Goal: Task Accomplishment & Management: Manage account settings

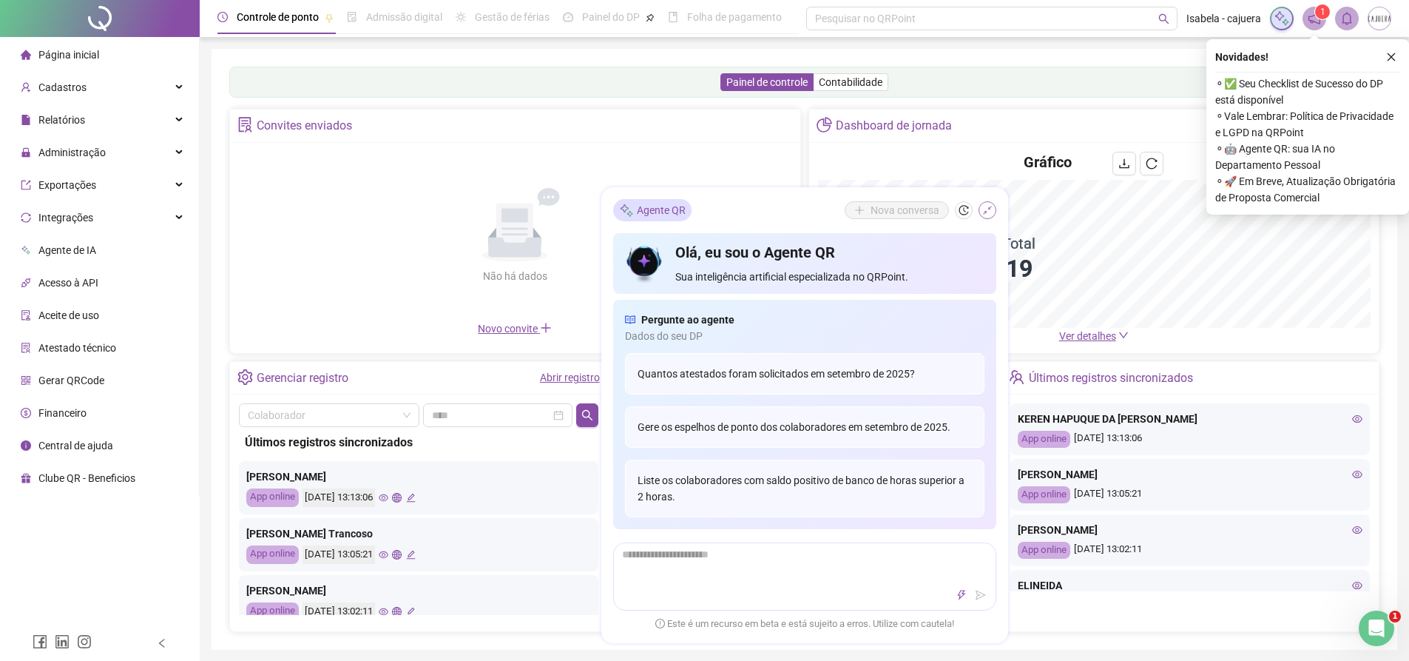
click at [989, 210] on icon "shrink" at bounding box center [987, 210] width 10 height 10
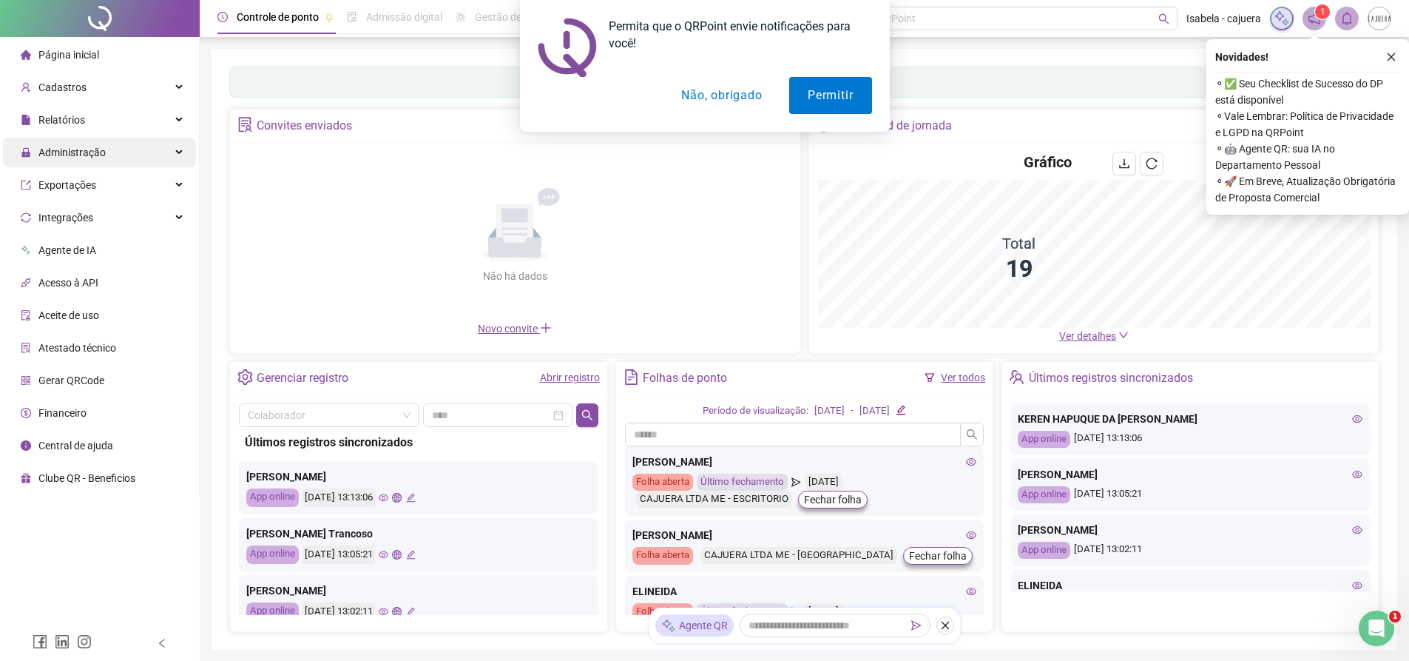
click at [98, 151] on span "Administração" at bounding box center [71, 152] width 67 height 12
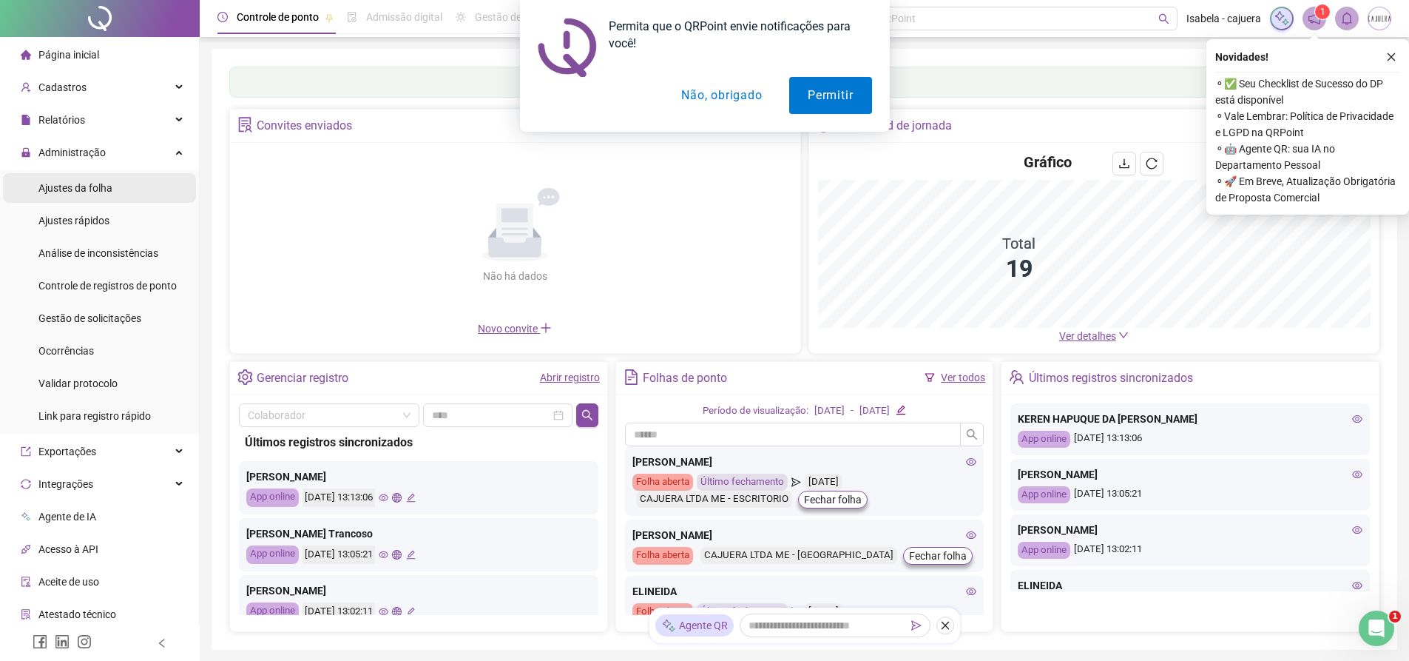
click at [95, 185] on span "Ajustes da folha" at bounding box center [75, 188] width 74 height 12
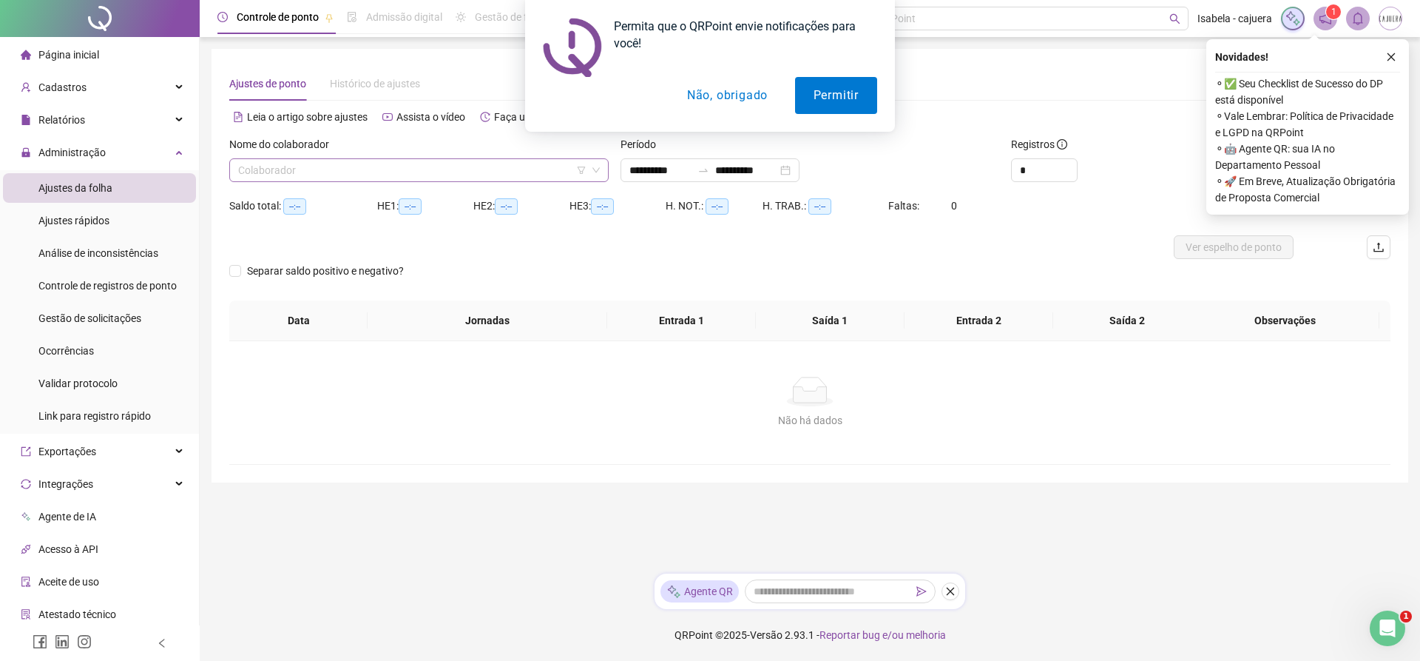
click at [536, 162] on input "search" at bounding box center [412, 170] width 348 height 22
click at [743, 92] on button "Não, obrigado" at bounding box center [728, 95] width 118 height 37
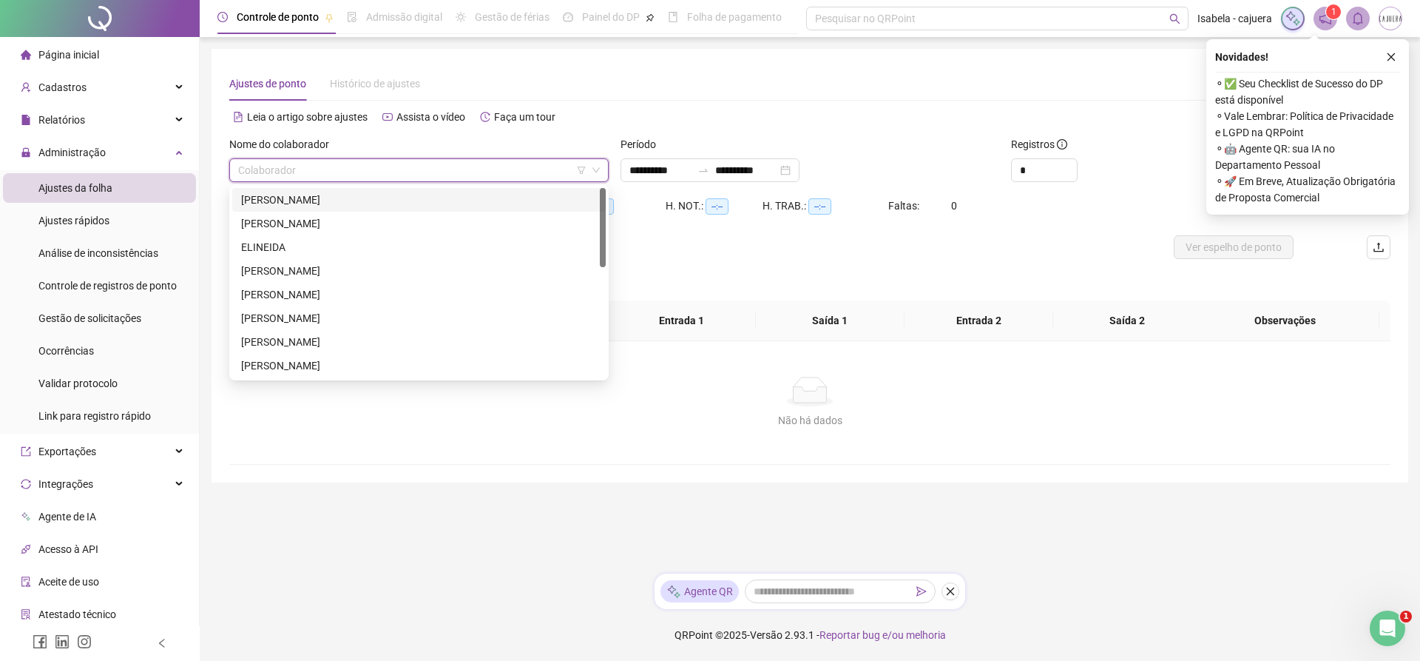
click at [472, 174] on input "search" at bounding box center [412, 170] width 348 height 22
click at [481, 206] on div "[PERSON_NAME]" at bounding box center [419, 200] width 356 height 16
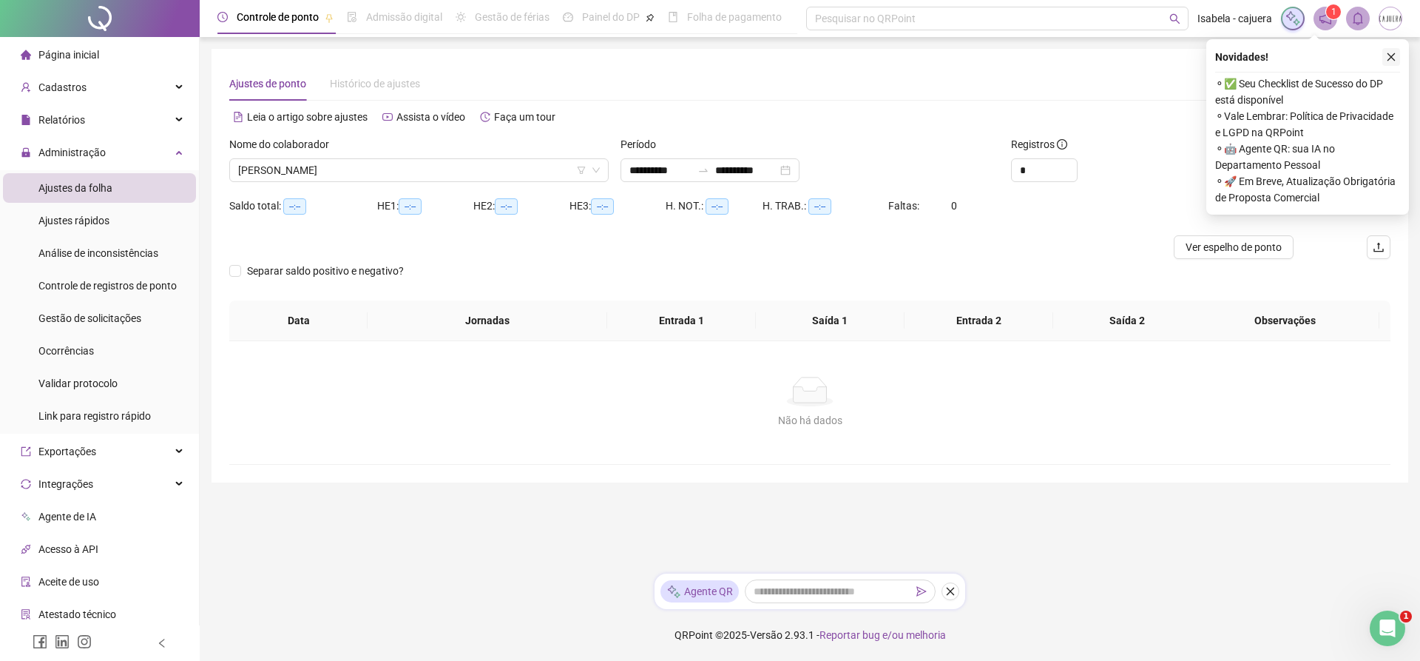
click at [1386, 61] on button "button" at bounding box center [1392, 57] width 18 height 18
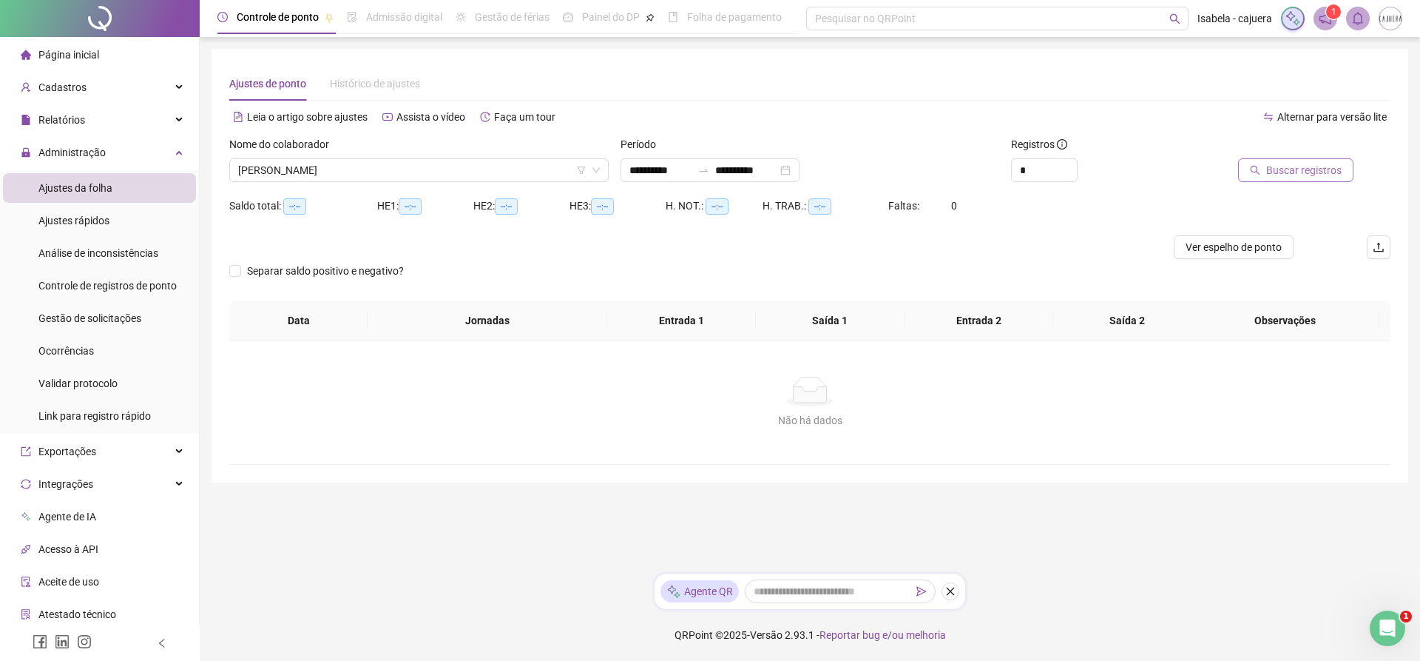
click at [1326, 172] on span "Buscar registros" at bounding box center [1303, 170] width 75 height 16
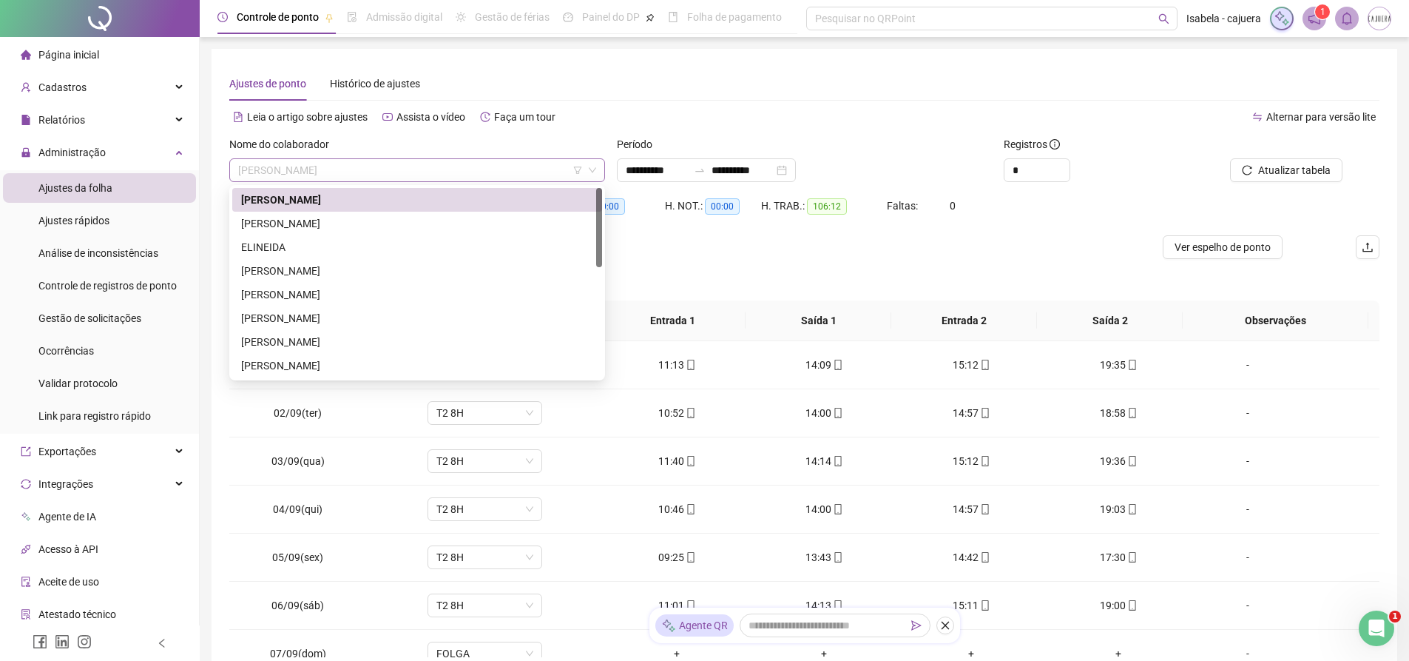
click at [376, 172] on span "[PERSON_NAME]" at bounding box center [417, 170] width 358 height 22
click at [783, 79] on div "Ajustes de ponto Histórico de ajustes" at bounding box center [804, 84] width 1150 height 34
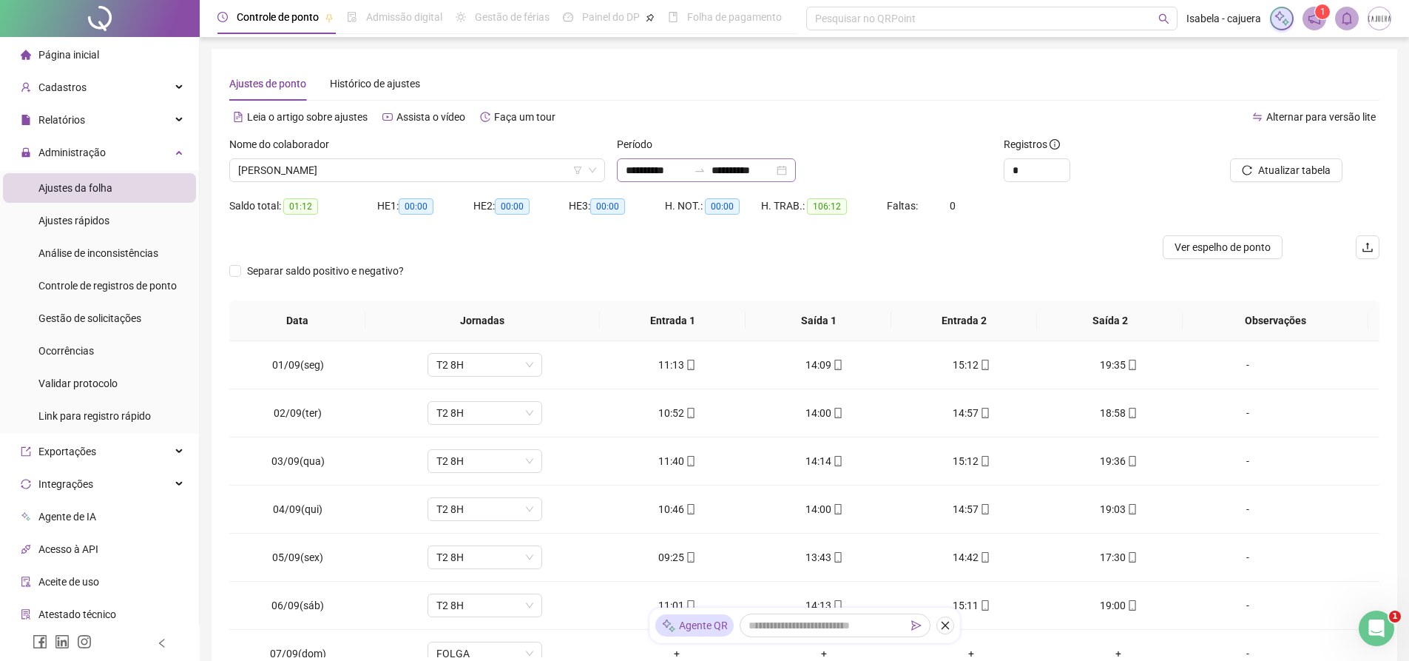
click at [706, 168] on icon "swap-right" at bounding box center [700, 170] width 12 height 12
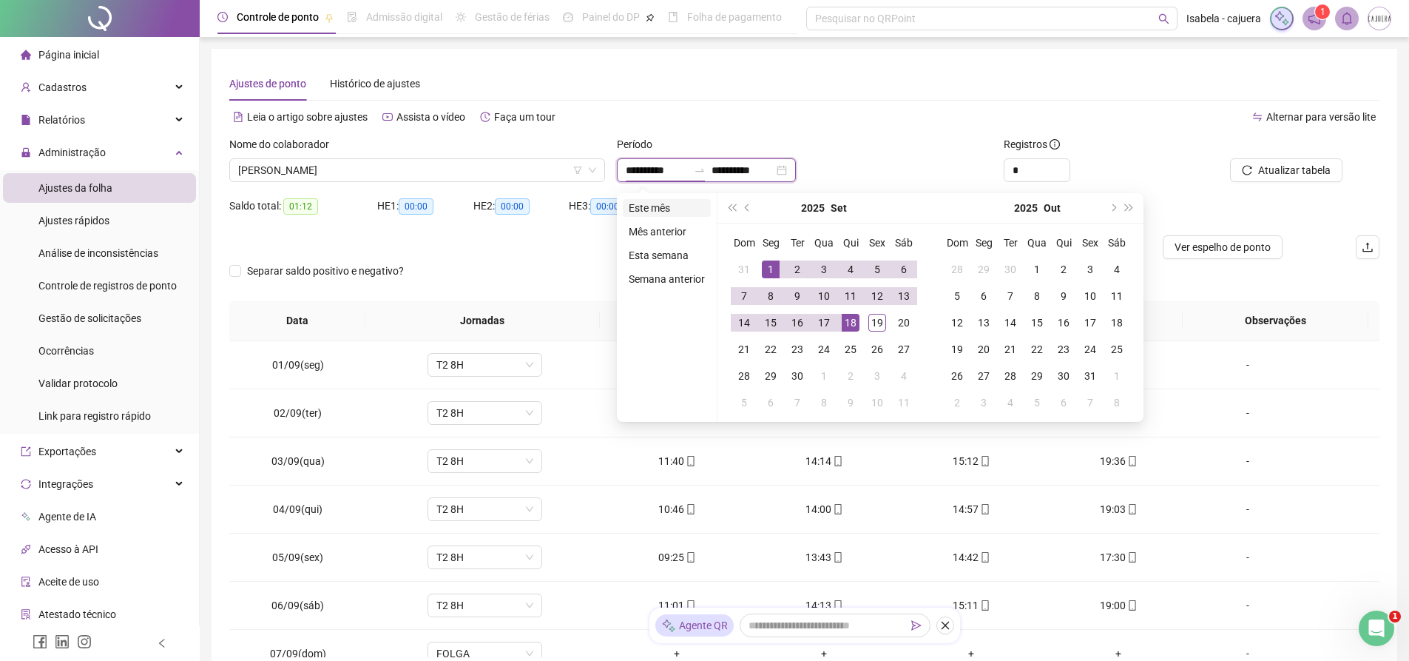
type input "**********"
click at [640, 212] on li "Este mês" at bounding box center [667, 208] width 88 height 18
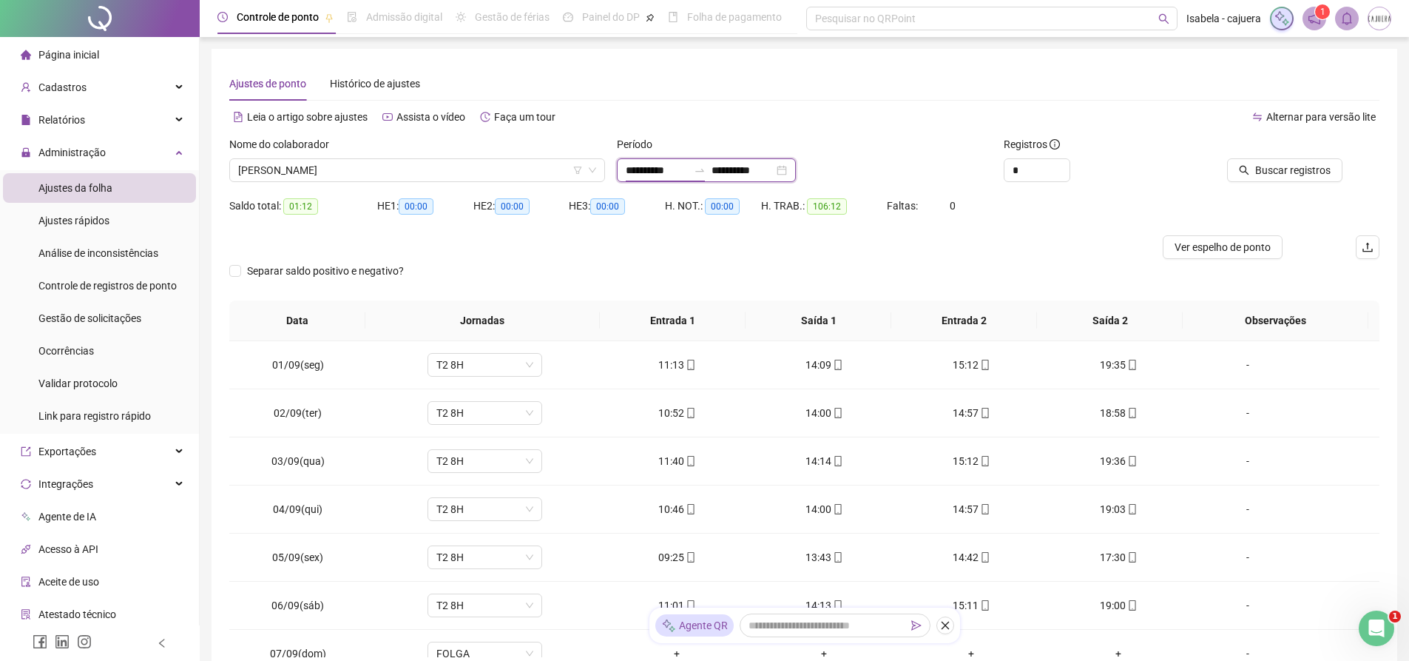
click at [638, 172] on input "**********" at bounding box center [657, 170] width 62 height 16
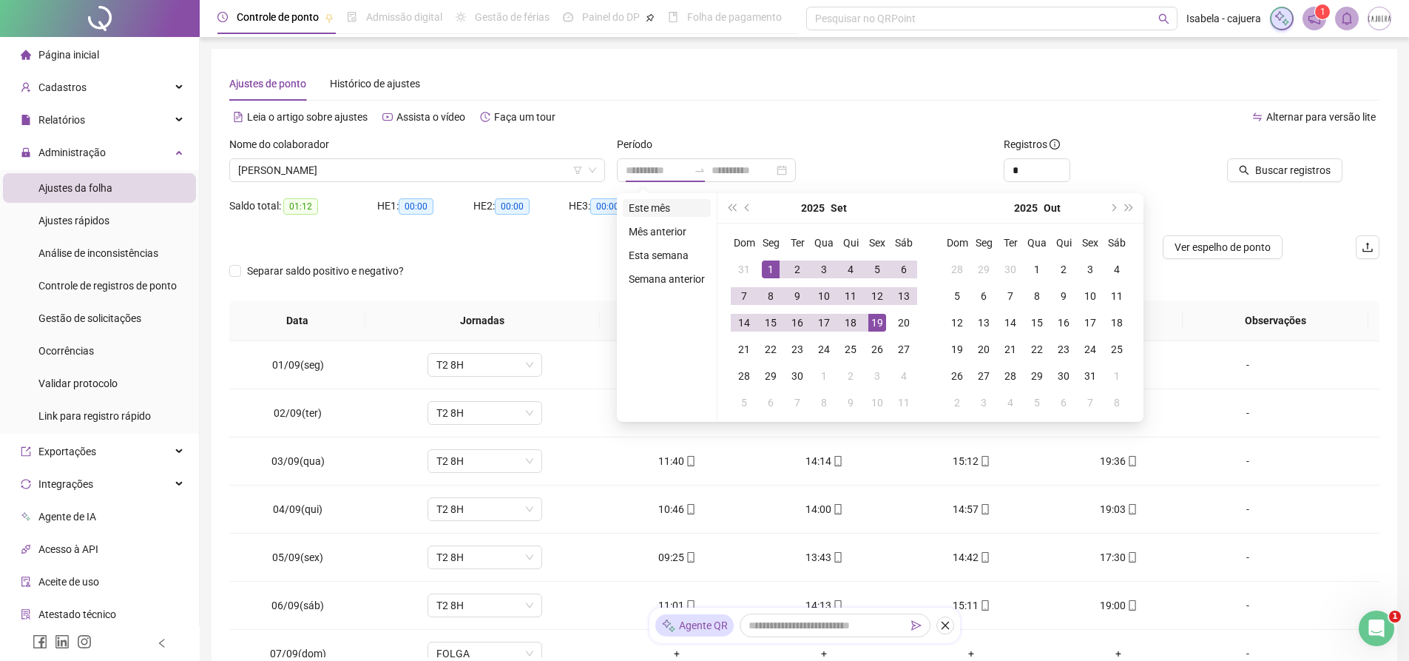
click at [669, 213] on li "Este mês" at bounding box center [667, 208] width 88 height 18
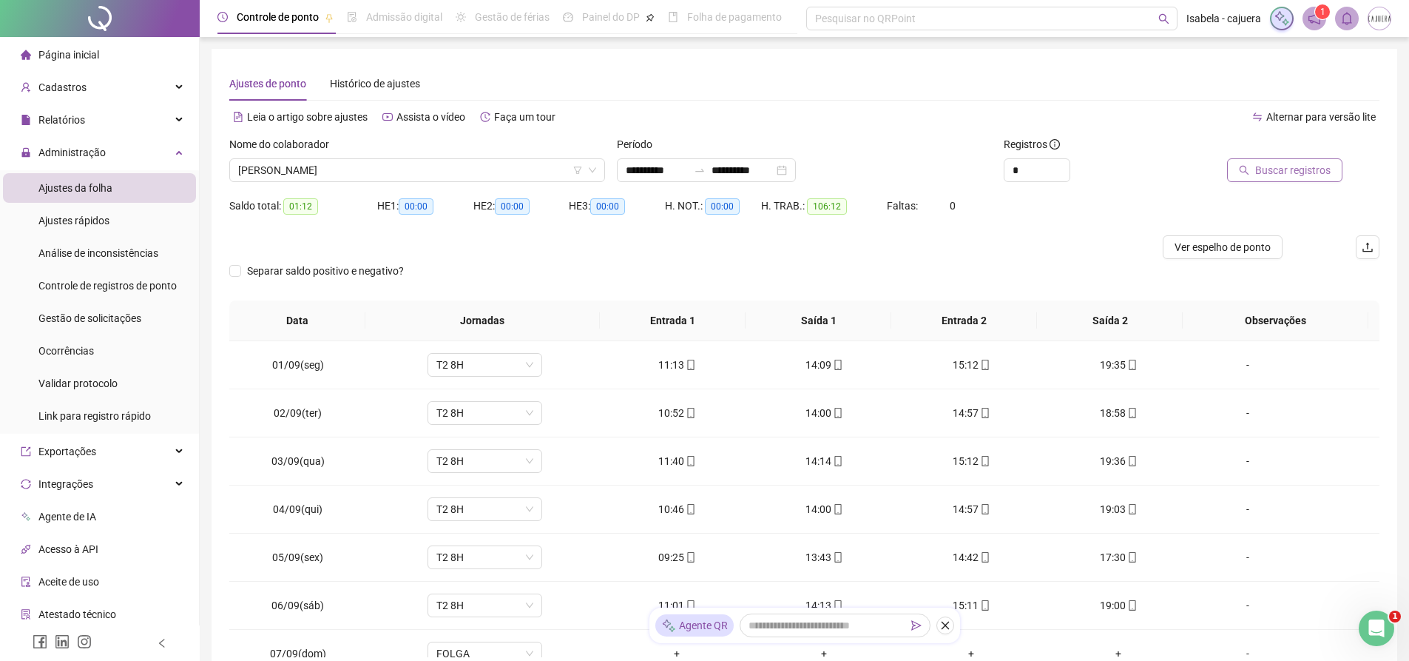
click at [1289, 176] on span "Buscar registros" at bounding box center [1292, 170] width 75 height 16
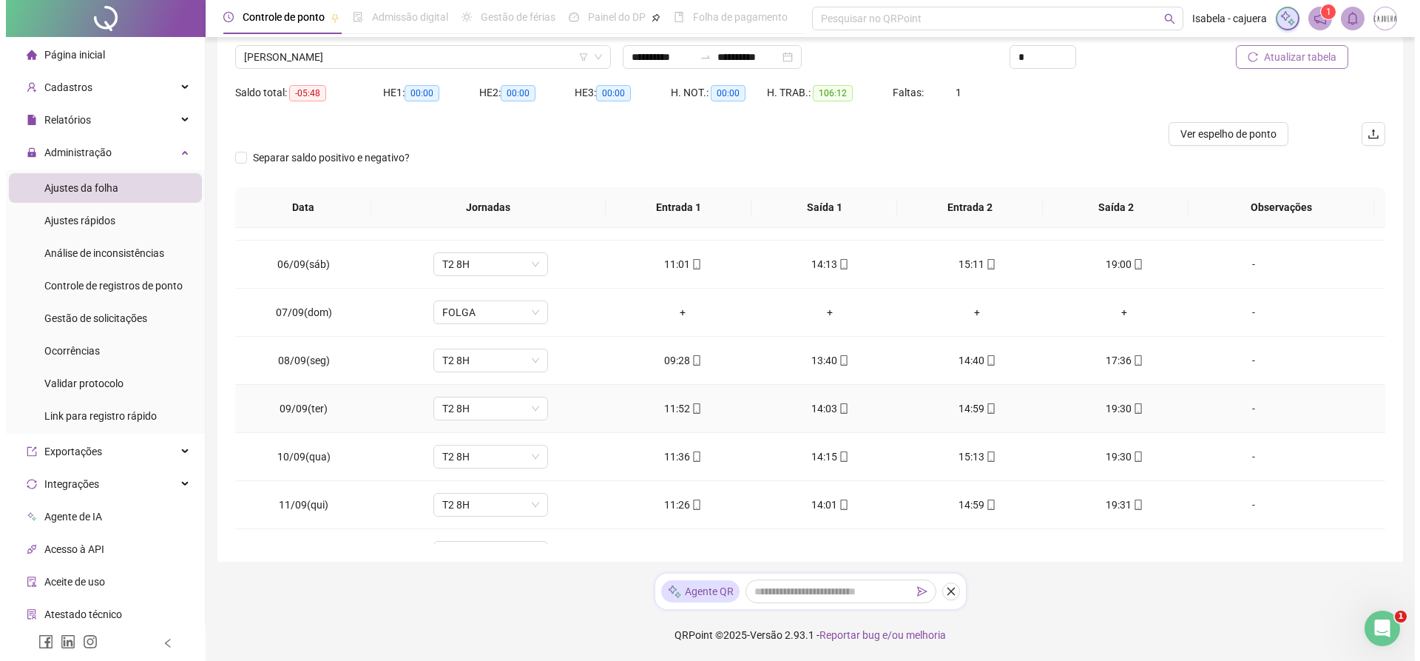
scroll to position [598, 0]
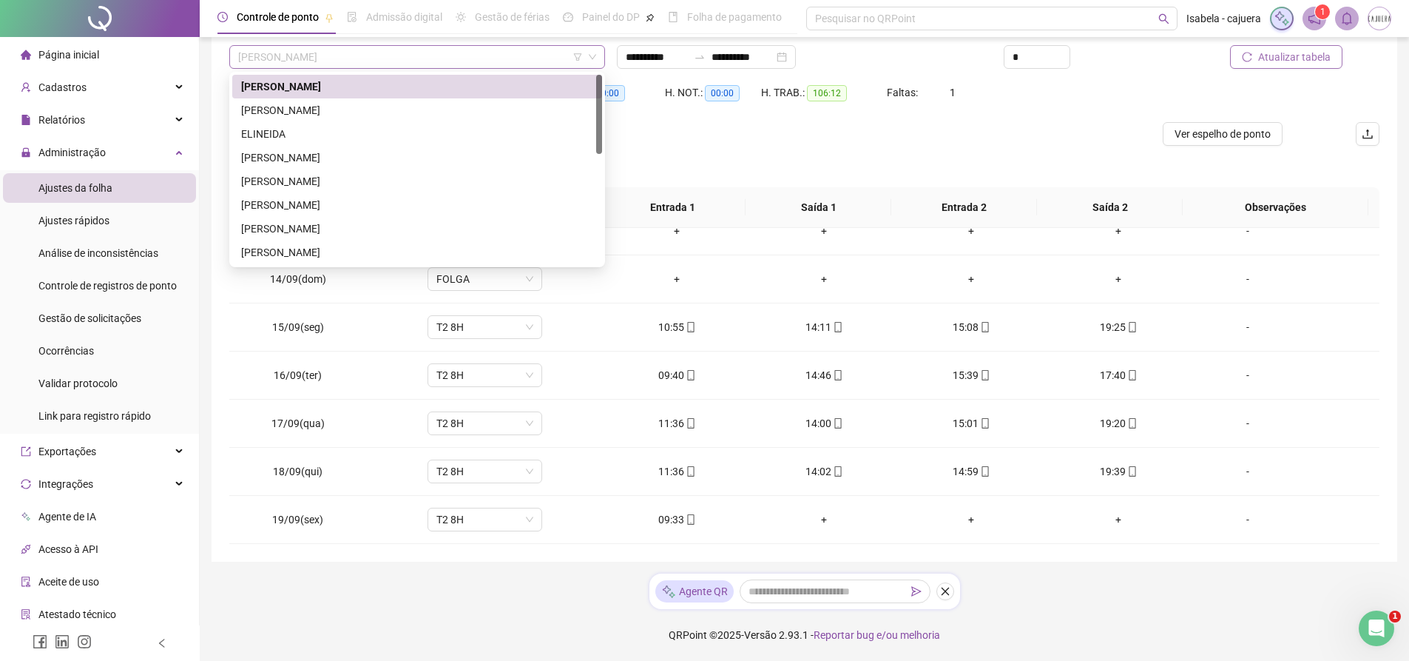
click at [340, 58] on span "[PERSON_NAME]" at bounding box center [417, 57] width 358 height 22
click at [334, 109] on div "[PERSON_NAME]" at bounding box center [417, 110] width 352 height 16
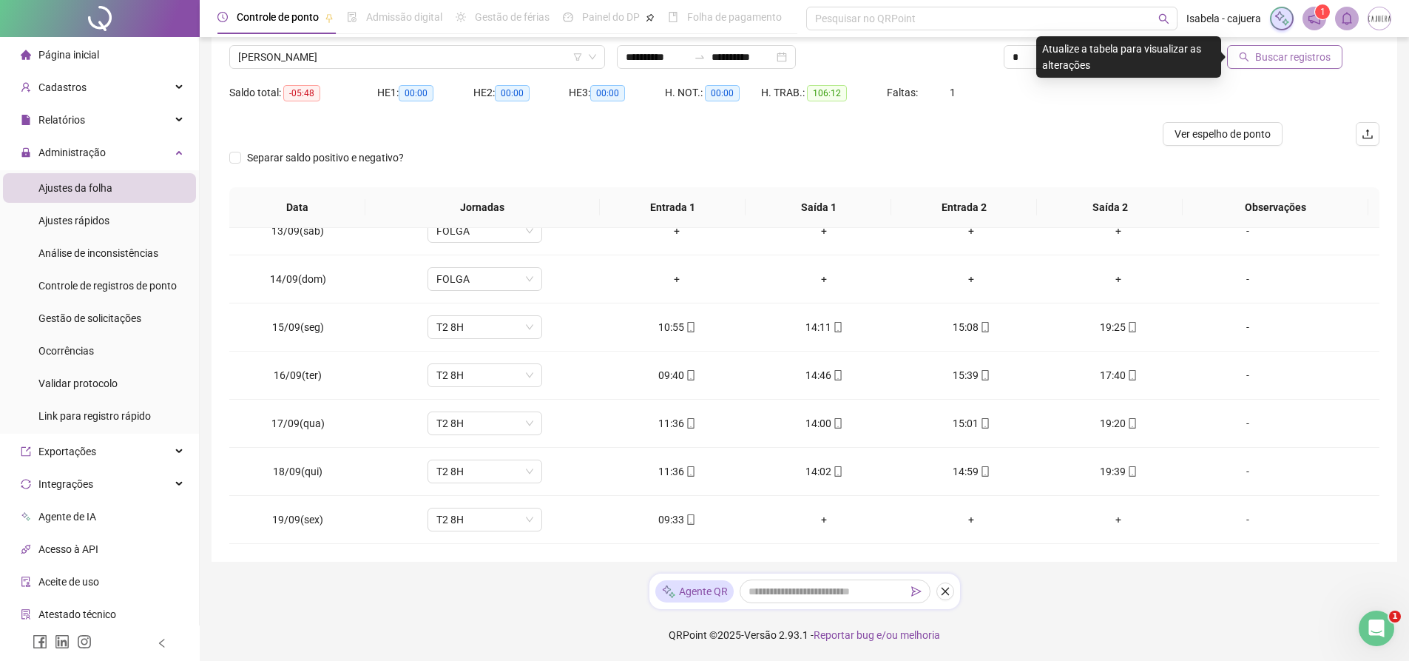
click at [1282, 56] on span "Buscar registros" at bounding box center [1292, 57] width 75 height 16
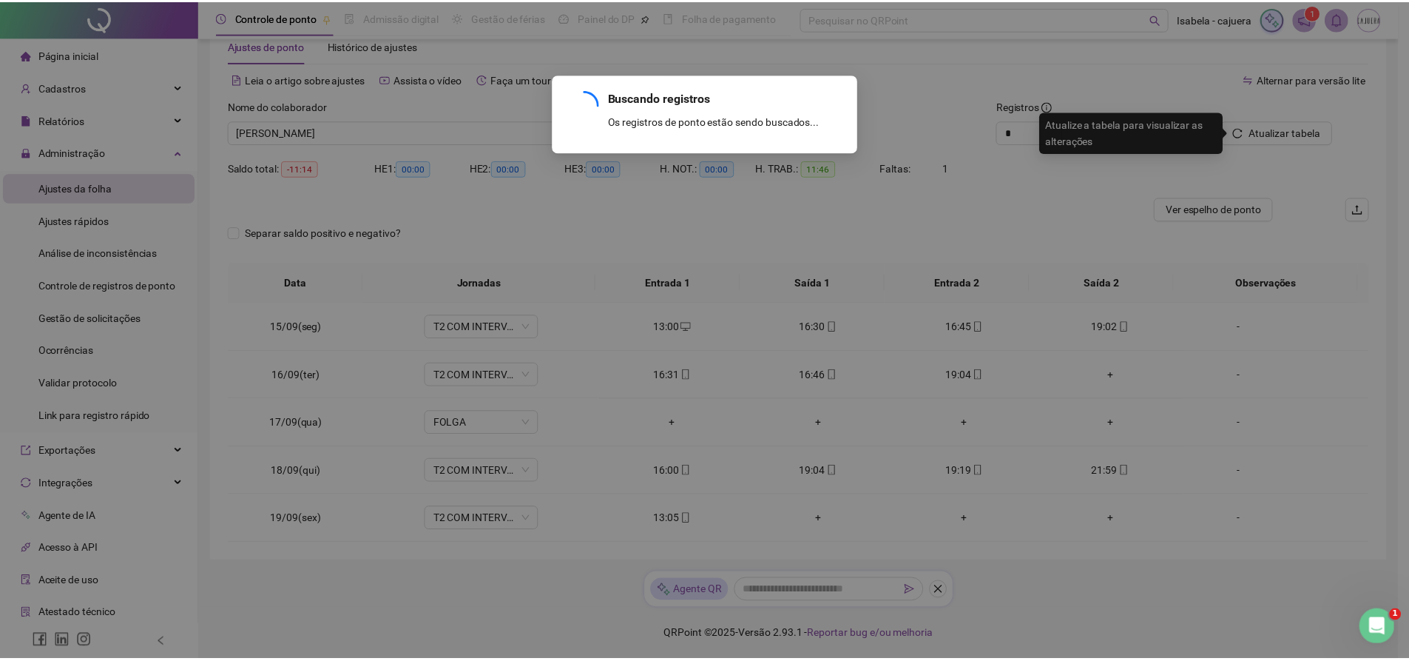
scroll to position [0, 0]
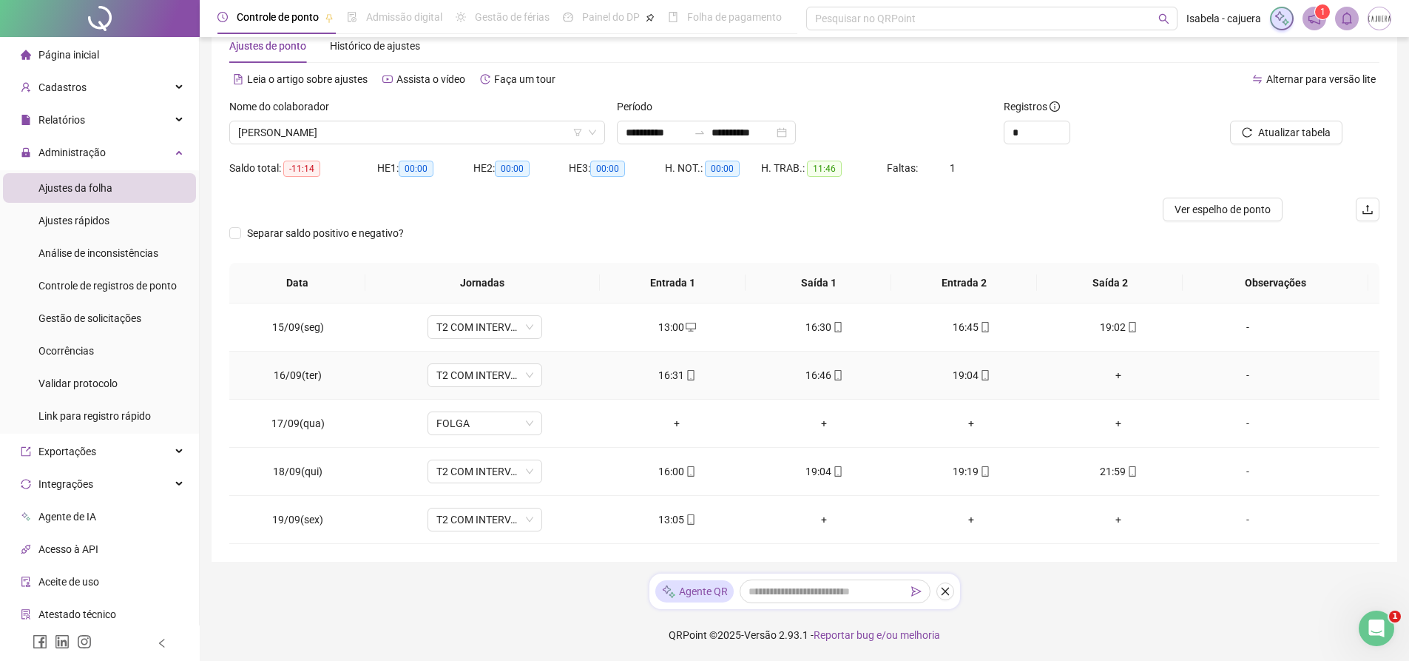
click at [1110, 375] on div "+" at bounding box center [1119, 375] width 124 height 16
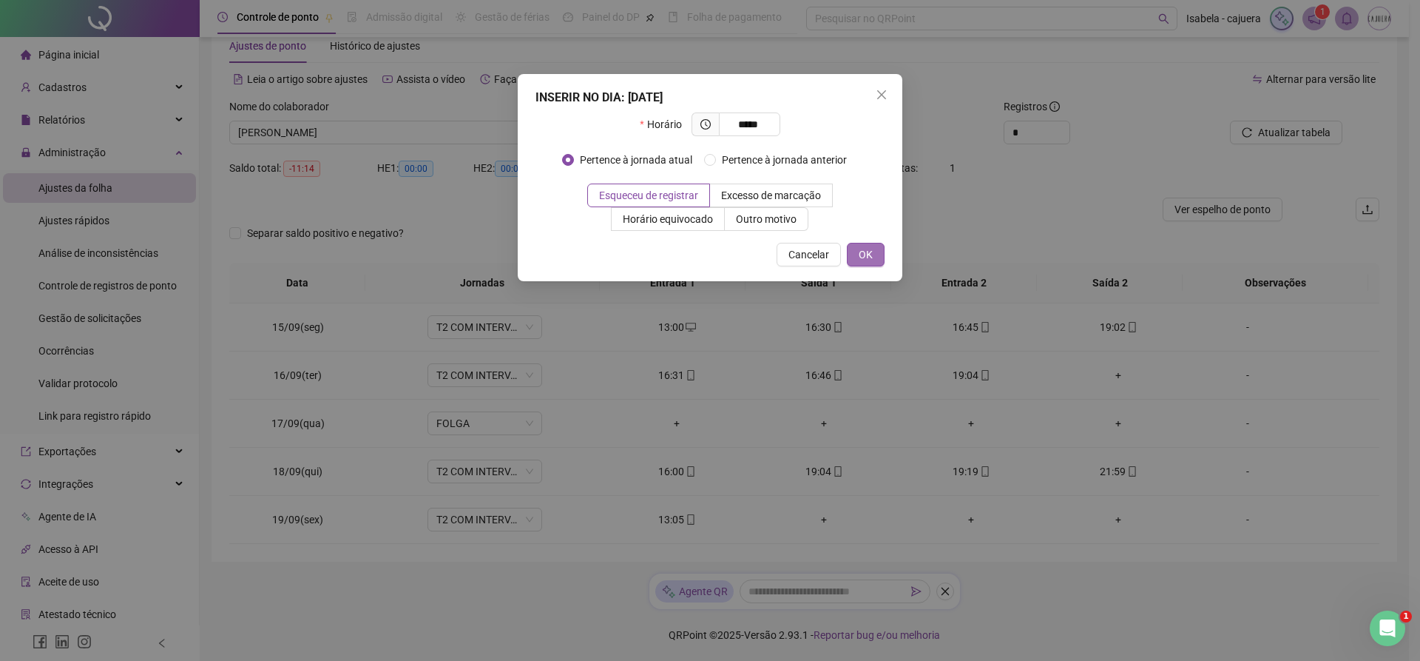
type input "*****"
click at [863, 253] on span "OK" at bounding box center [866, 254] width 14 height 16
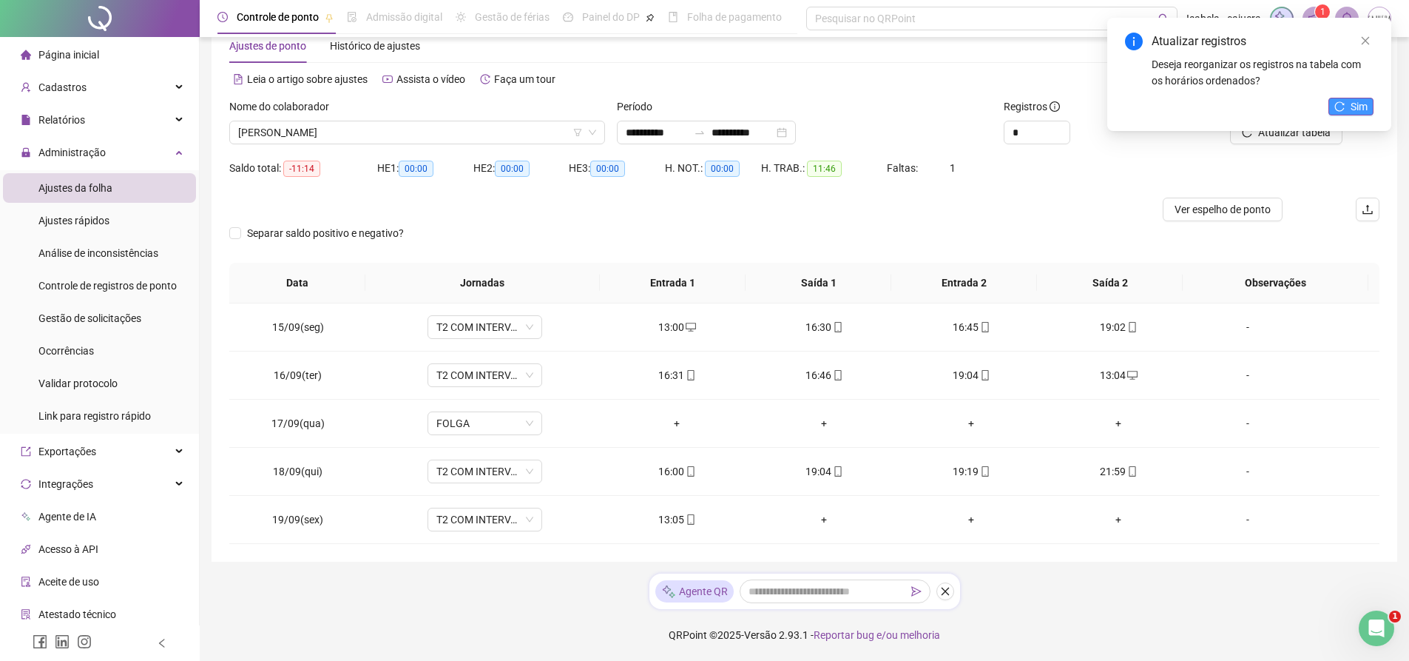
click at [1351, 107] on span "Sim" at bounding box center [1359, 106] width 17 height 16
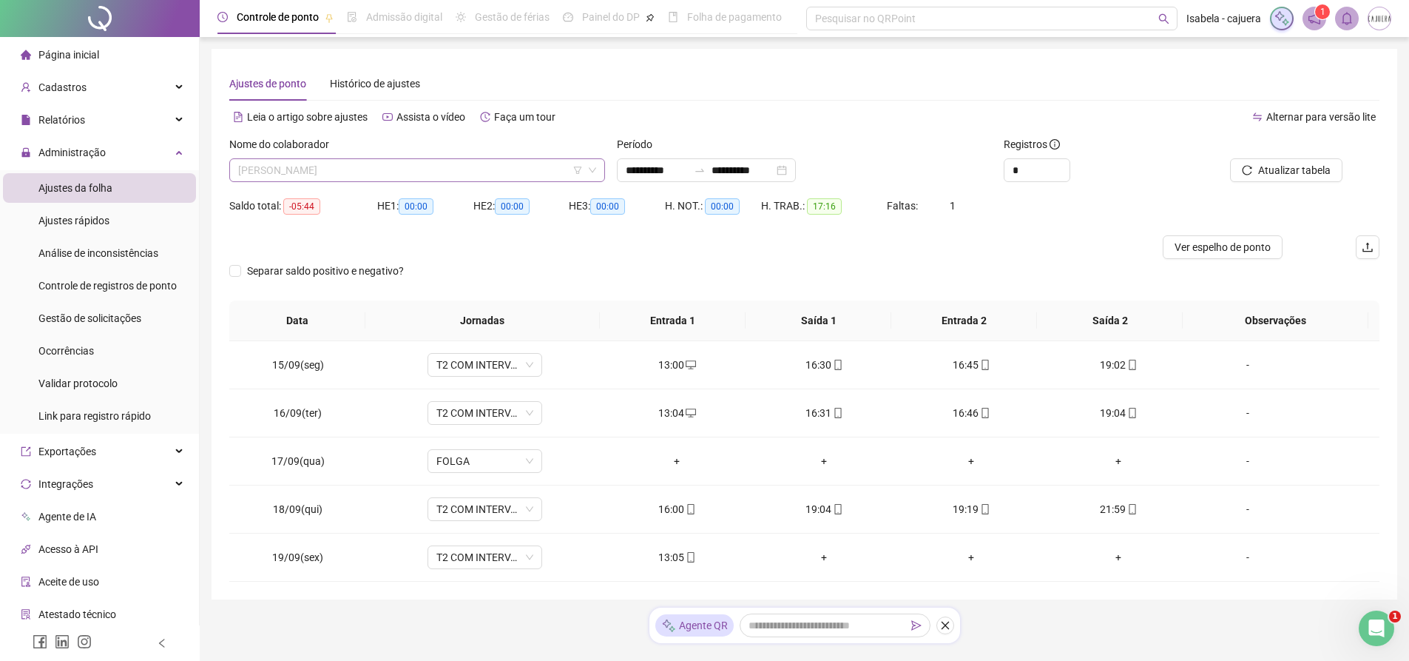
click at [449, 172] on span "[PERSON_NAME]" at bounding box center [417, 170] width 358 height 22
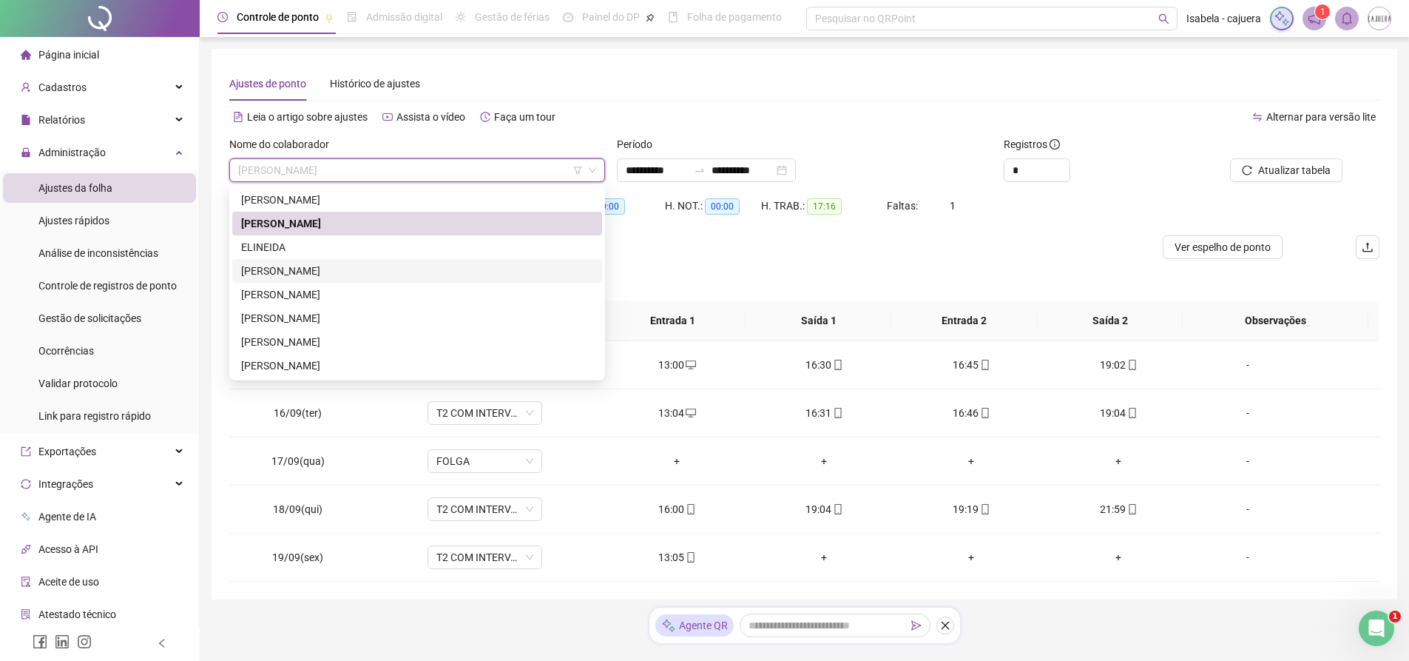
click at [356, 271] on div "[PERSON_NAME]" at bounding box center [417, 271] width 352 height 16
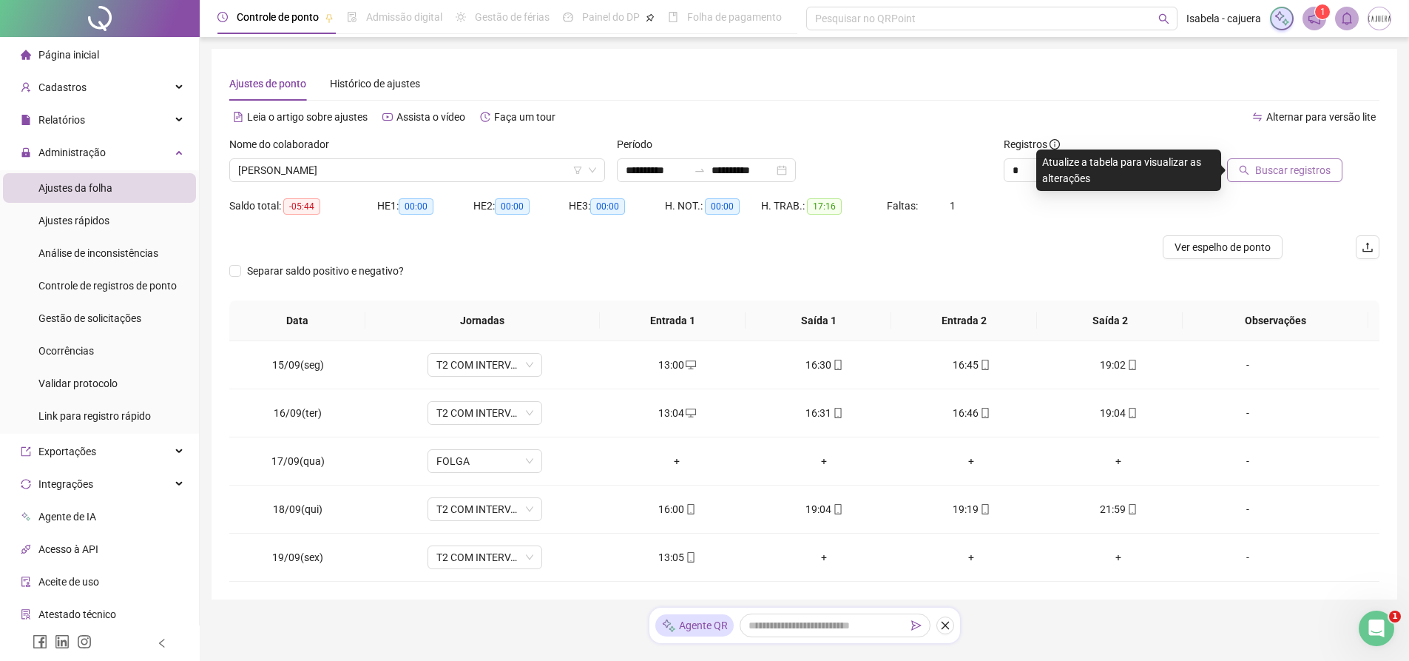
click at [1280, 170] on span "Buscar registros" at bounding box center [1292, 170] width 75 height 16
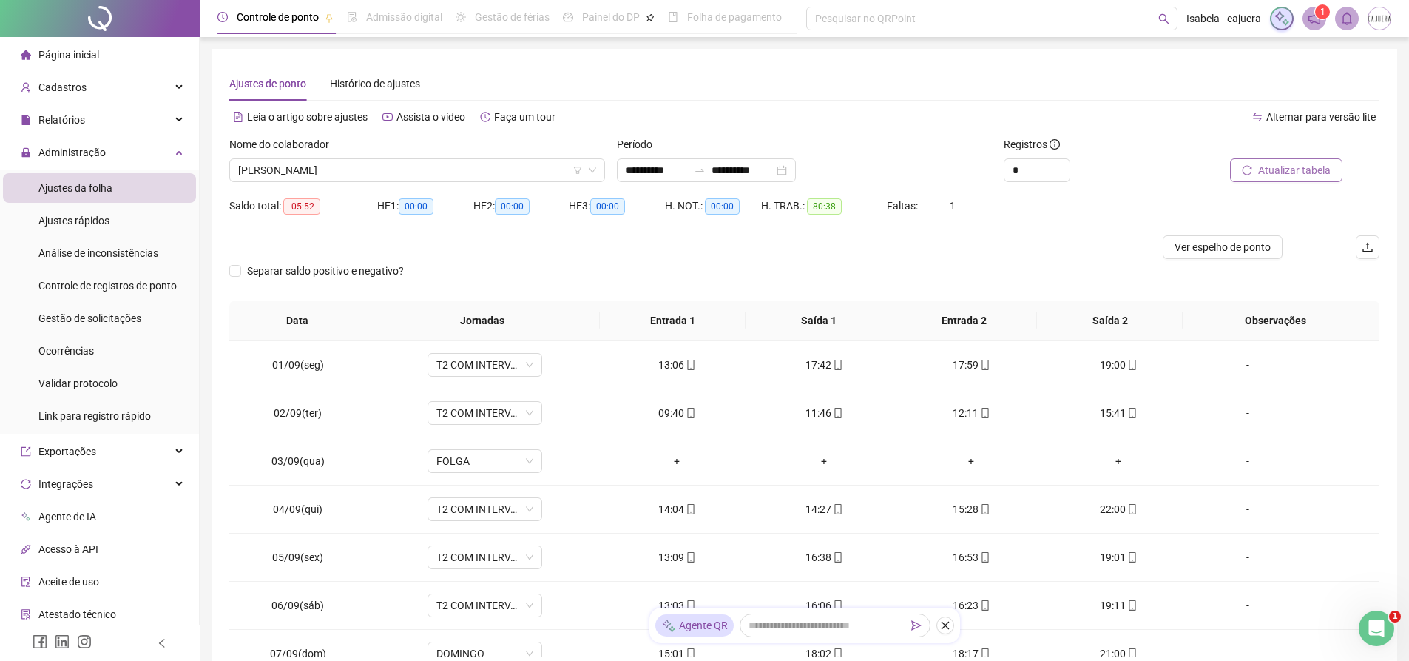
click at [1284, 163] on span "Atualizar tabela" at bounding box center [1294, 170] width 72 height 16
click at [424, 170] on span "[PERSON_NAME]" at bounding box center [417, 170] width 358 height 22
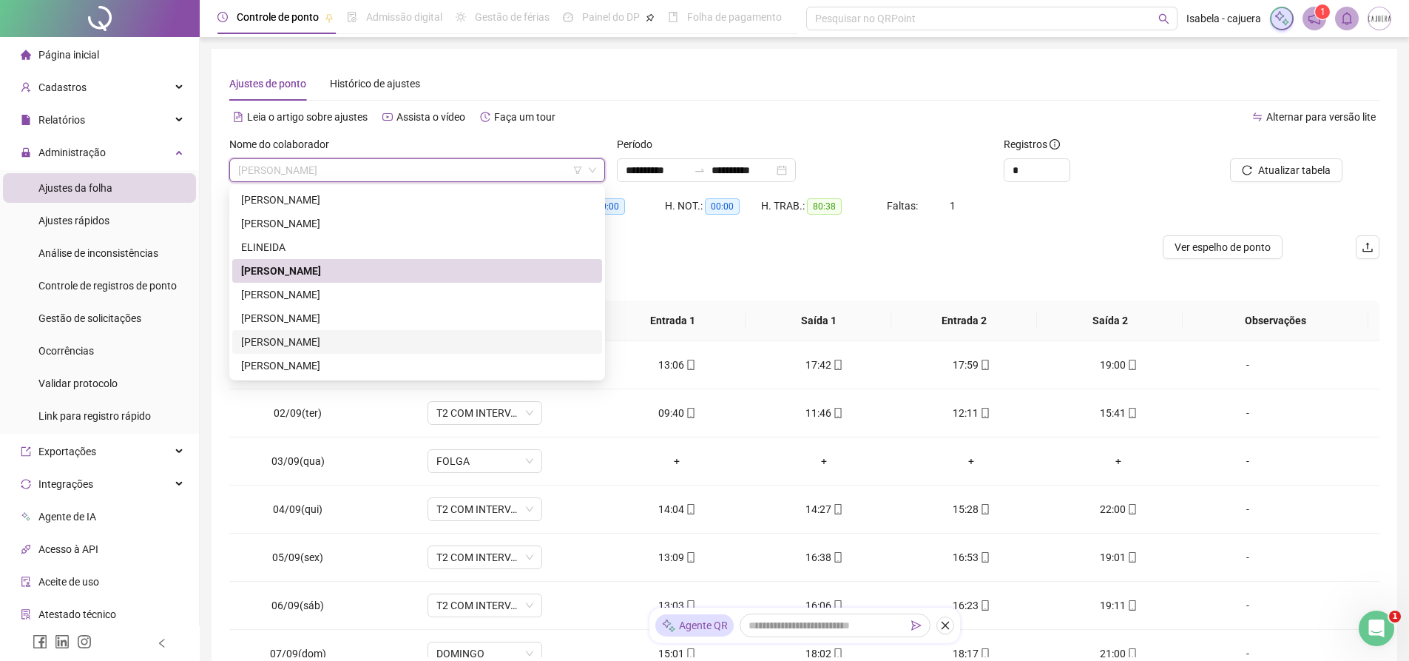
scroll to position [148, 0]
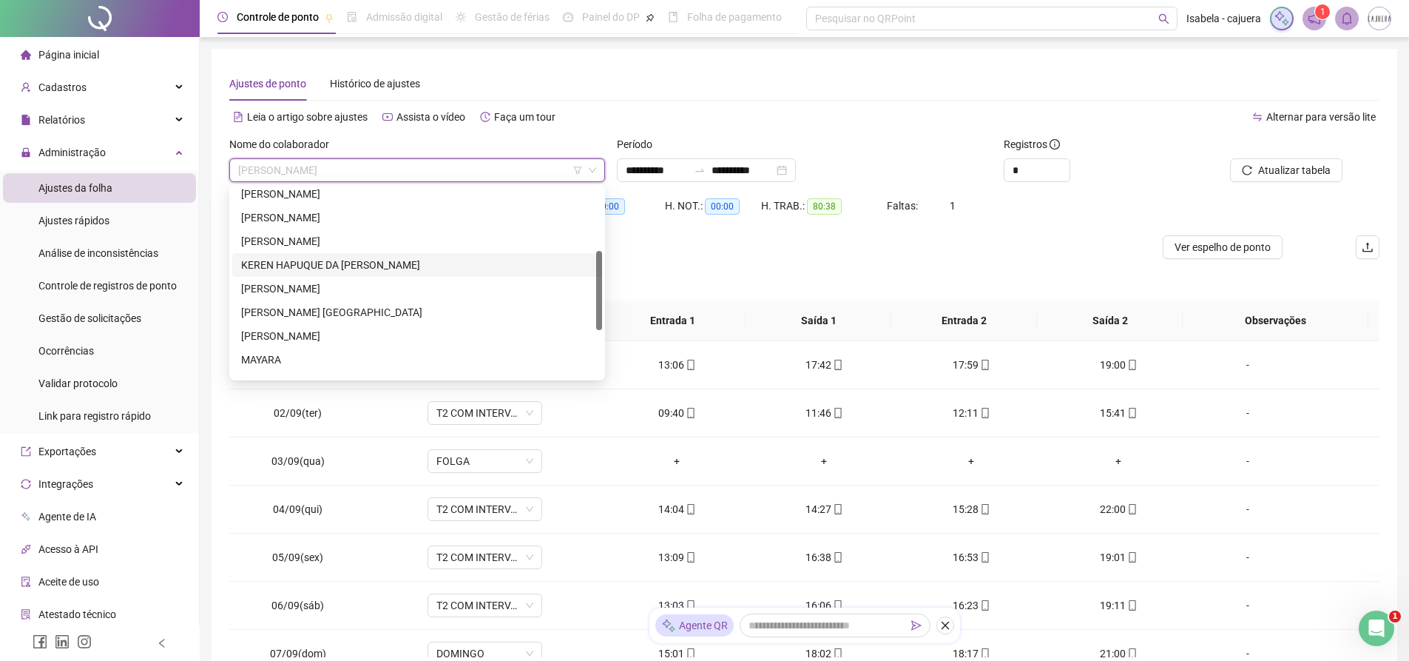
click at [361, 267] on div "KEREN HAPUQUE DA [PERSON_NAME]" at bounding box center [417, 265] width 352 height 16
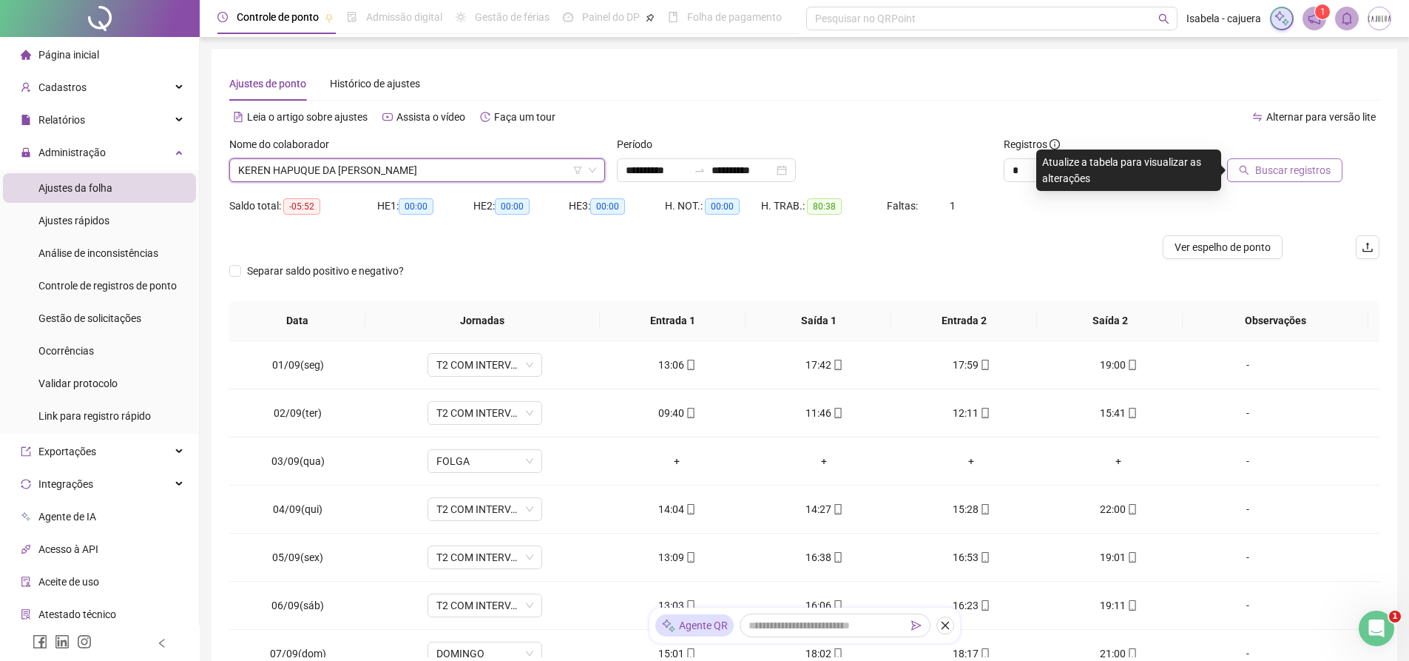
click at [1297, 174] on span "Buscar registros" at bounding box center [1292, 170] width 75 height 16
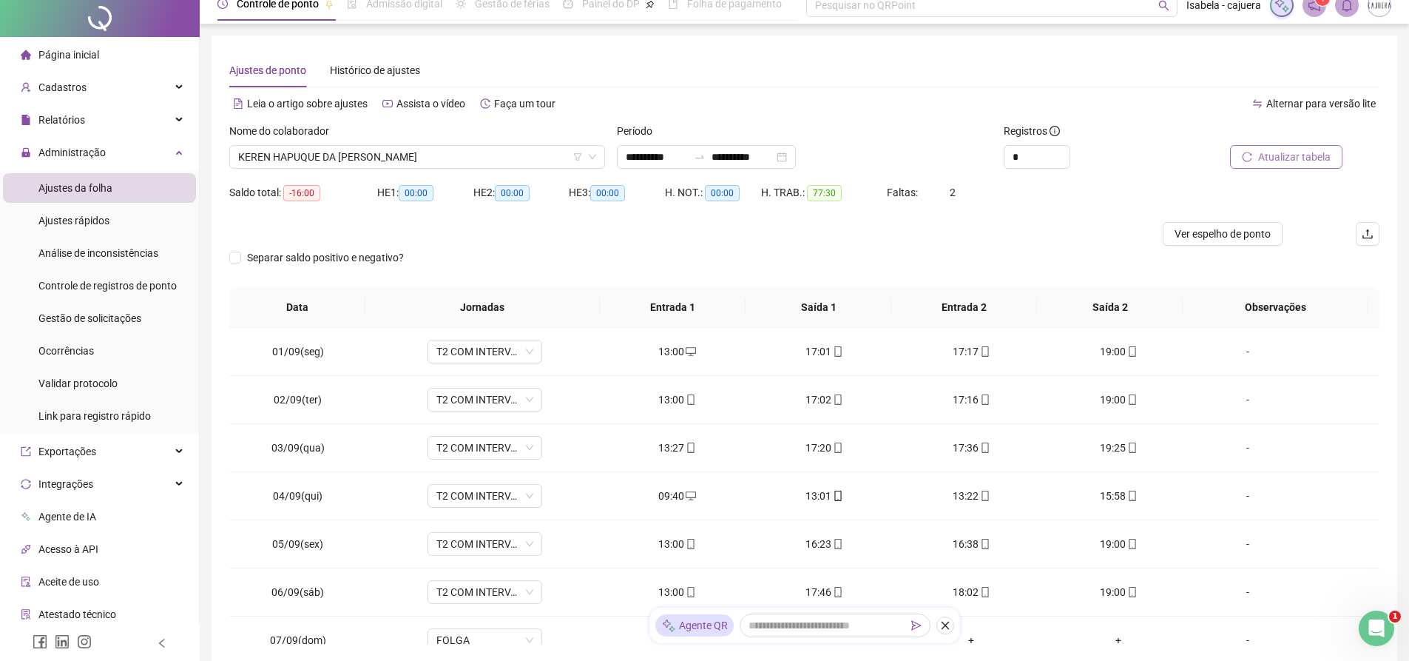
scroll to position [0, 0]
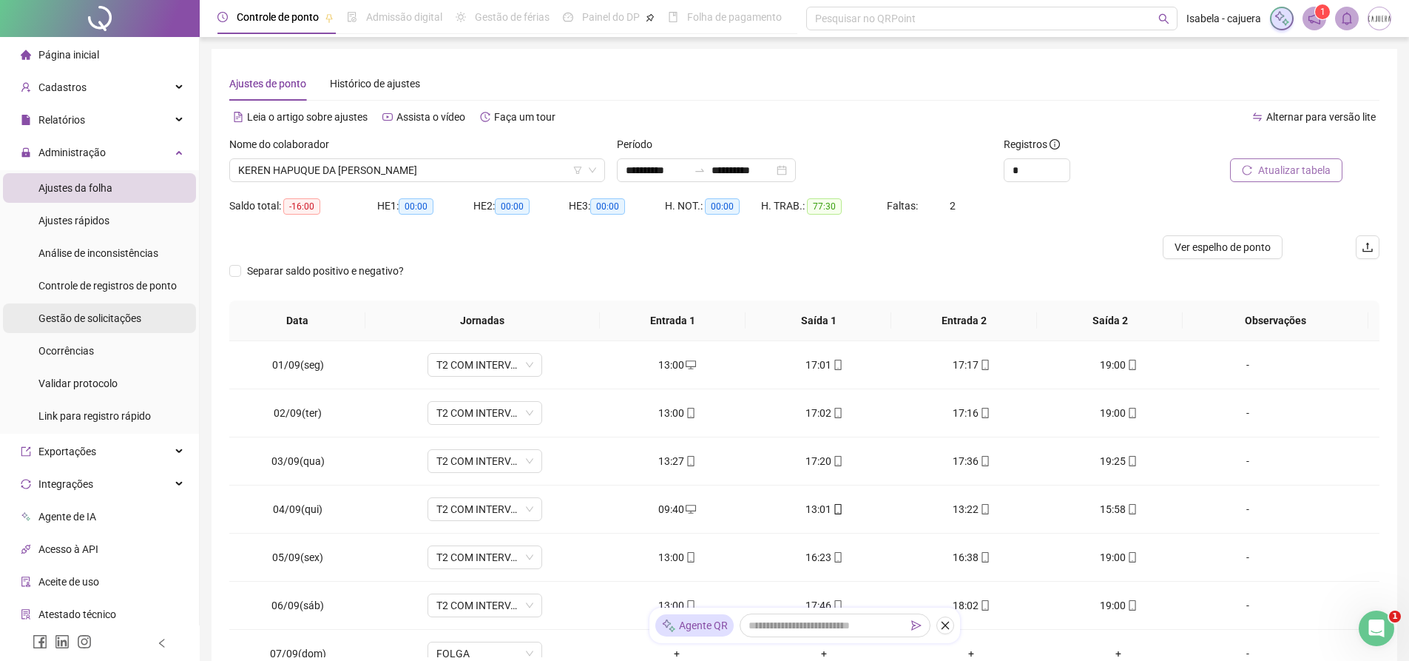
click at [92, 314] on span "Gestão de solicitações" at bounding box center [89, 318] width 103 height 12
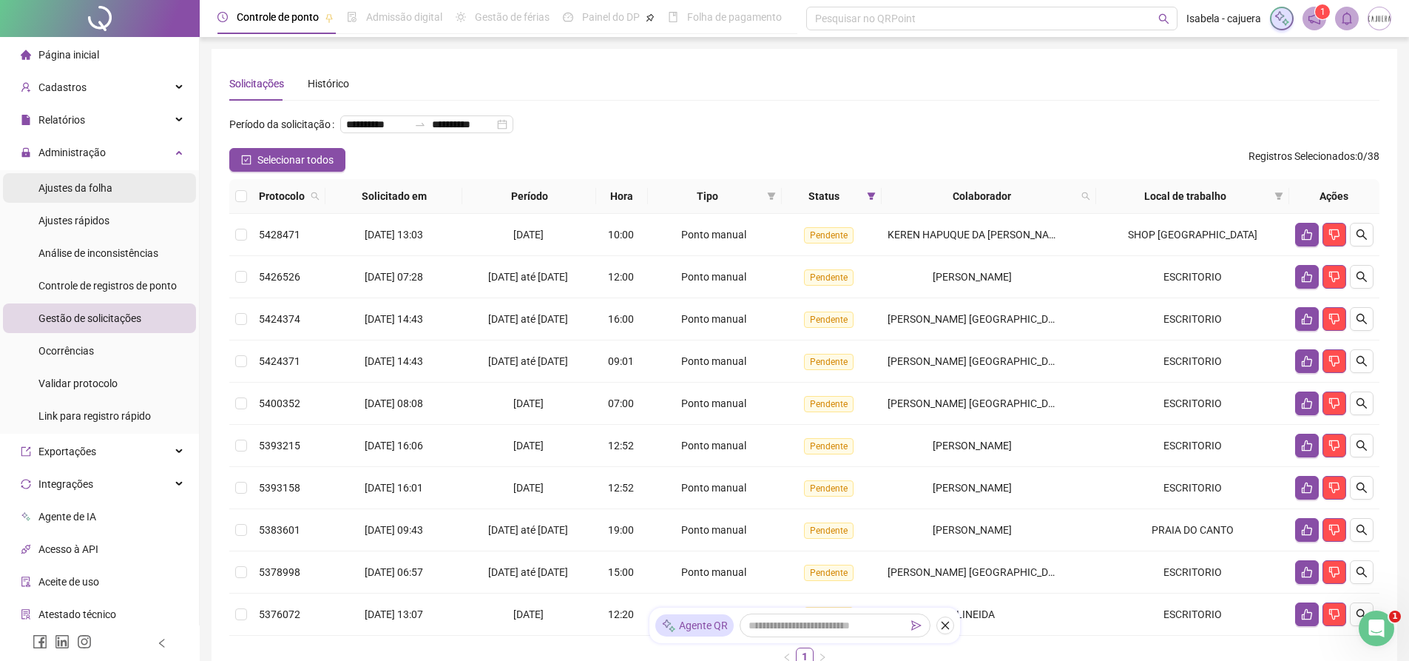
click at [97, 186] on span "Ajustes da folha" at bounding box center [75, 188] width 74 height 12
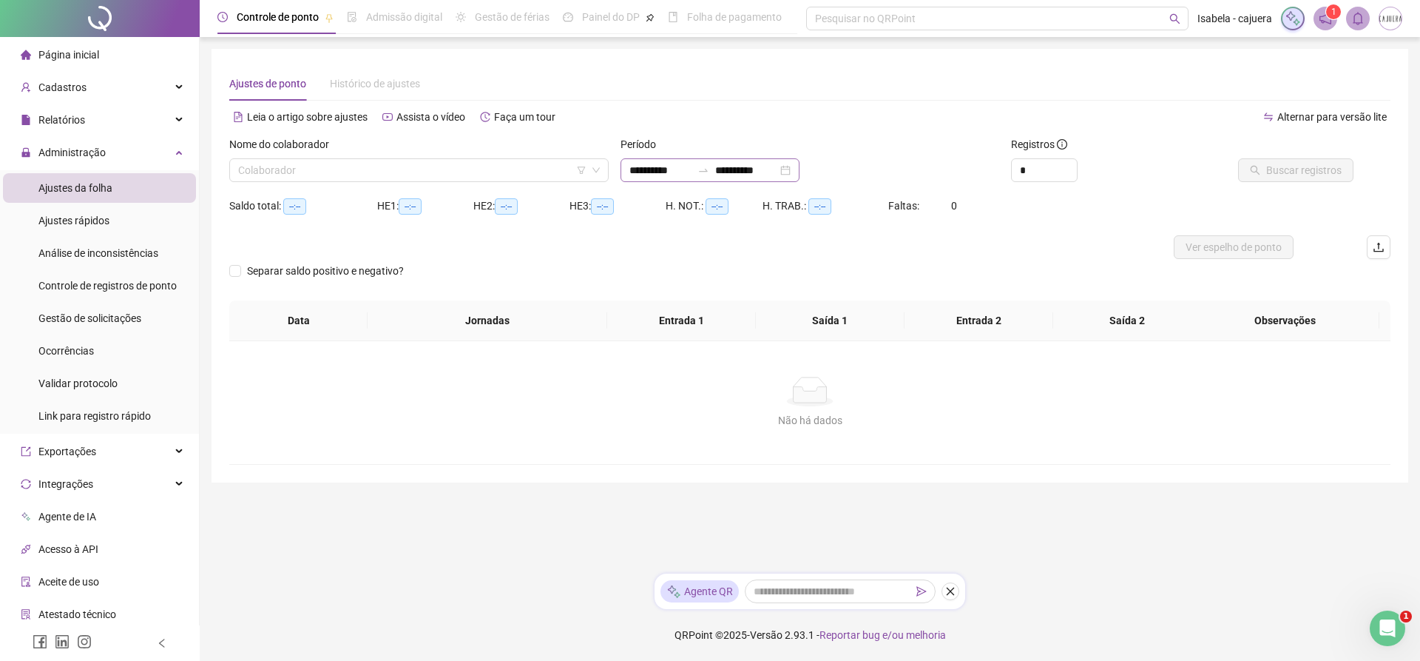
click at [712, 174] on div at bounding box center [704, 170] width 24 height 12
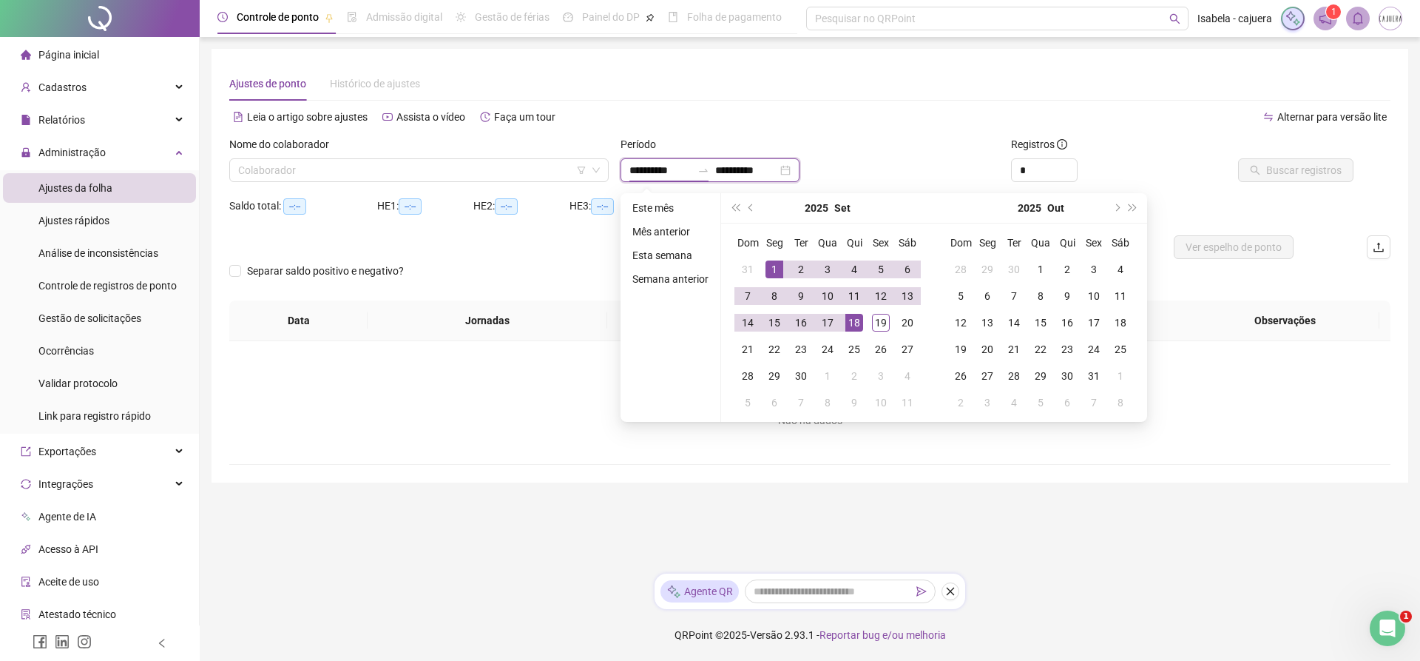
click at [712, 168] on div at bounding box center [704, 170] width 24 height 12
type input "**********"
click at [657, 206] on li "Este mês" at bounding box center [671, 208] width 88 height 18
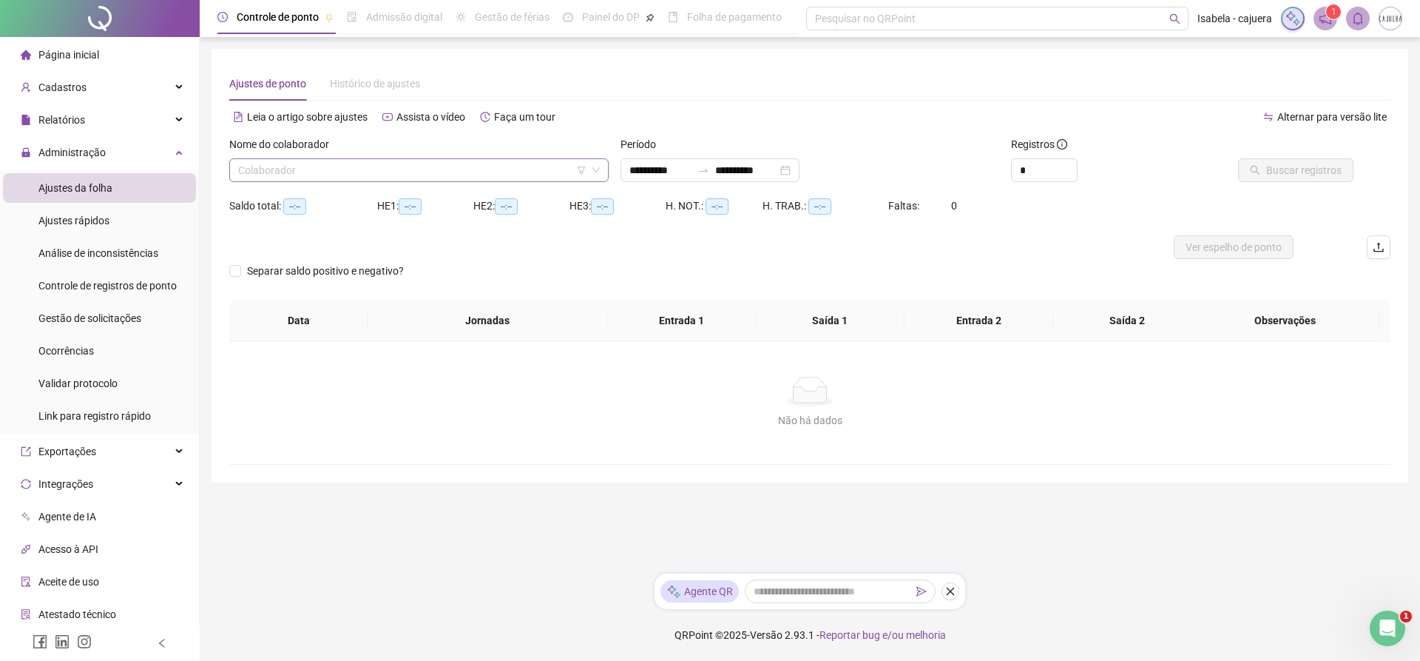
click at [459, 178] on input "search" at bounding box center [412, 170] width 348 height 22
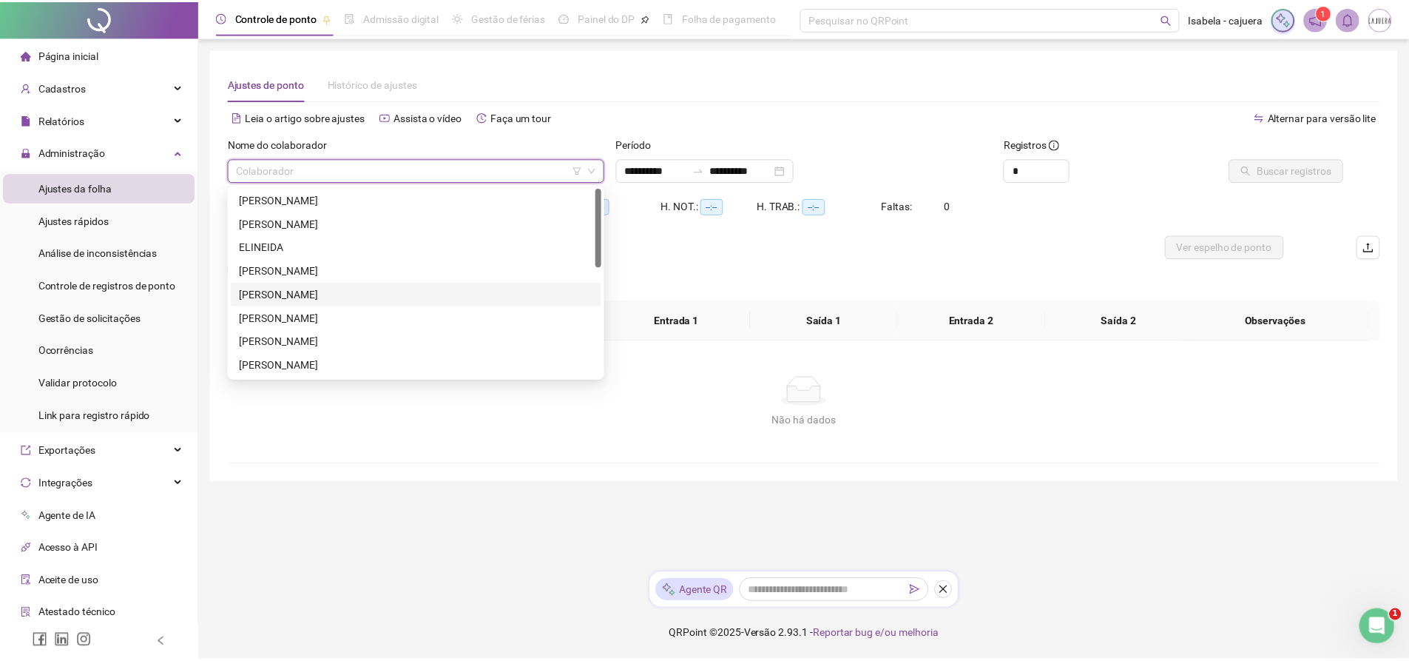
scroll to position [148, 0]
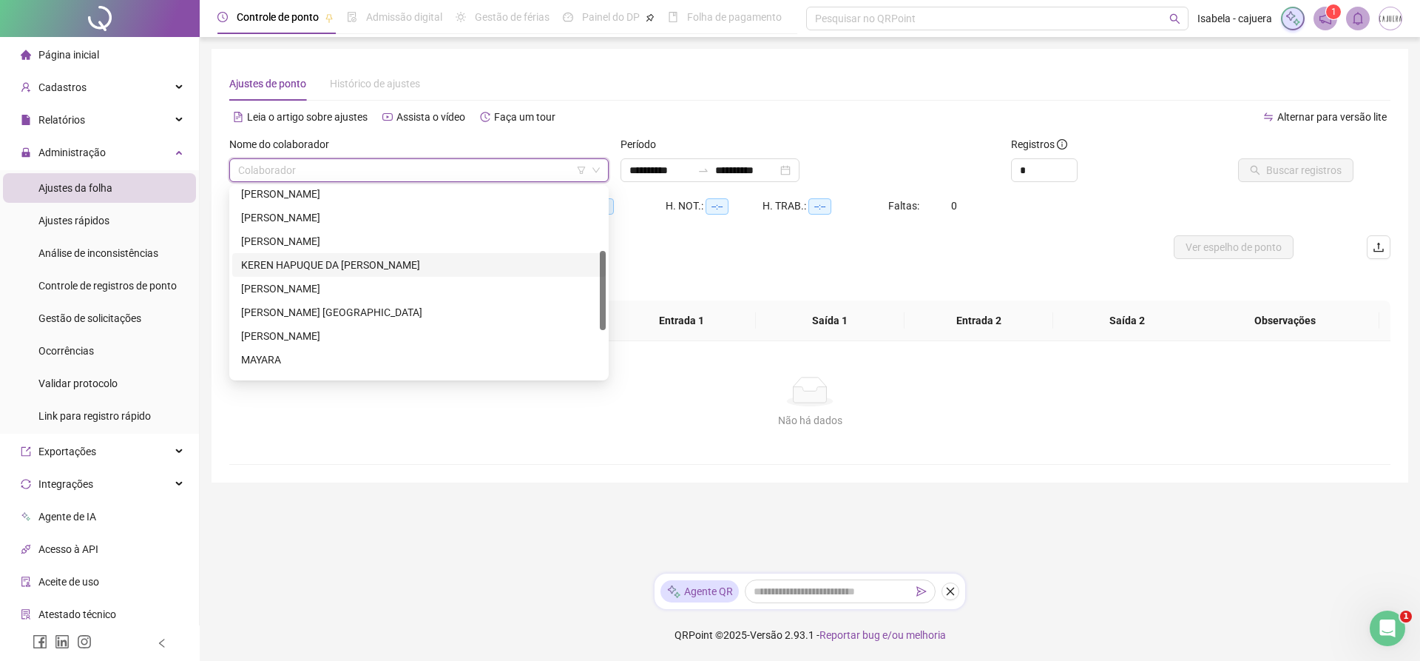
click at [306, 267] on div "KEREN HAPUQUE DA [PERSON_NAME]" at bounding box center [419, 265] width 356 height 16
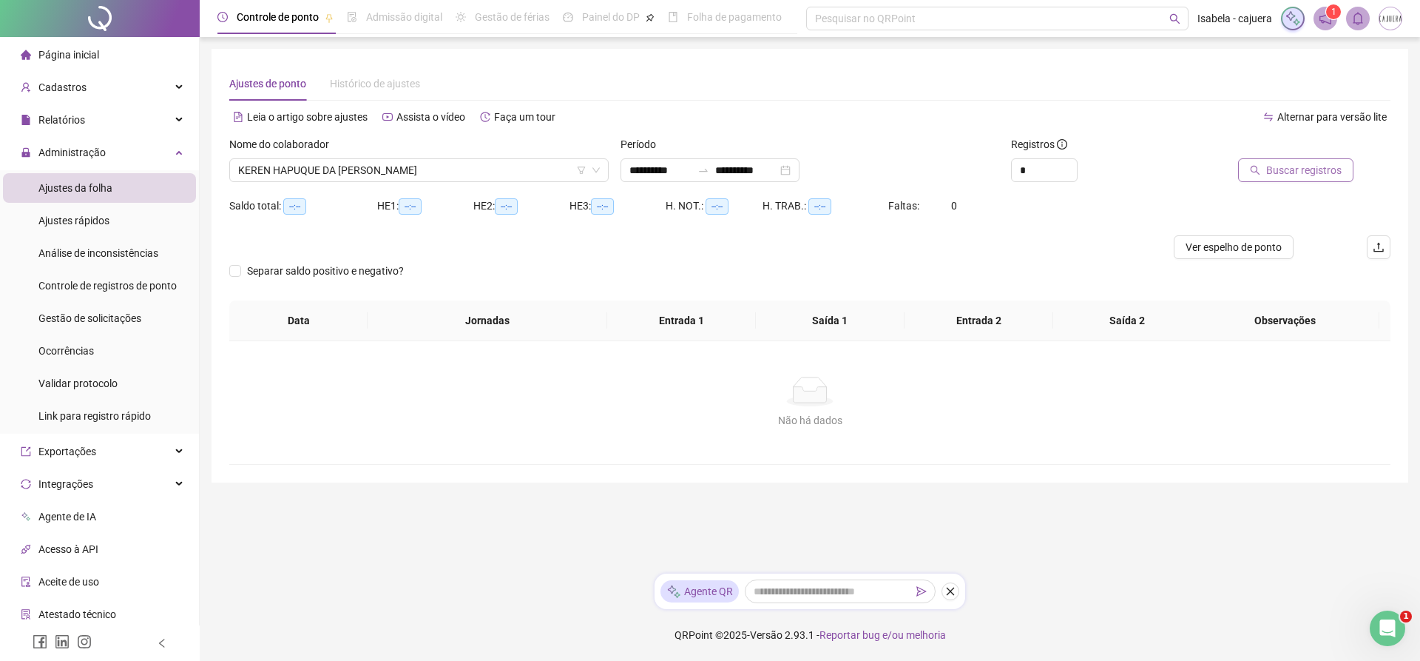
click at [1283, 171] on span "Buscar registros" at bounding box center [1303, 170] width 75 height 16
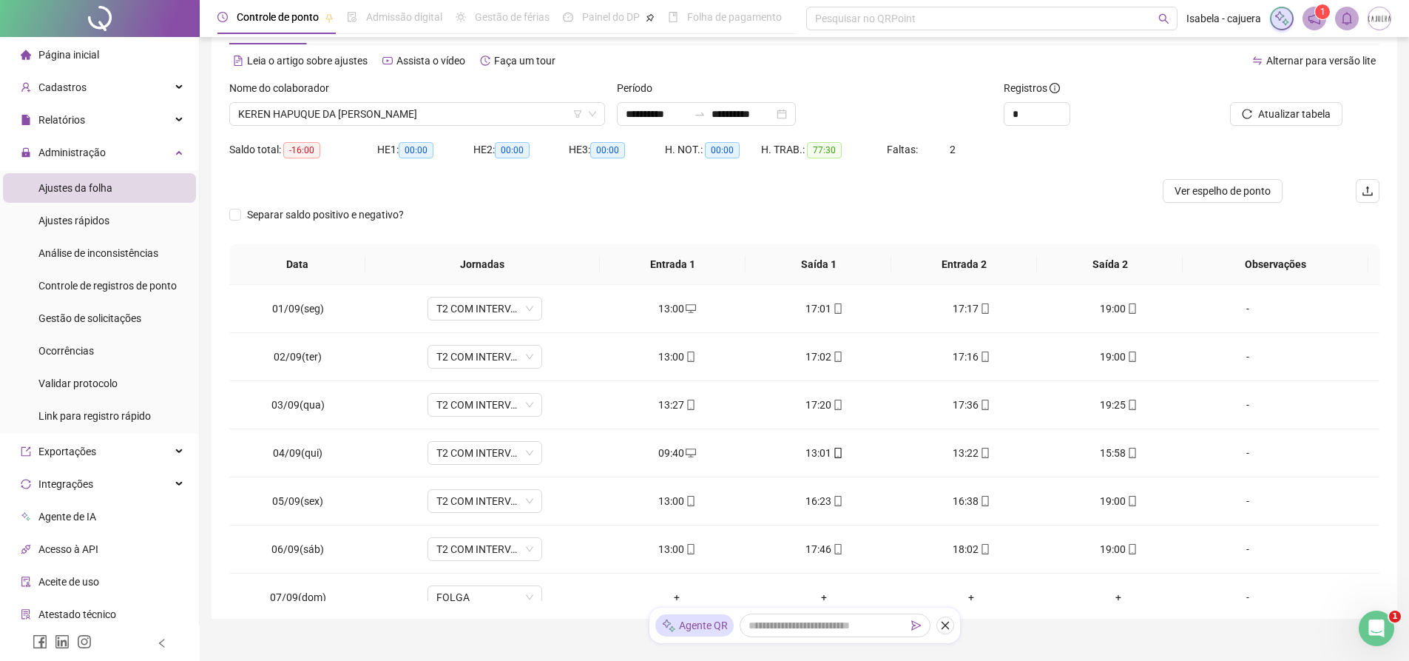
scroll to position [0, 0]
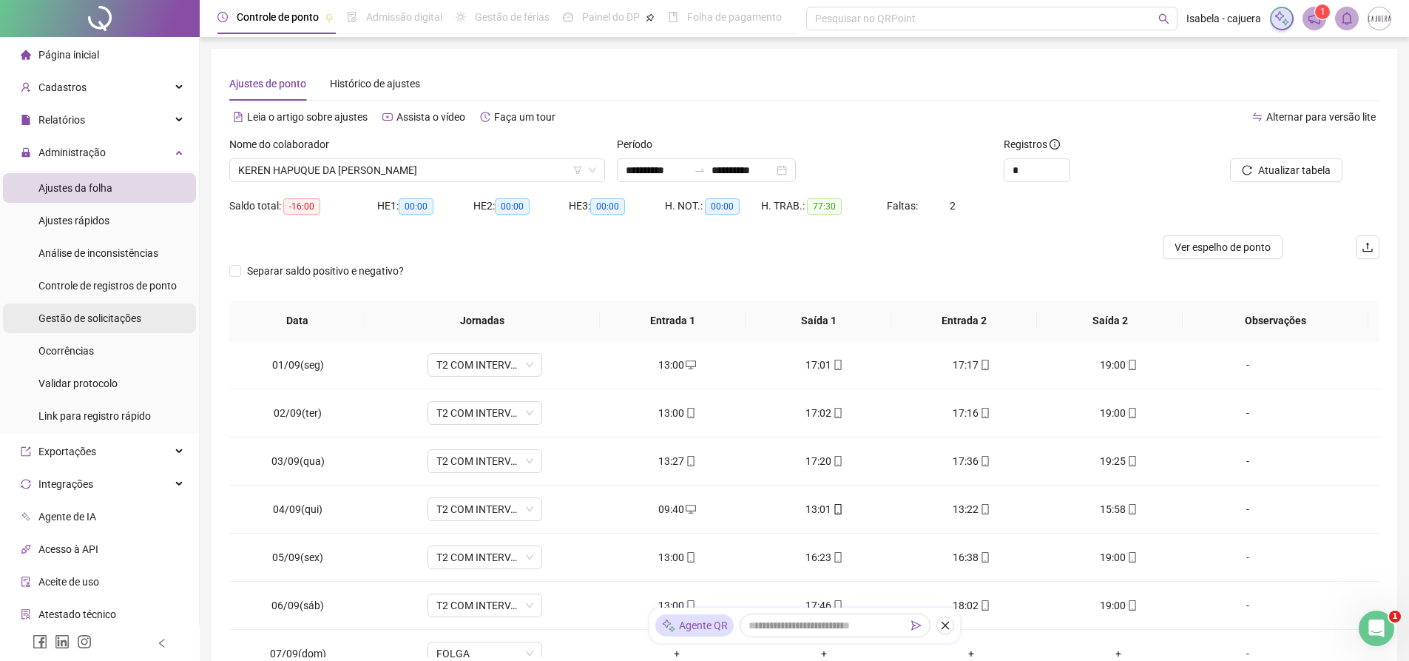
click at [92, 323] on span "Gestão de solicitações" at bounding box center [89, 318] width 103 height 12
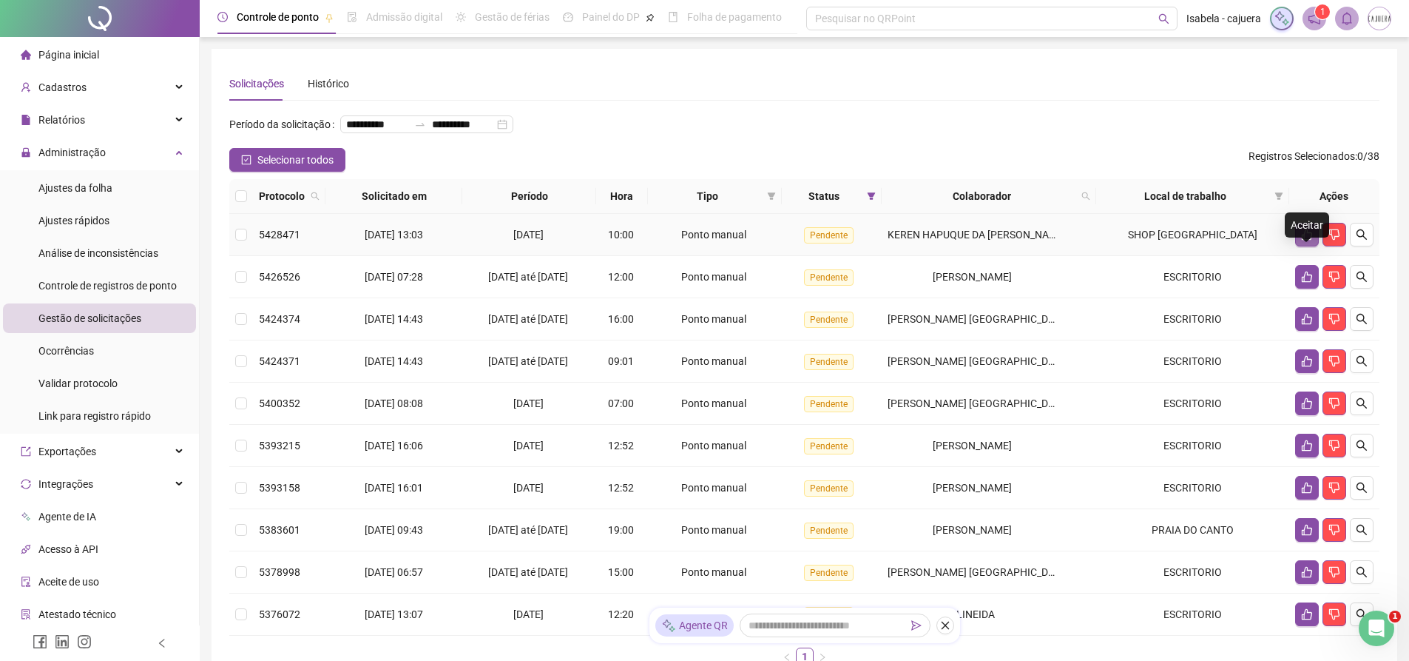
click at [1312, 240] on icon "like" at bounding box center [1307, 235] width 12 height 12
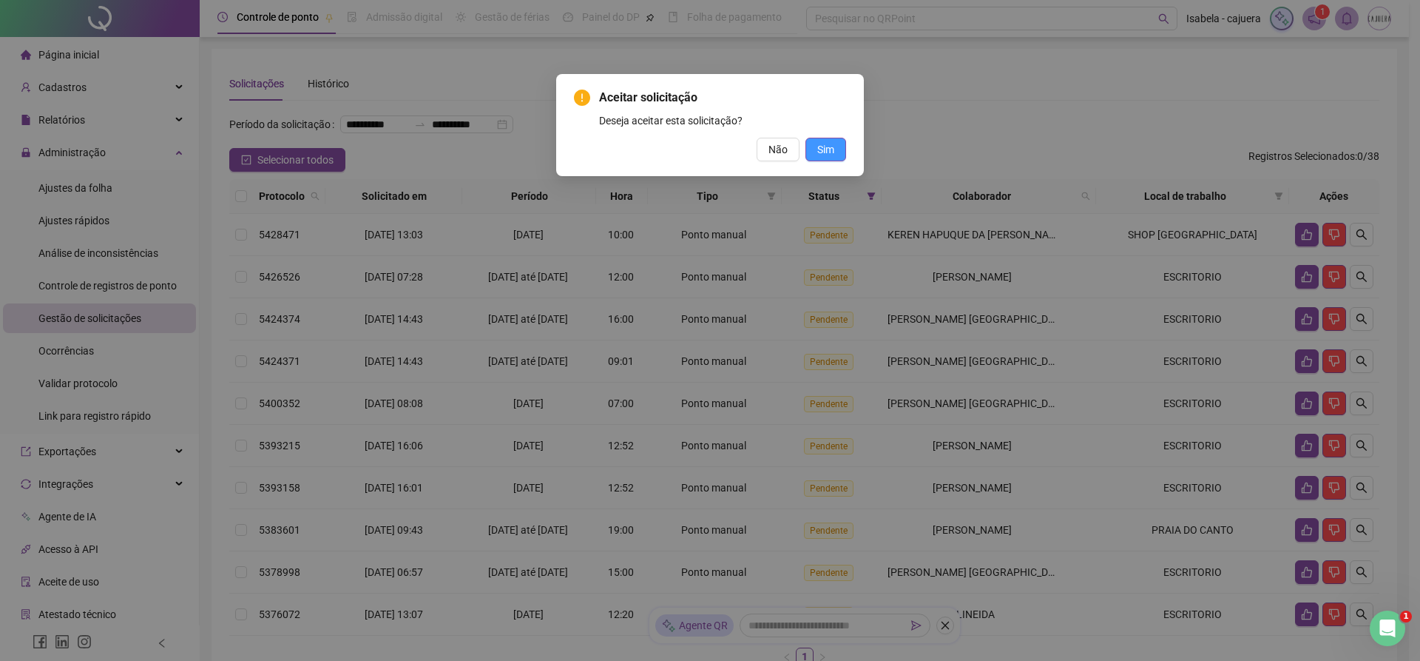
click at [834, 147] on span "Sim" at bounding box center [825, 149] width 17 height 16
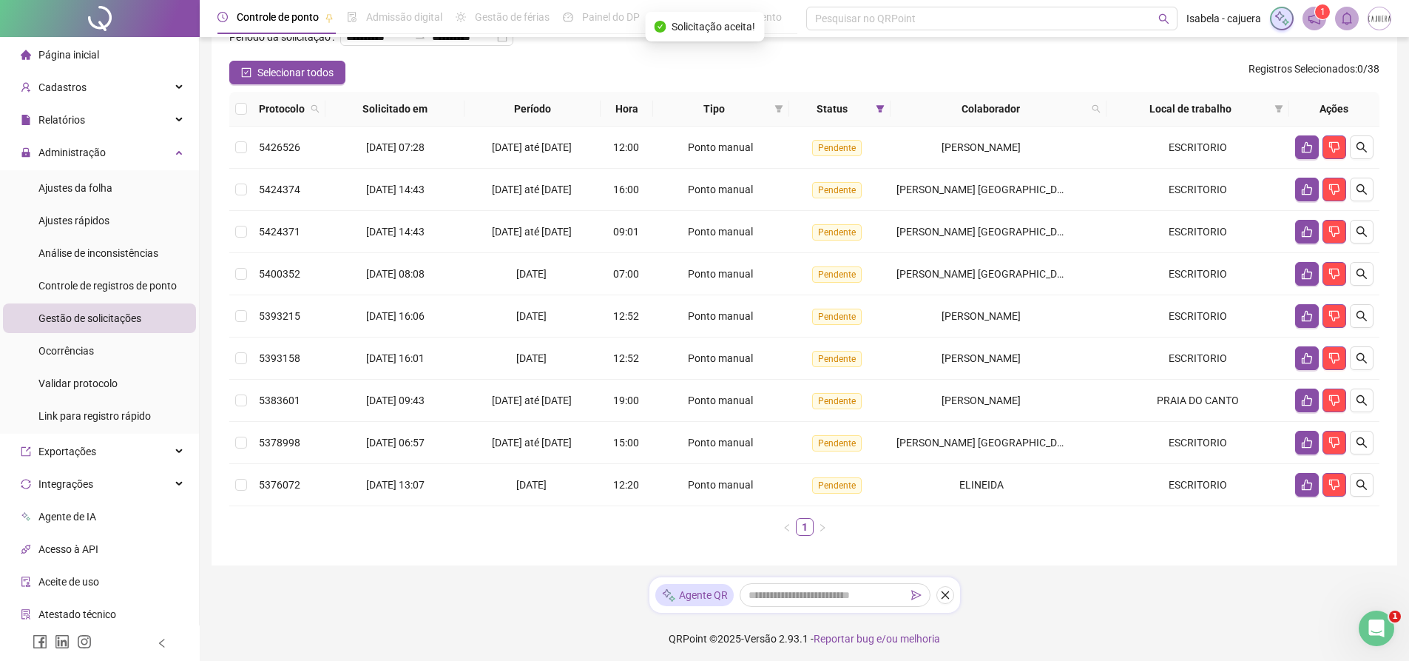
scroll to position [41, 0]
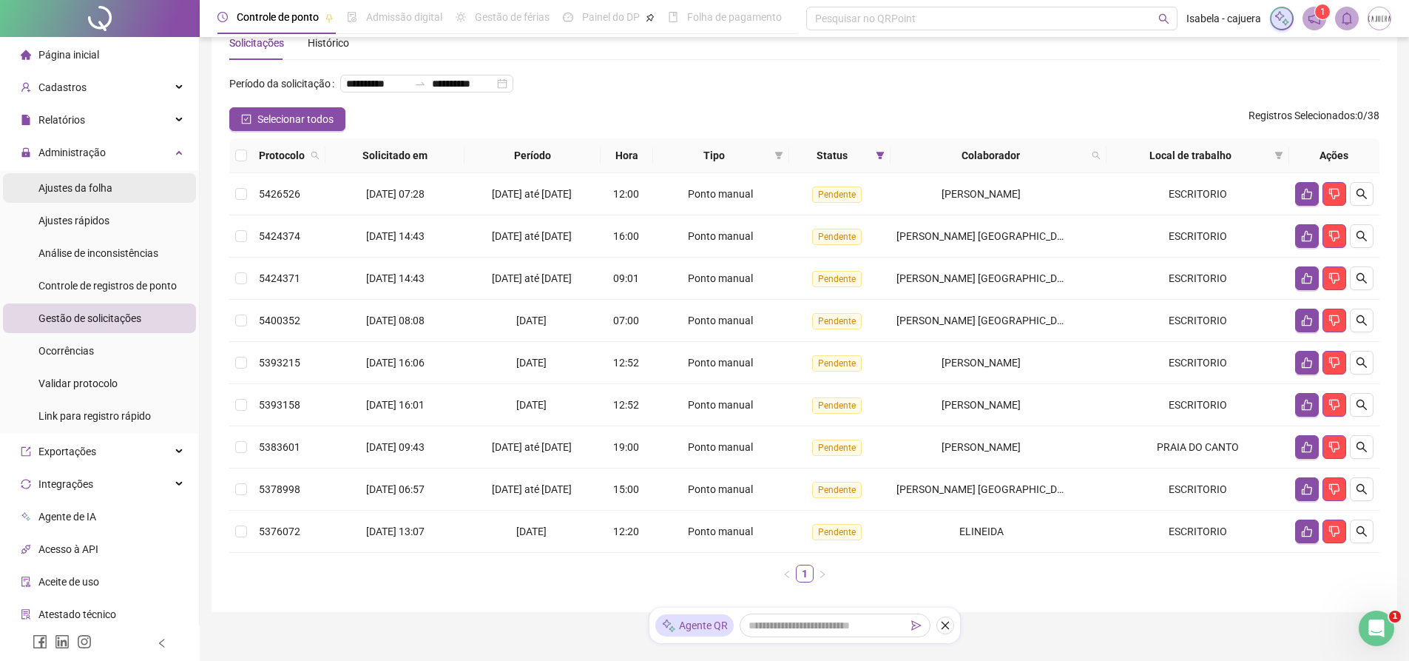
click at [70, 184] on span "Ajustes da folha" at bounding box center [75, 188] width 74 height 12
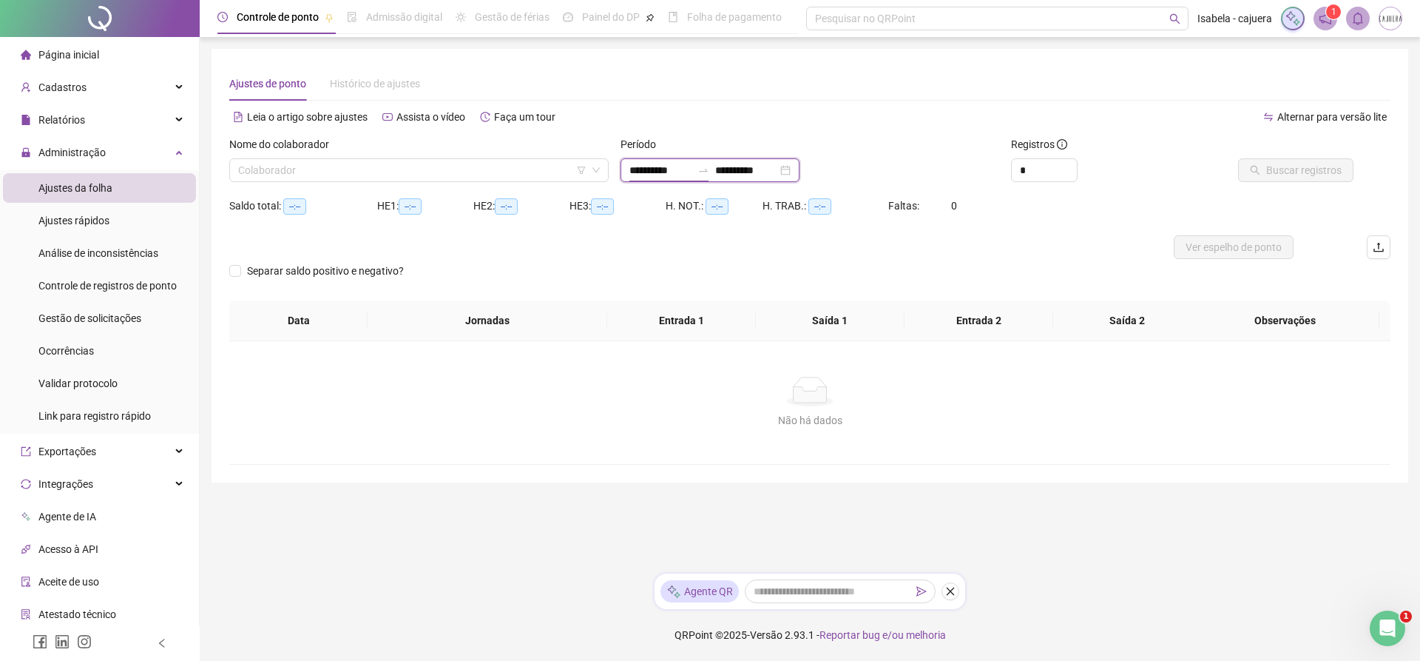
click at [655, 174] on input "**********" at bounding box center [661, 170] width 62 height 16
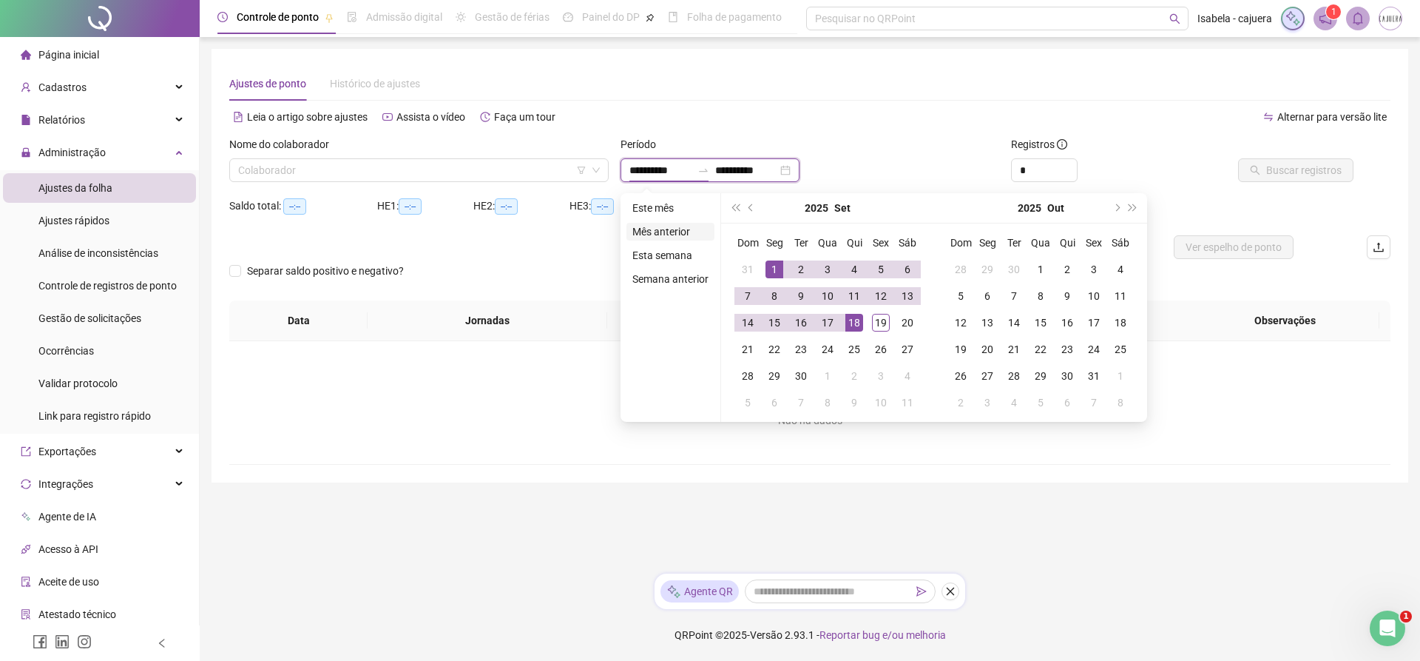
type input "**********"
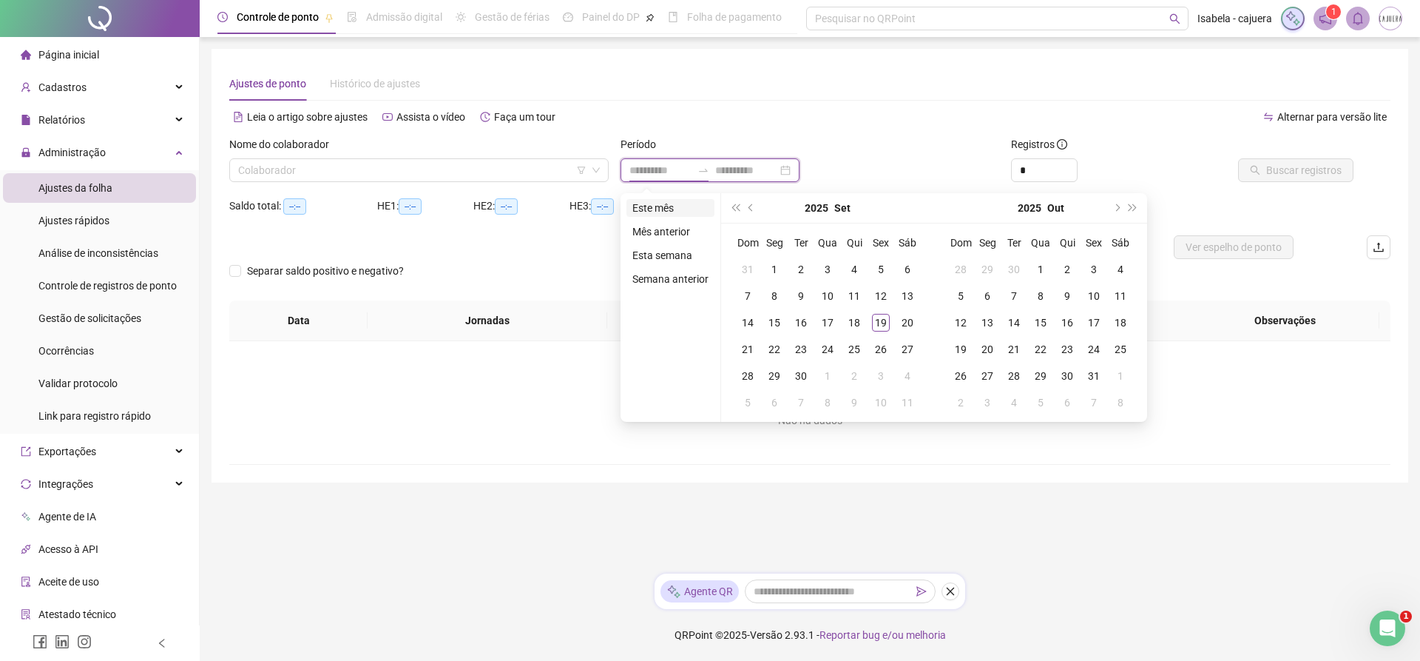
type input "**********"
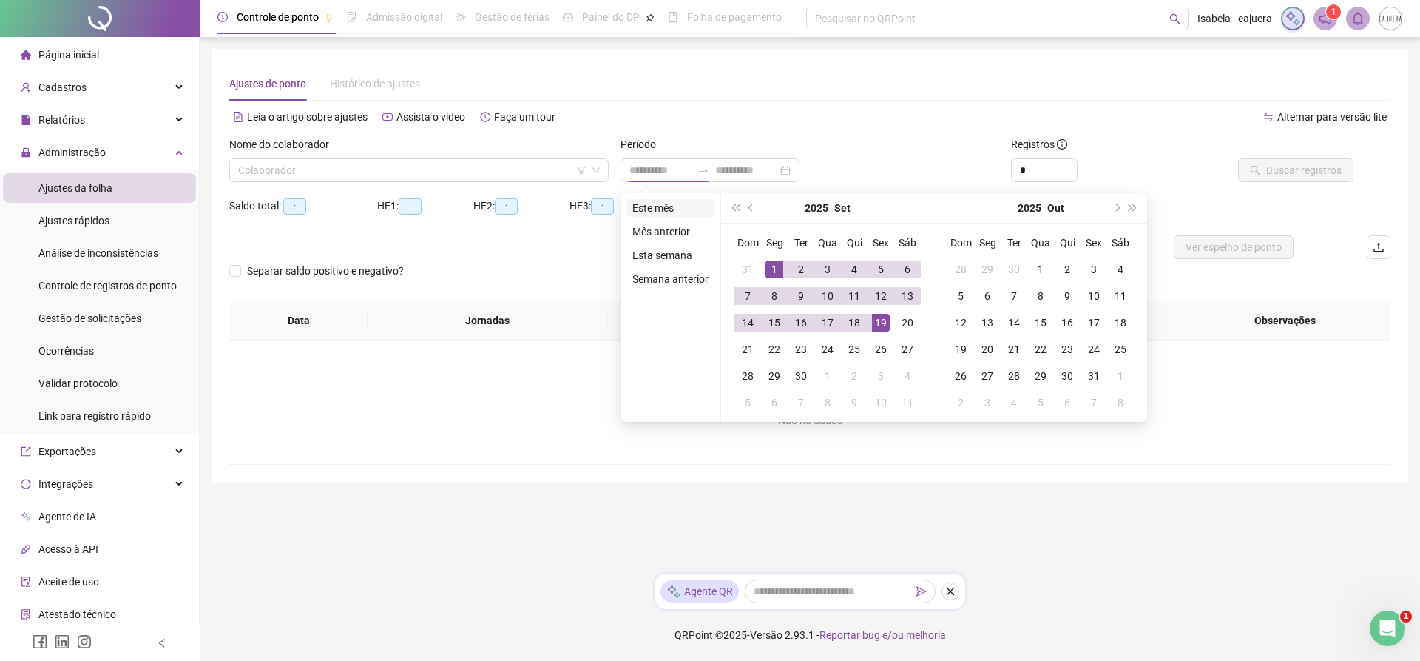
click at [659, 210] on li "Este mês" at bounding box center [671, 208] width 88 height 18
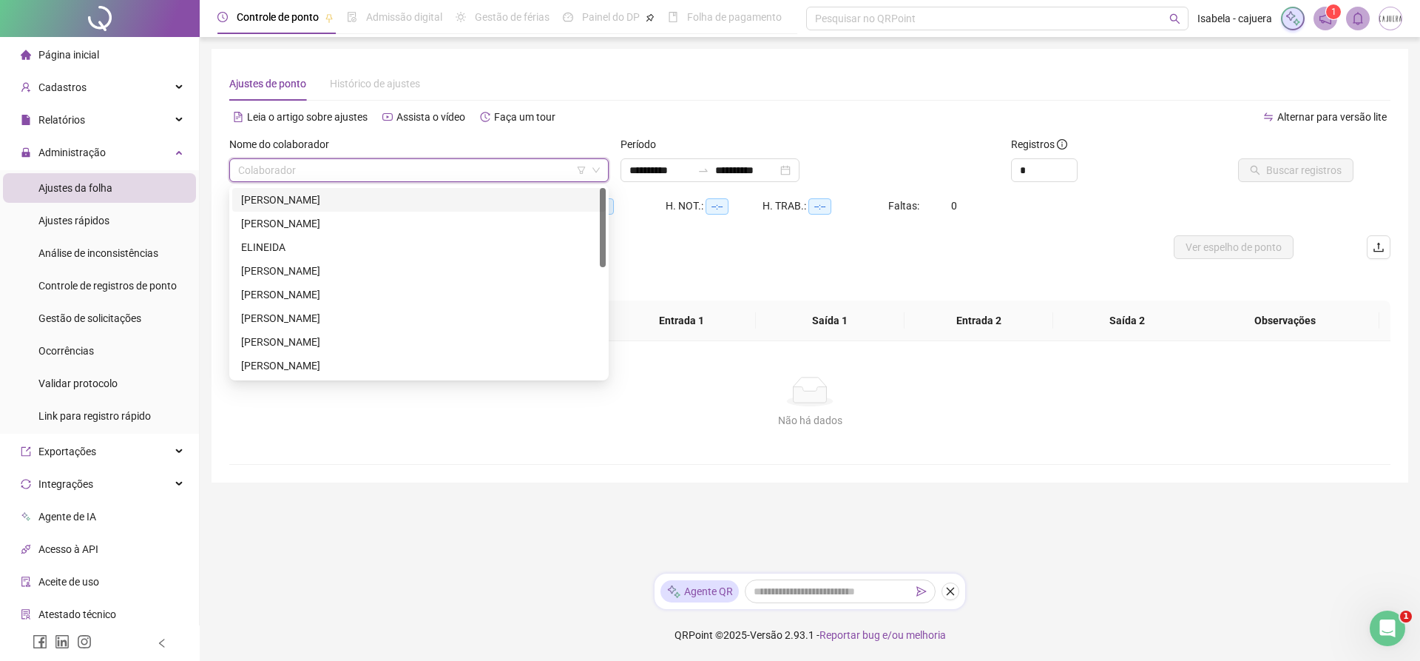
click at [504, 178] on input "search" at bounding box center [412, 170] width 348 height 22
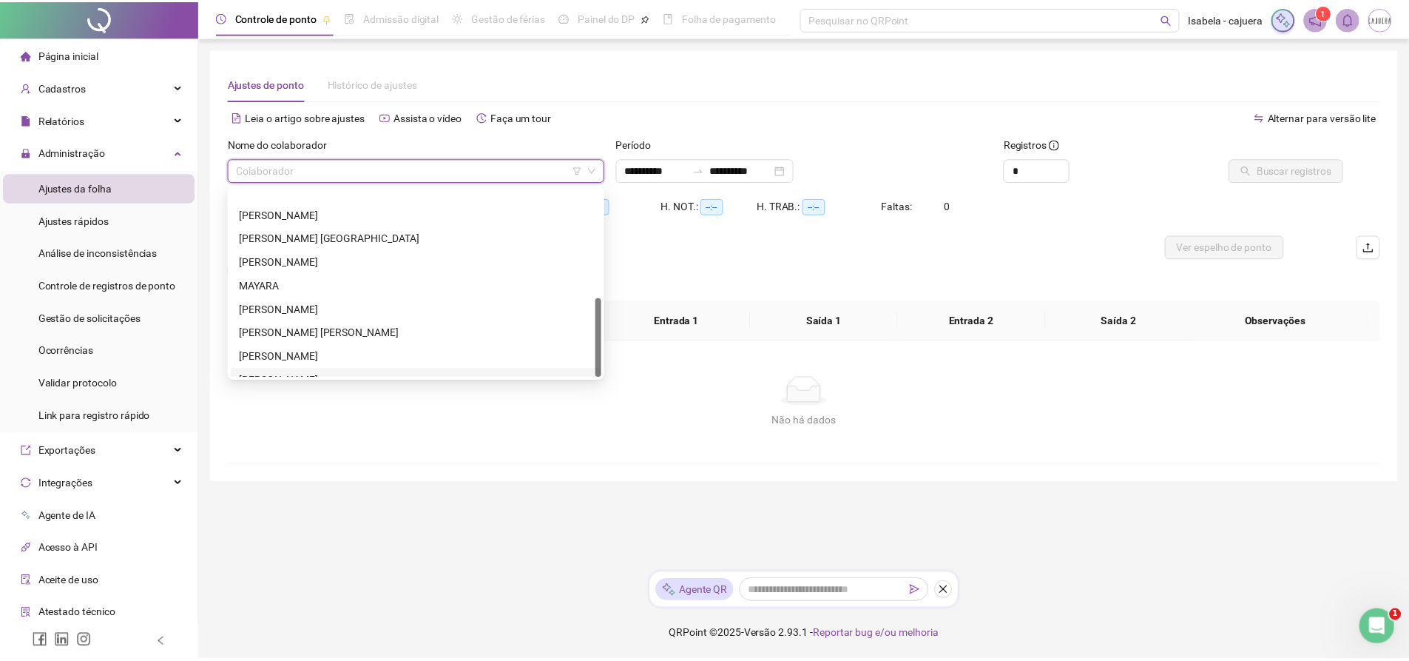
scroll to position [260, 0]
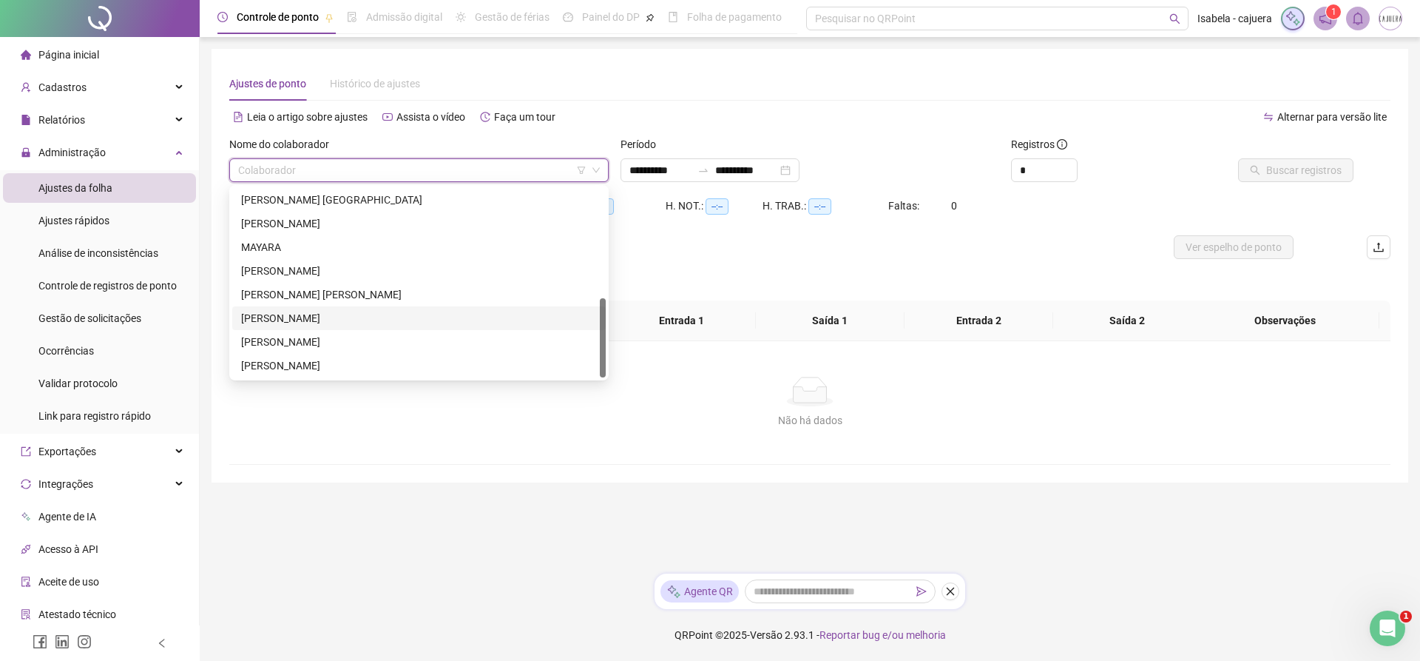
click at [323, 308] on div "[PERSON_NAME]" at bounding box center [419, 318] width 374 height 24
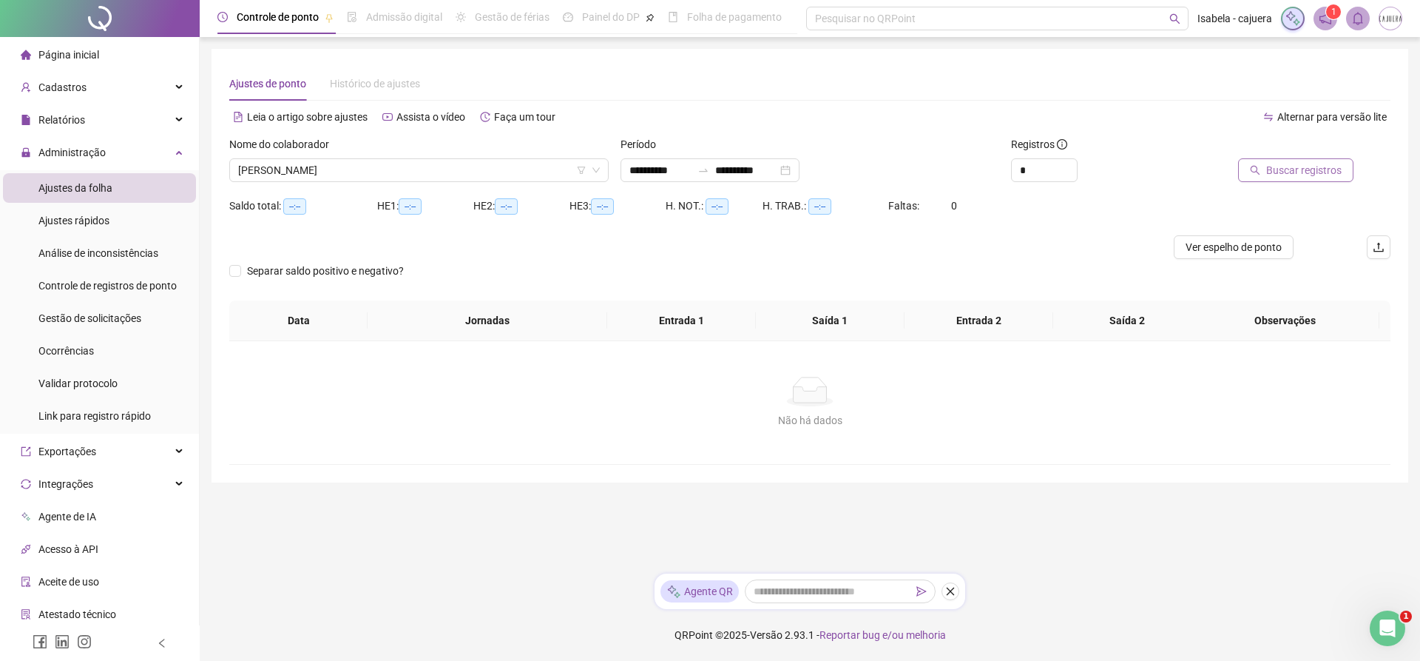
click at [1327, 171] on span "Buscar registros" at bounding box center [1303, 170] width 75 height 16
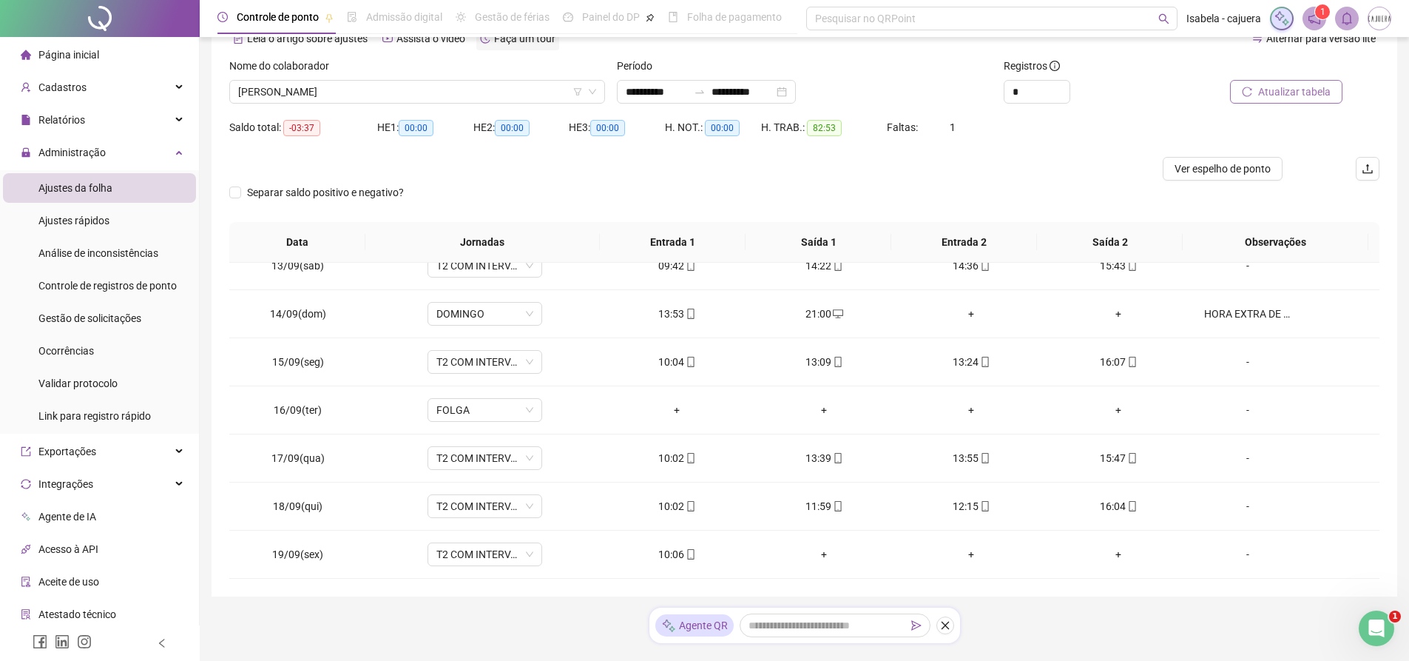
scroll to position [0, 0]
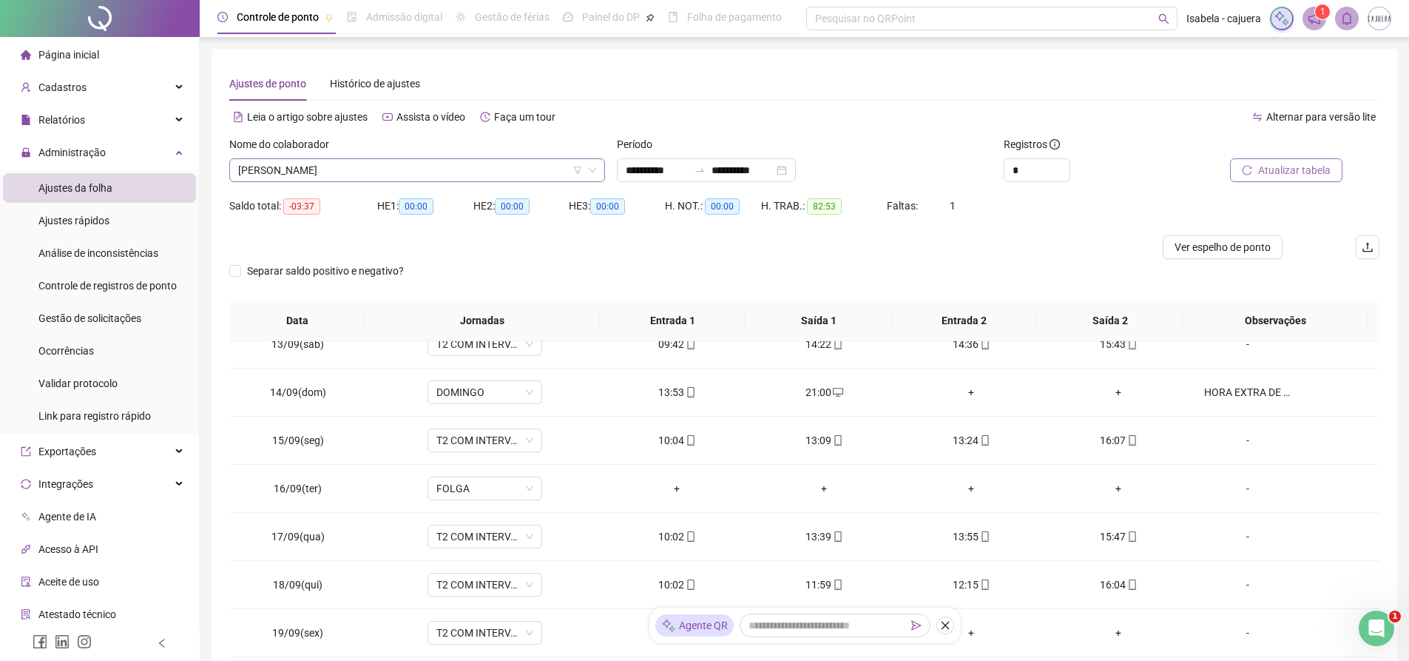
click at [432, 175] on span "[PERSON_NAME]" at bounding box center [417, 170] width 358 height 22
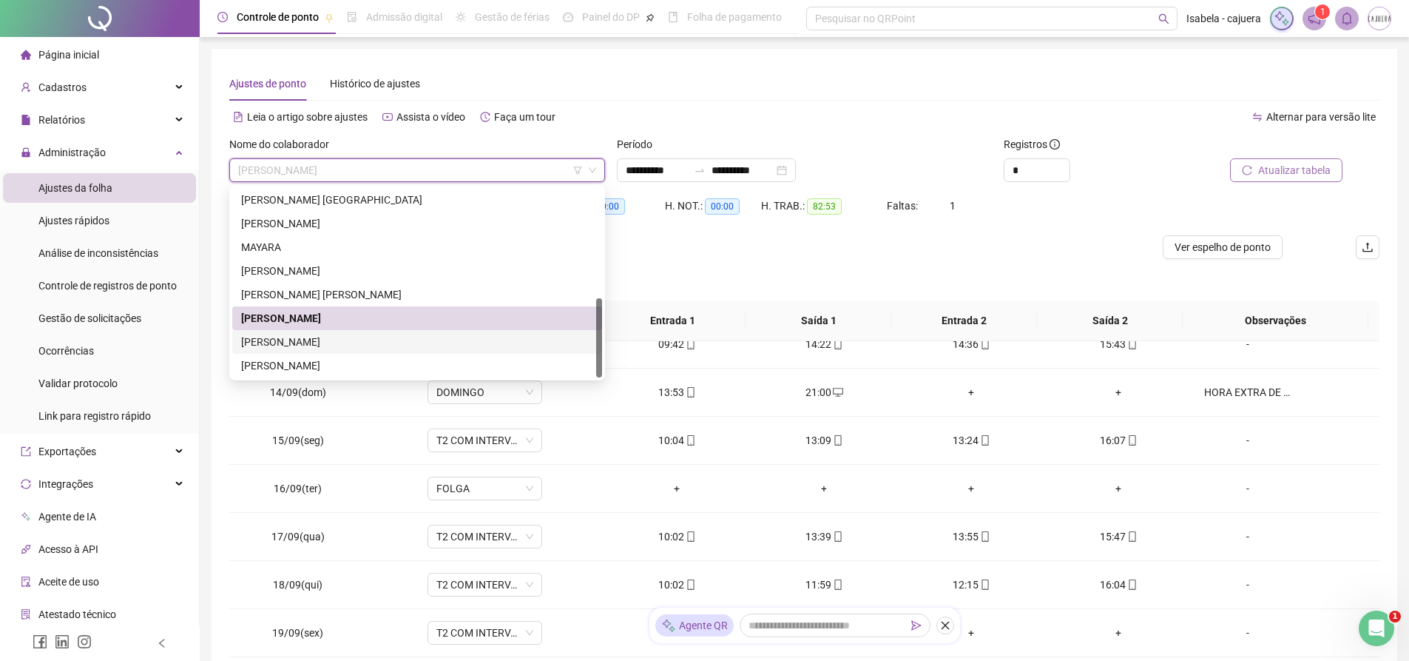
click at [294, 345] on div "[PERSON_NAME]" at bounding box center [417, 342] width 352 height 16
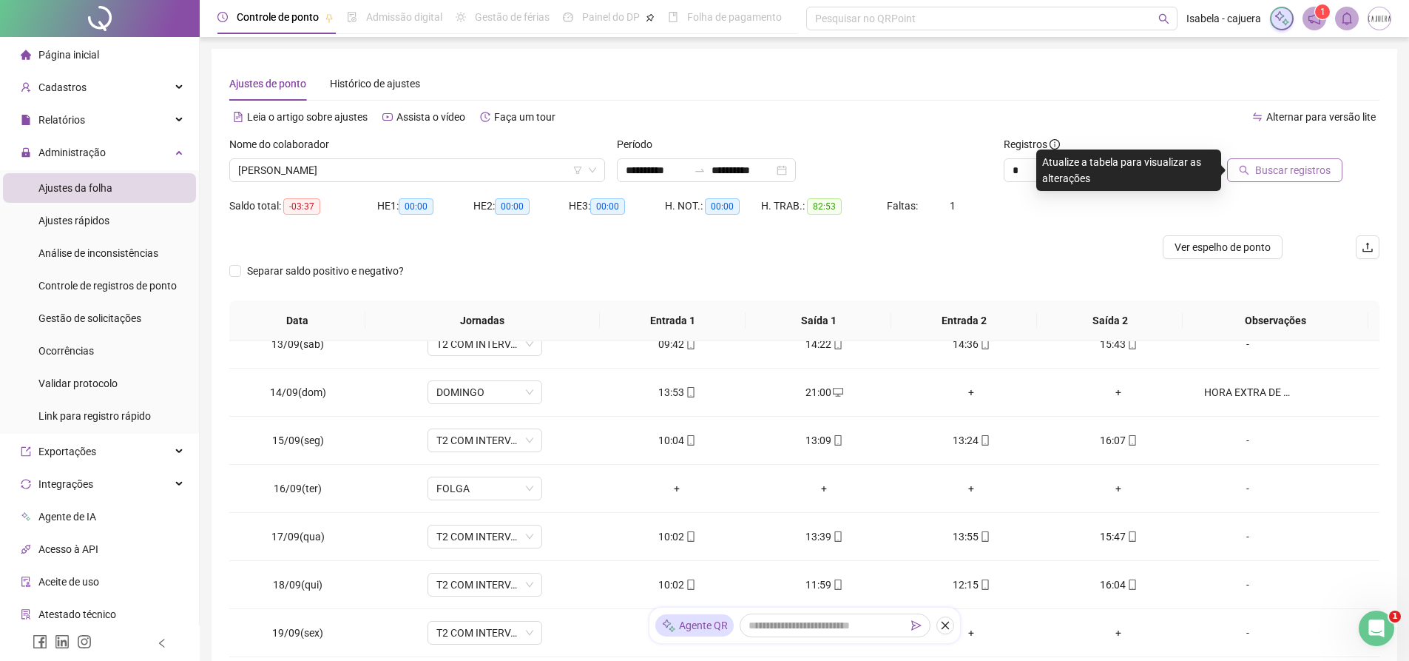
click at [1273, 167] on span "Buscar registros" at bounding box center [1292, 170] width 75 height 16
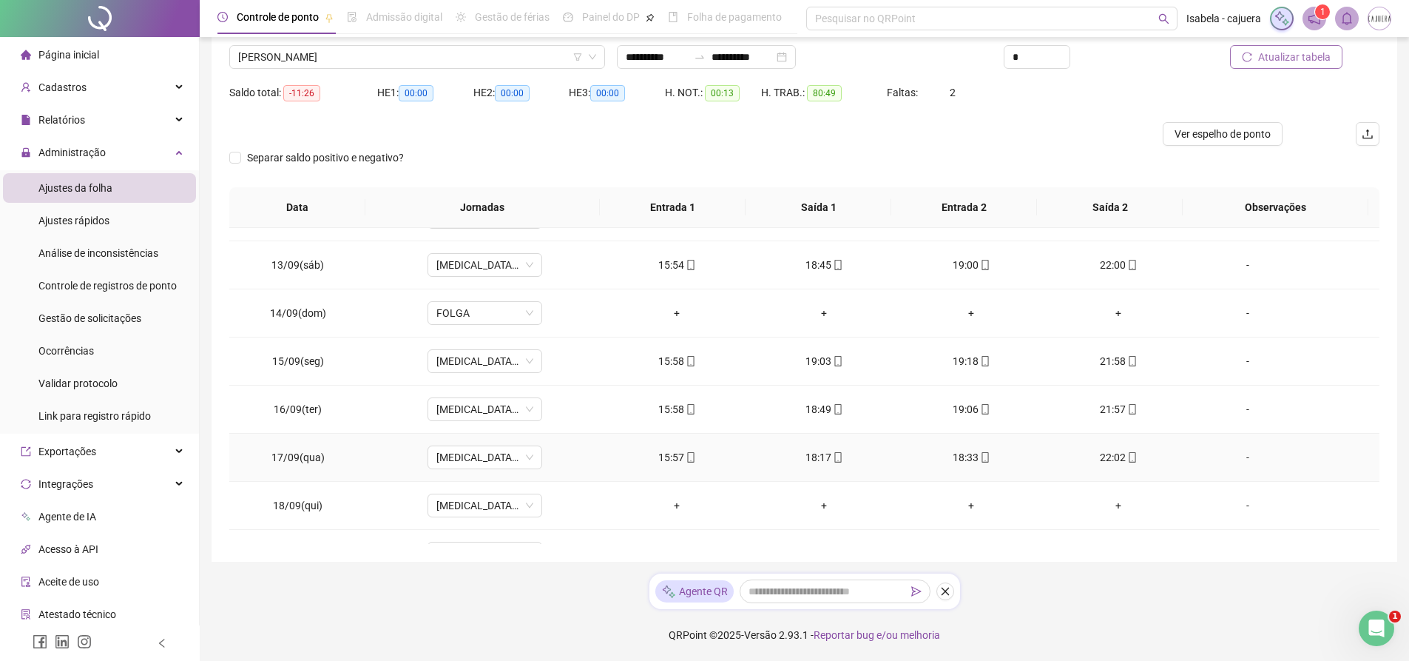
scroll to position [598, 0]
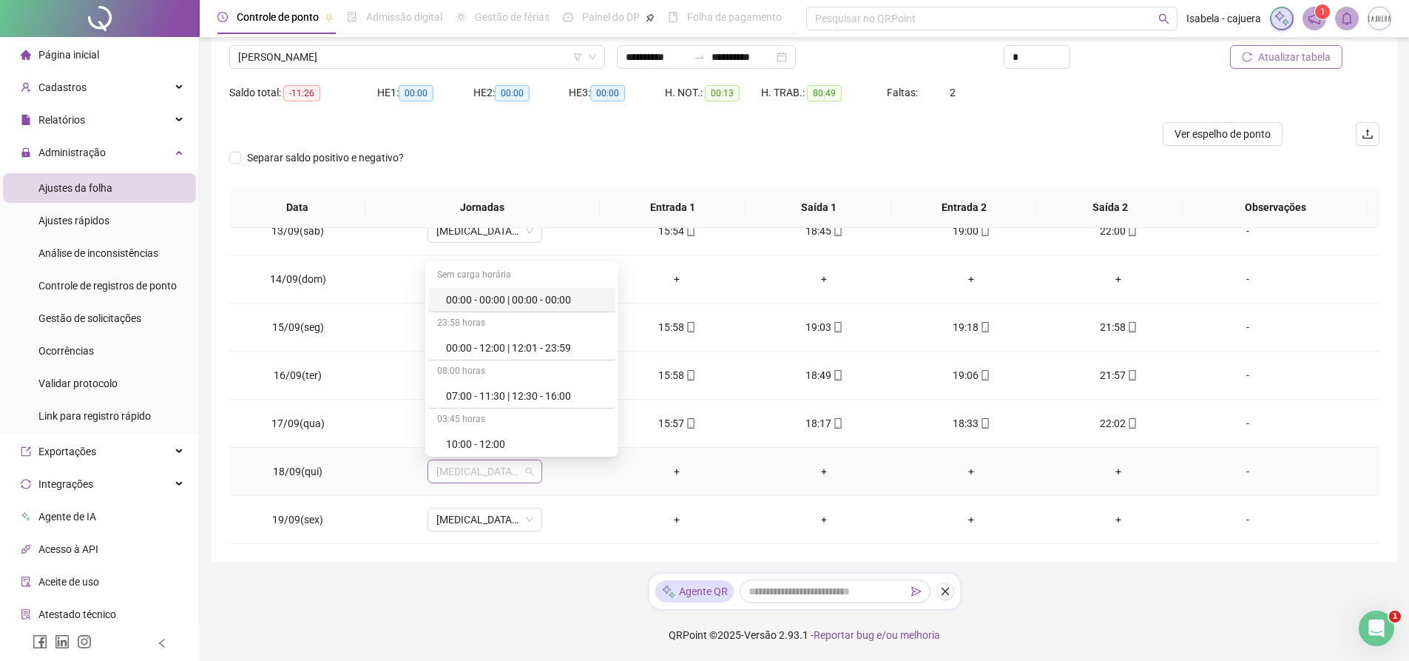
click at [513, 474] on span "[MEDICAL_DATA] COM INTERVALO" at bounding box center [484, 471] width 97 height 22
click at [487, 363] on div "Folga" at bounding box center [526, 359] width 161 height 16
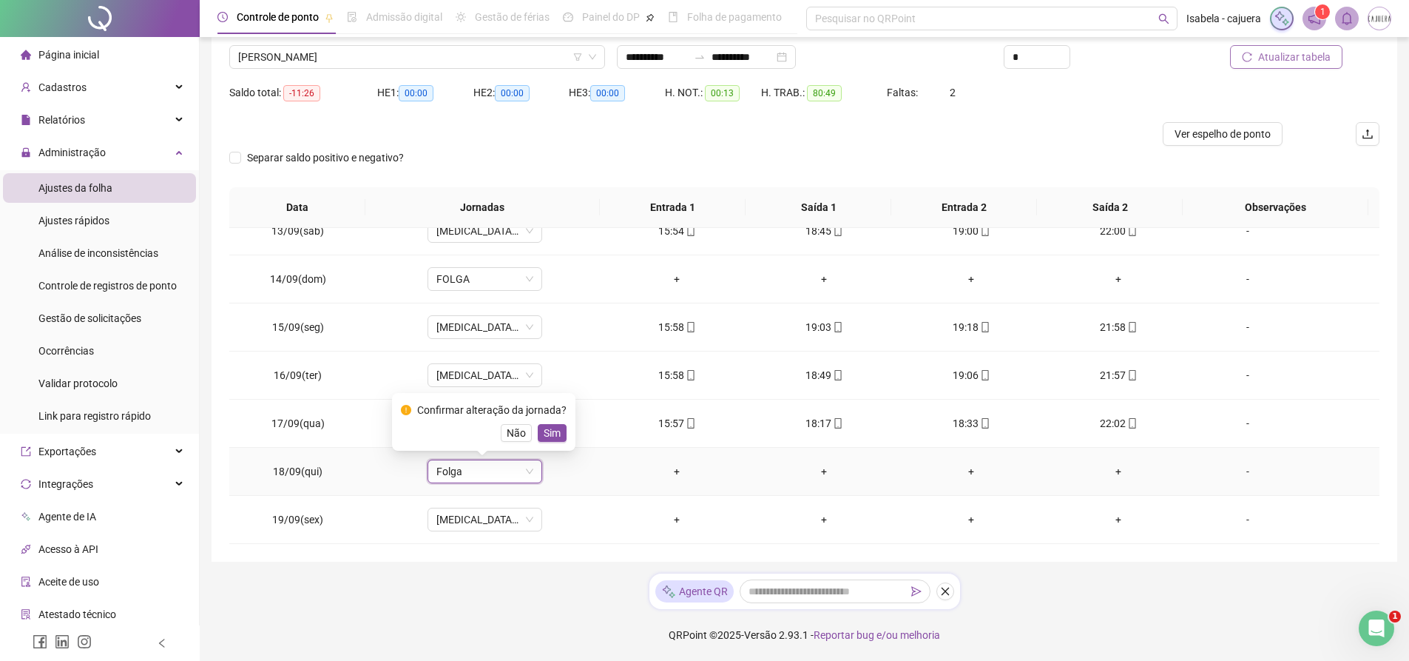
click at [537, 419] on div "Confirmar alteração da jornada? Não Sim" at bounding box center [484, 422] width 166 height 40
click at [544, 433] on span "Sim" at bounding box center [552, 433] width 17 height 16
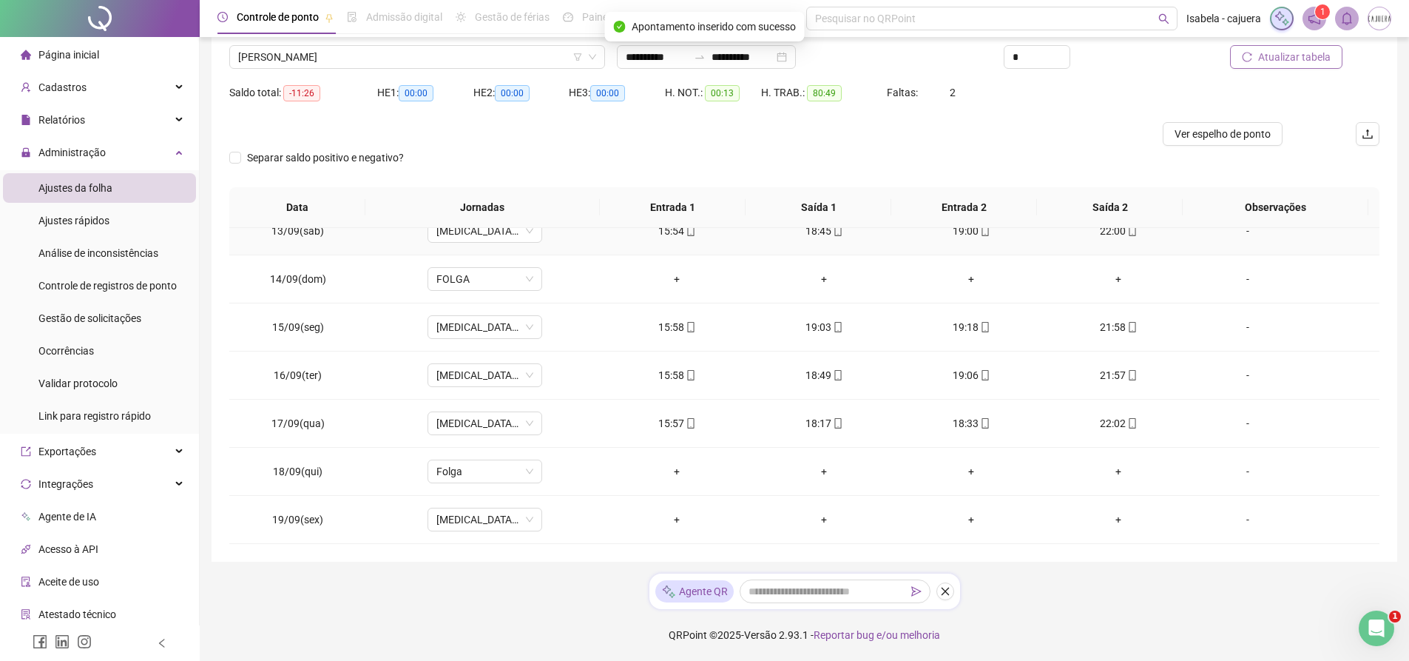
scroll to position [376, 0]
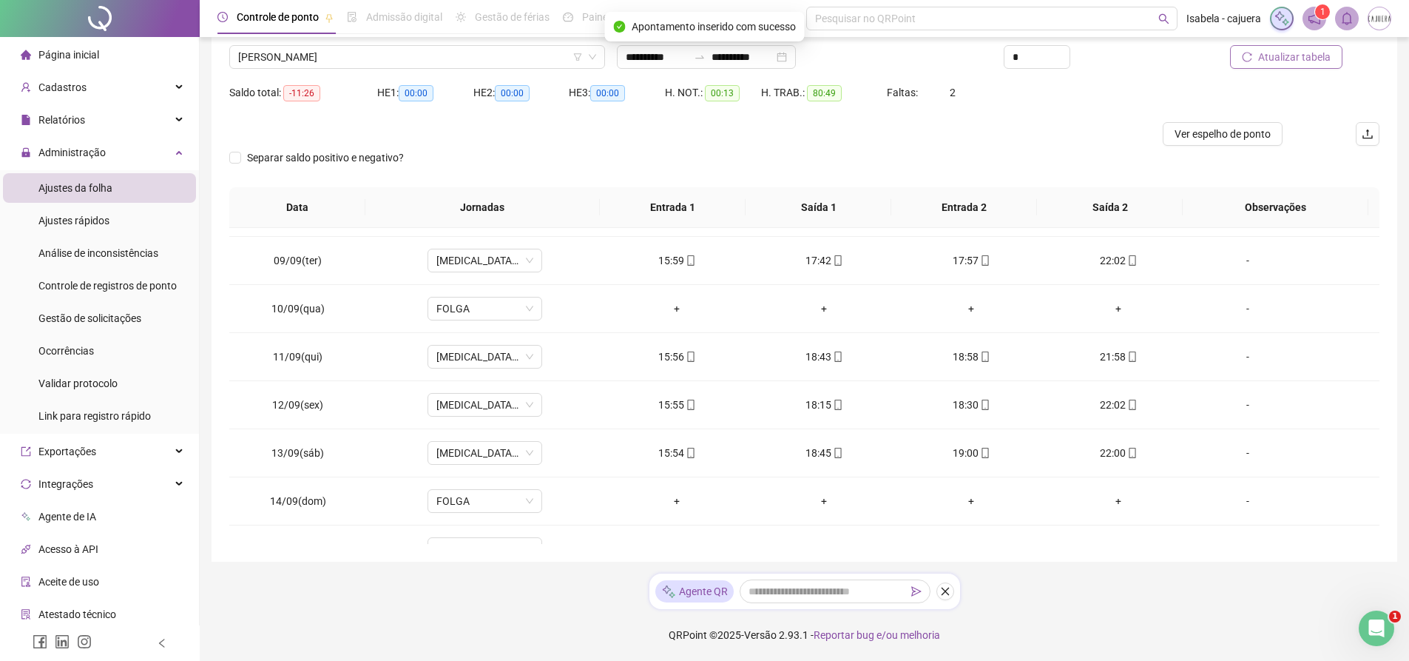
click at [1243, 53] on icon "reload" at bounding box center [1247, 57] width 10 height 10
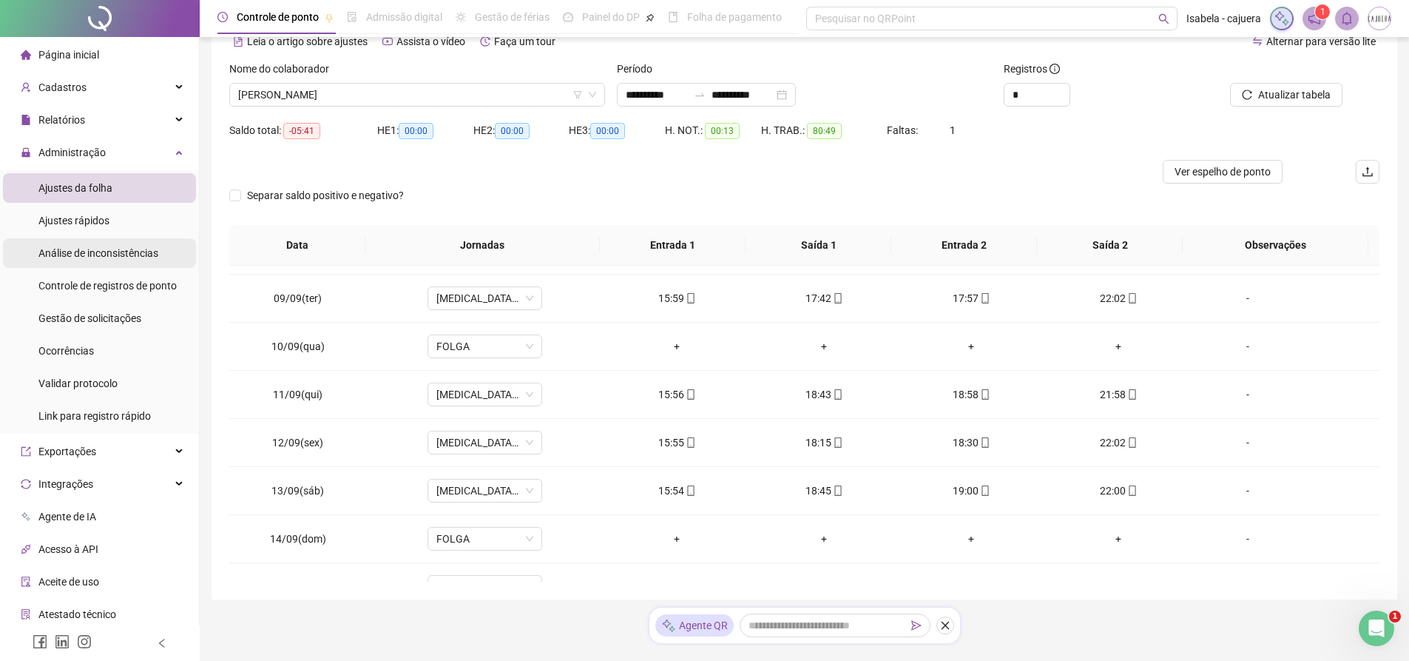
scroll to position [0, 0]
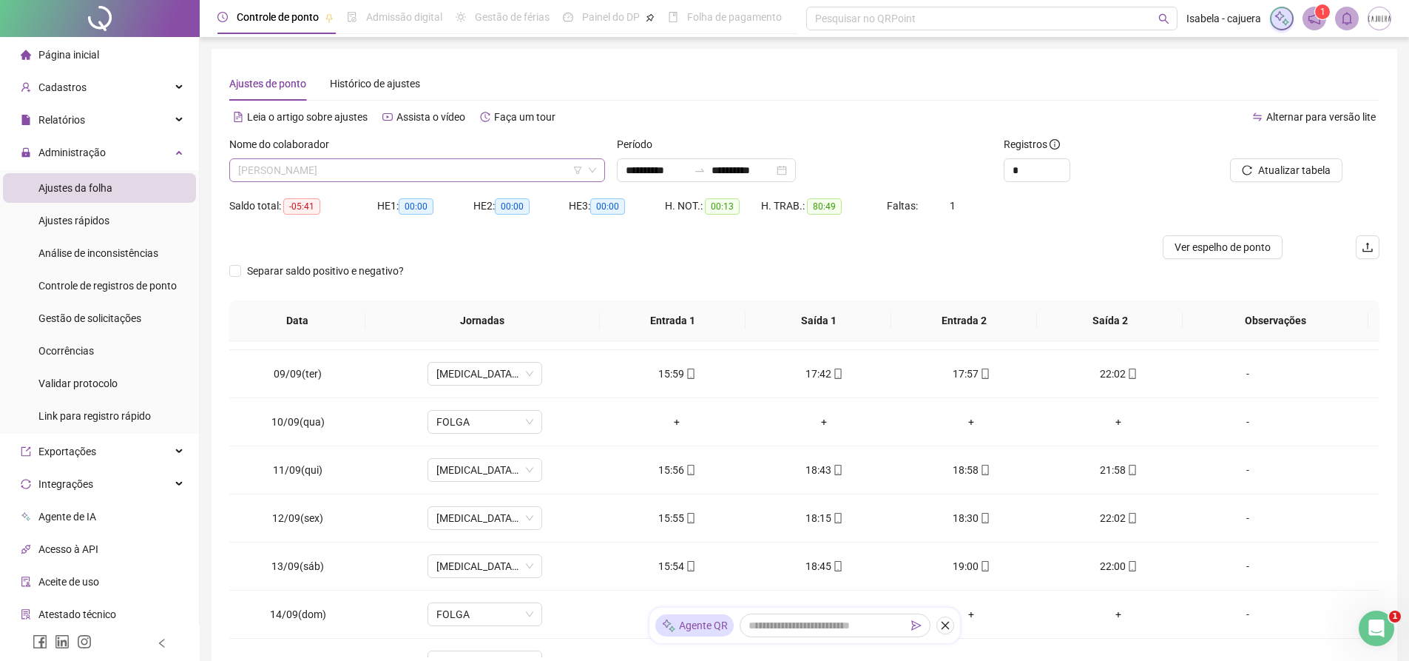
click at [365, 171] on span "[PERSON_NAME]" at bounding box center [417, 170] width 358 height 22
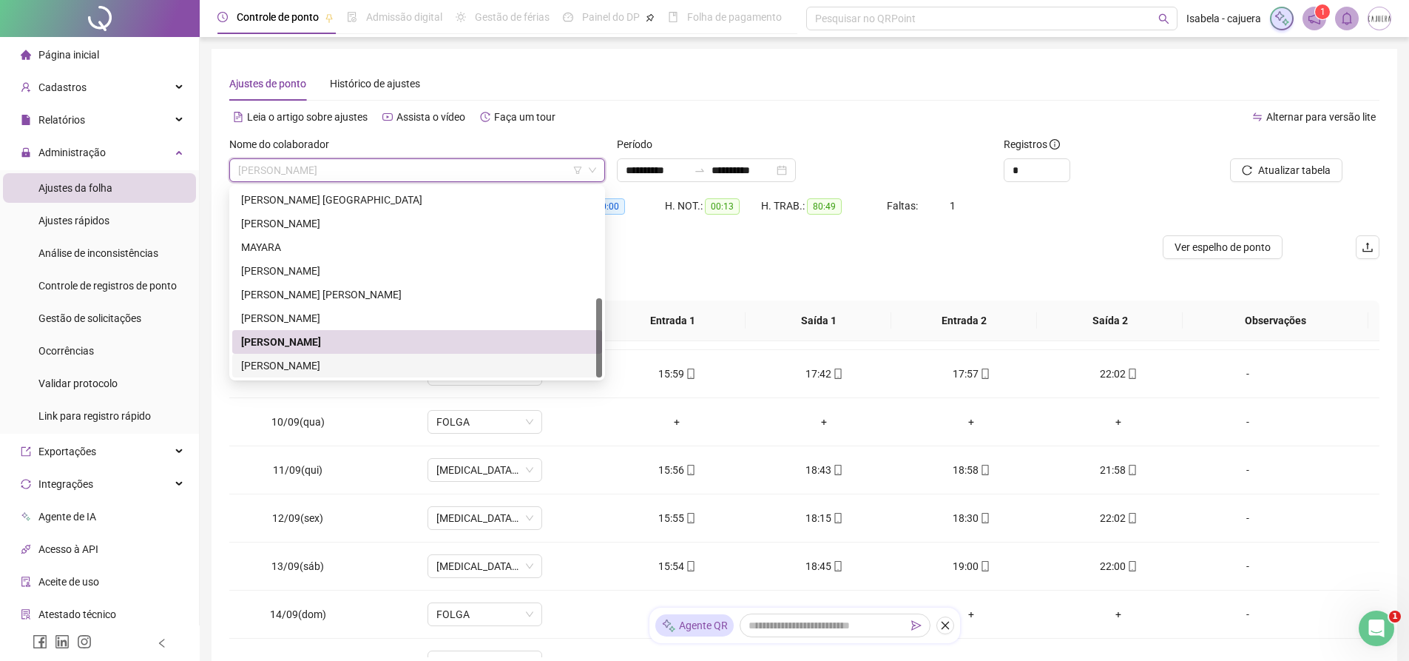
click at [292, 363] on div "[PERSON_NAME]" at bounding box center [417, 365] width 352 height 16
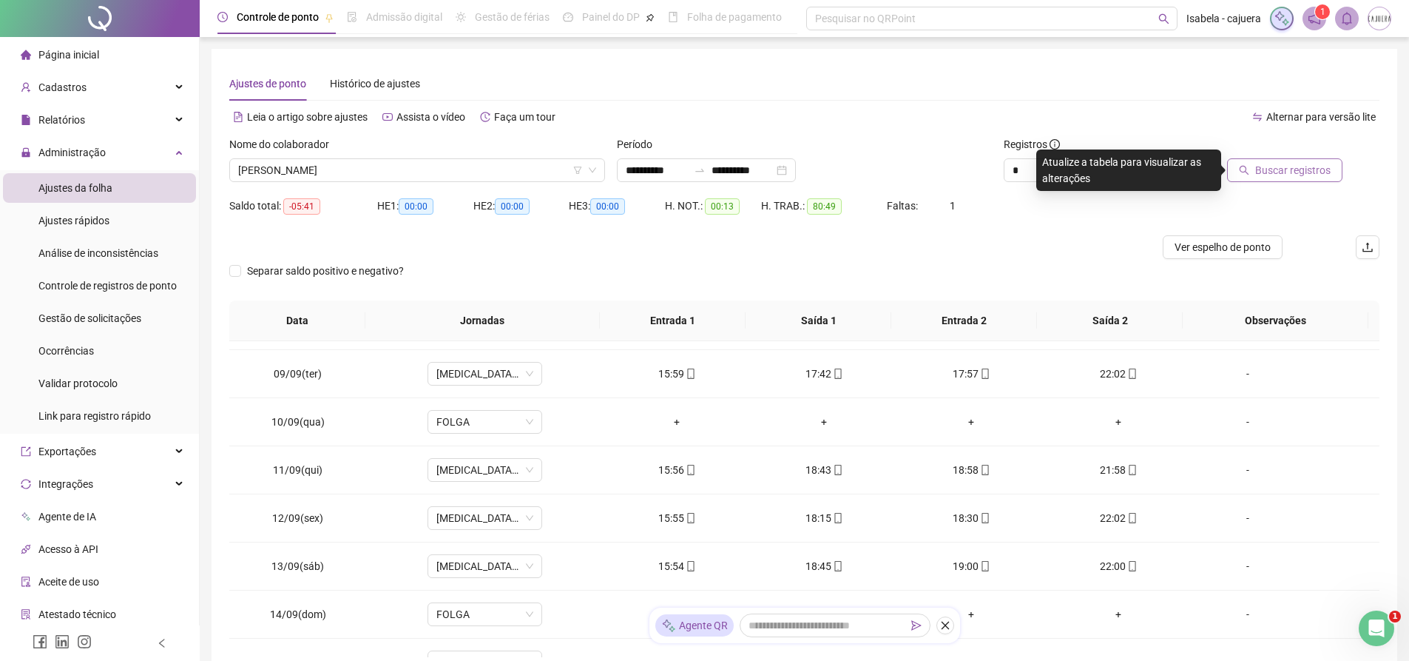
click at [1273, 172] on span "Buscar registros" at bounding box center [1292, 170] width 75 height 16
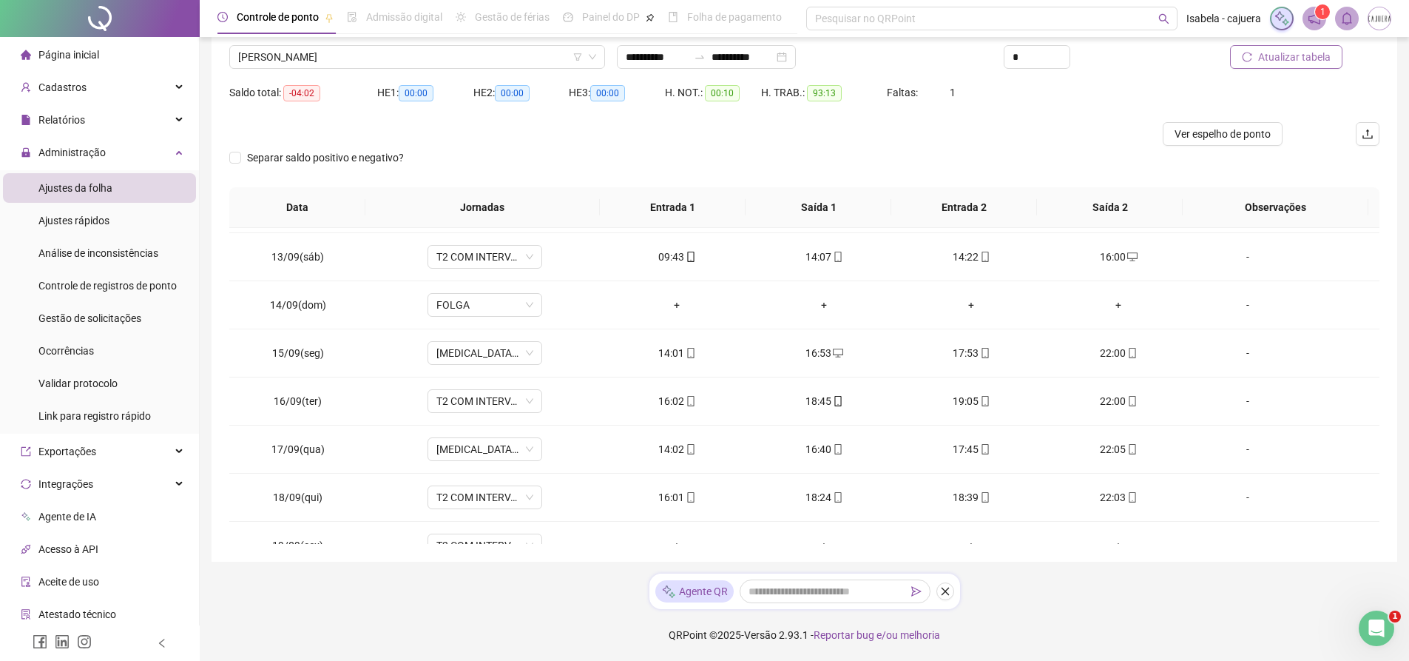
scroll to position [598, 0]
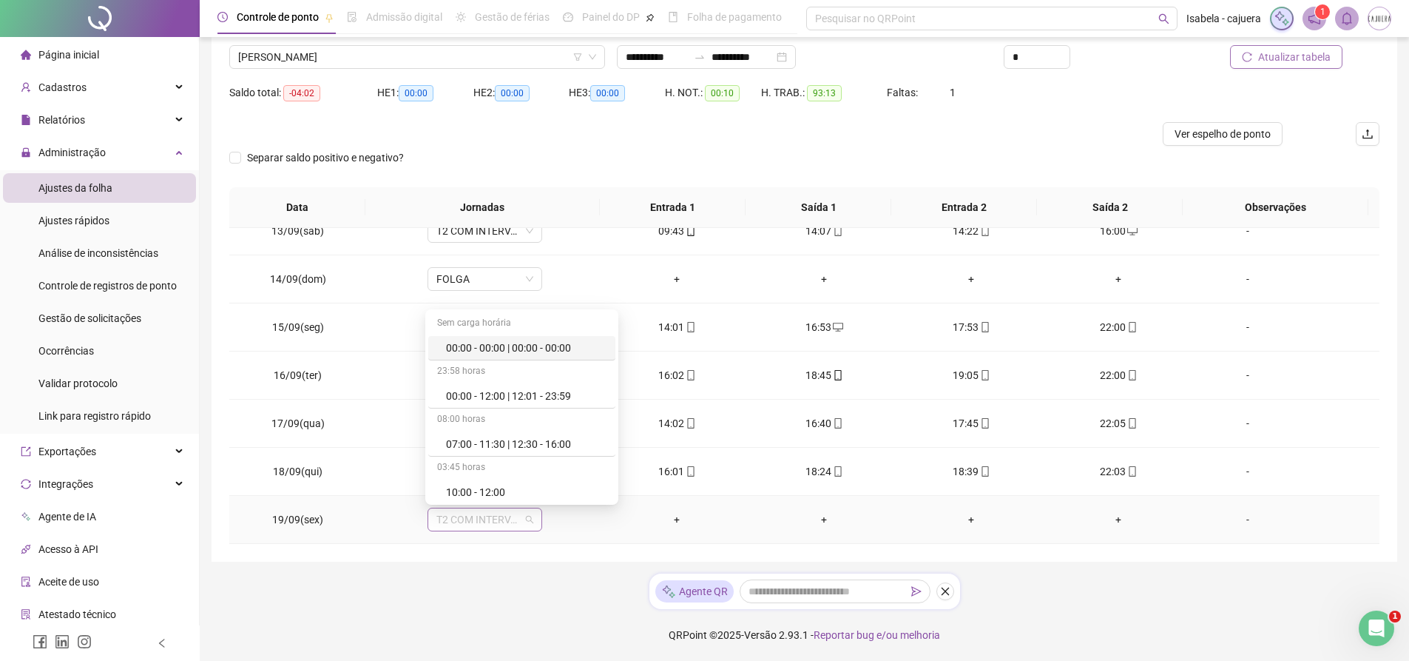
click at [526, 519] on span "T2 COM INTERVALO" at bounding box center [484, 519] width 97 height 22
click at [513, 408] on div "Folga" at bounding box center [526, 407] width 161 height 16
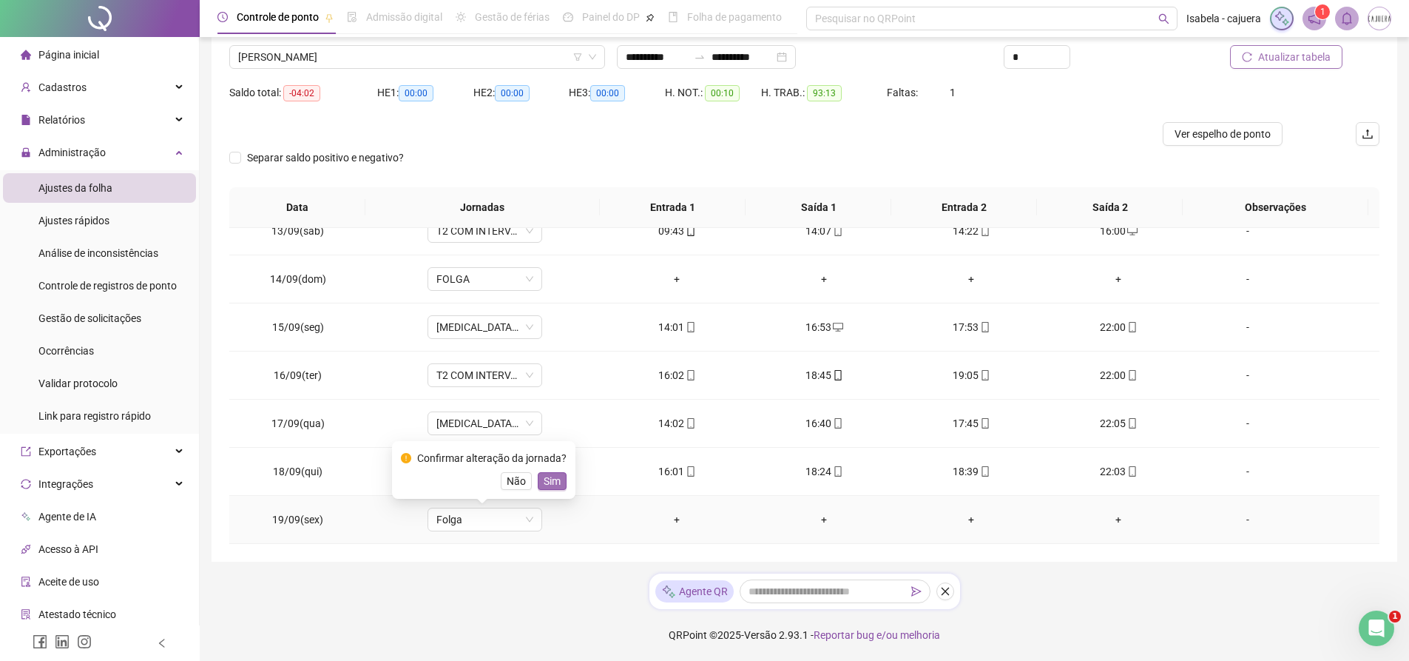
click at [546, 480] on span "Sim" at bounding box center [552, 481] width 17 height 16
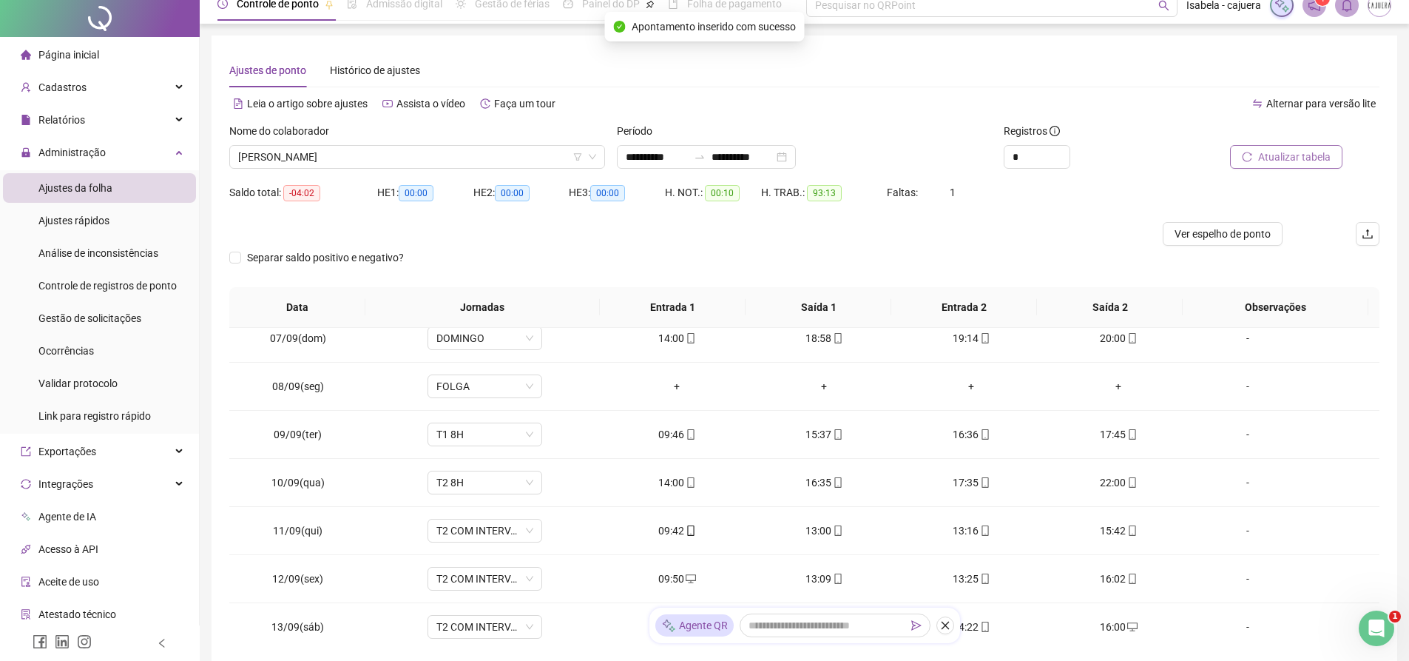
scroll to position [0, 0]
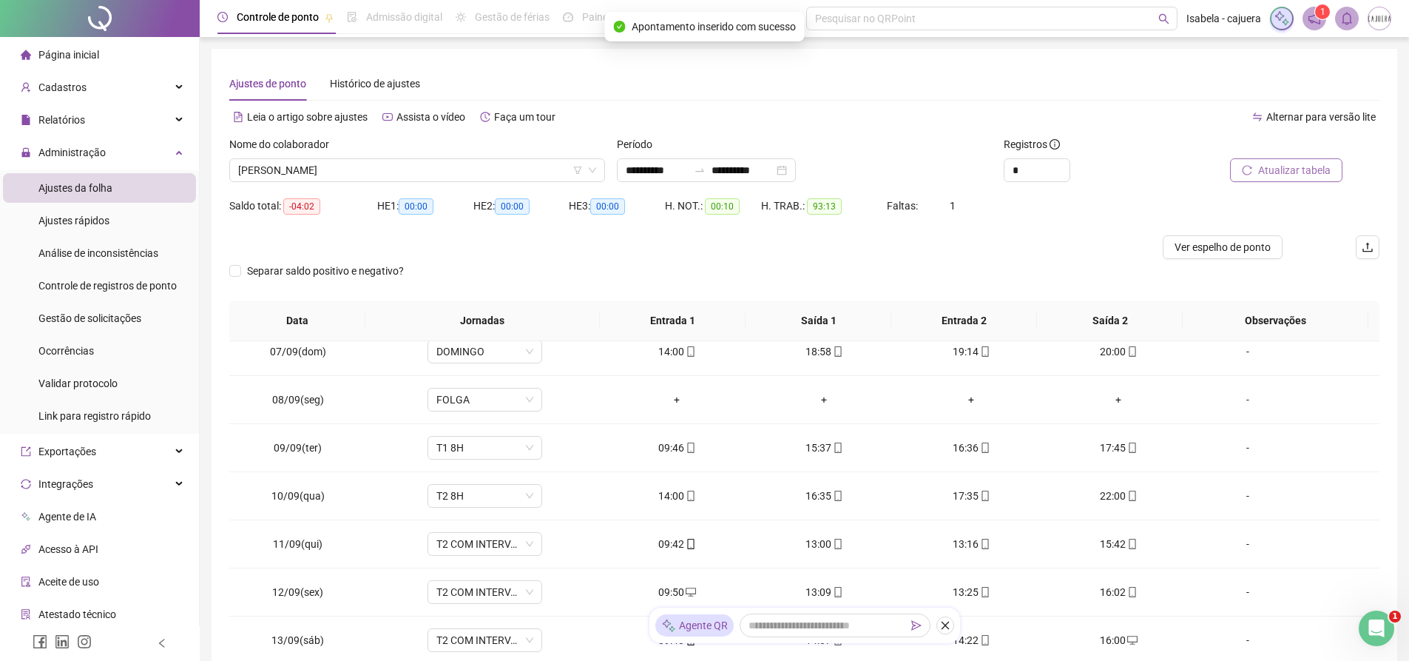
click at [1289, 166] on span "Atualizar tabela" at bounding box center [1294, 170] width 72 height 16
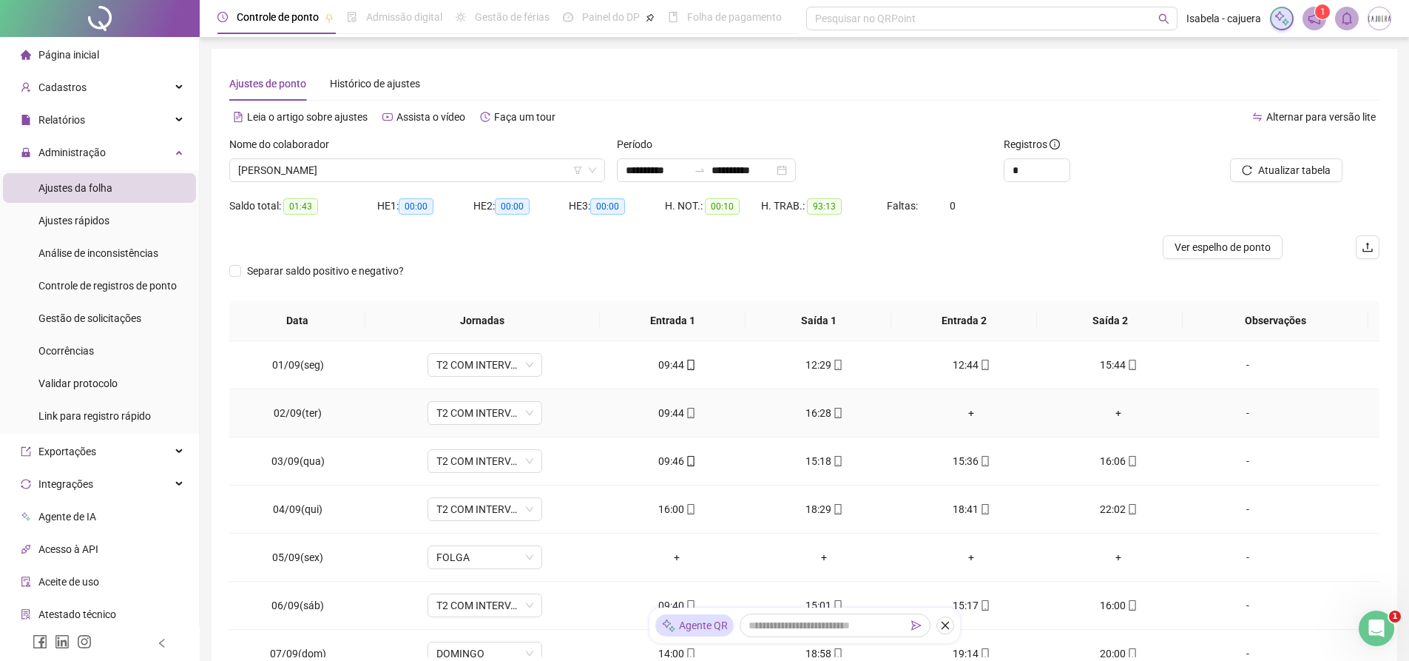
click at [968, 411] on div "+" at bounding box center [972, 413] width 124 height 16
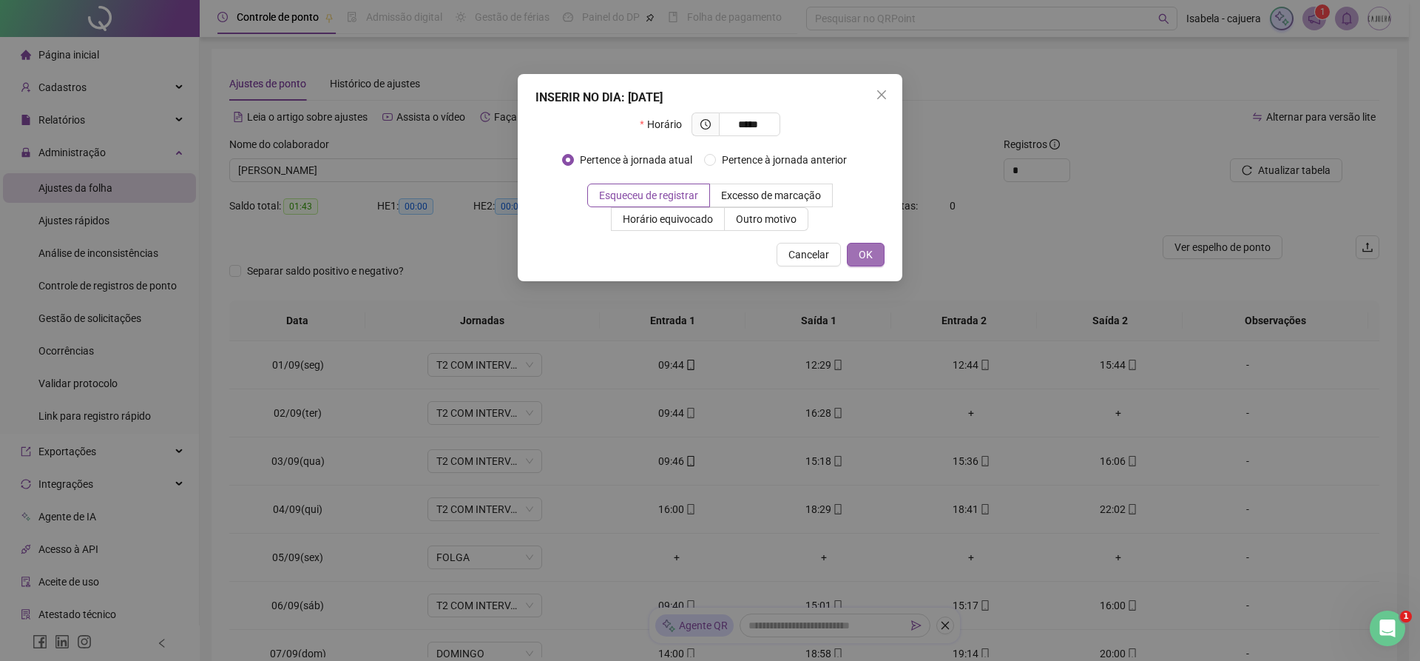
type input "*****"
click at [873, 250] on button "OK" at bounding box center [866, 255] width 38 height 24
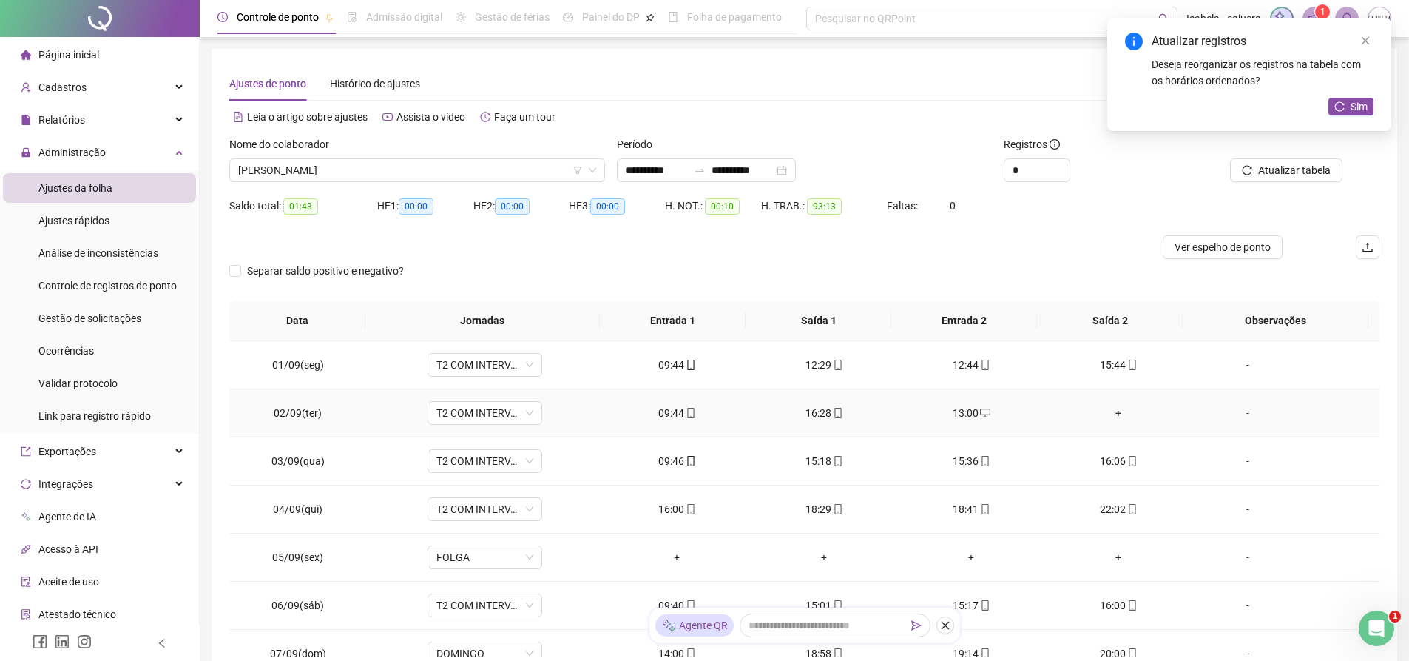
click at [1107, 411] on div "+" at bounding box center [1119, 413] width 124 height 16
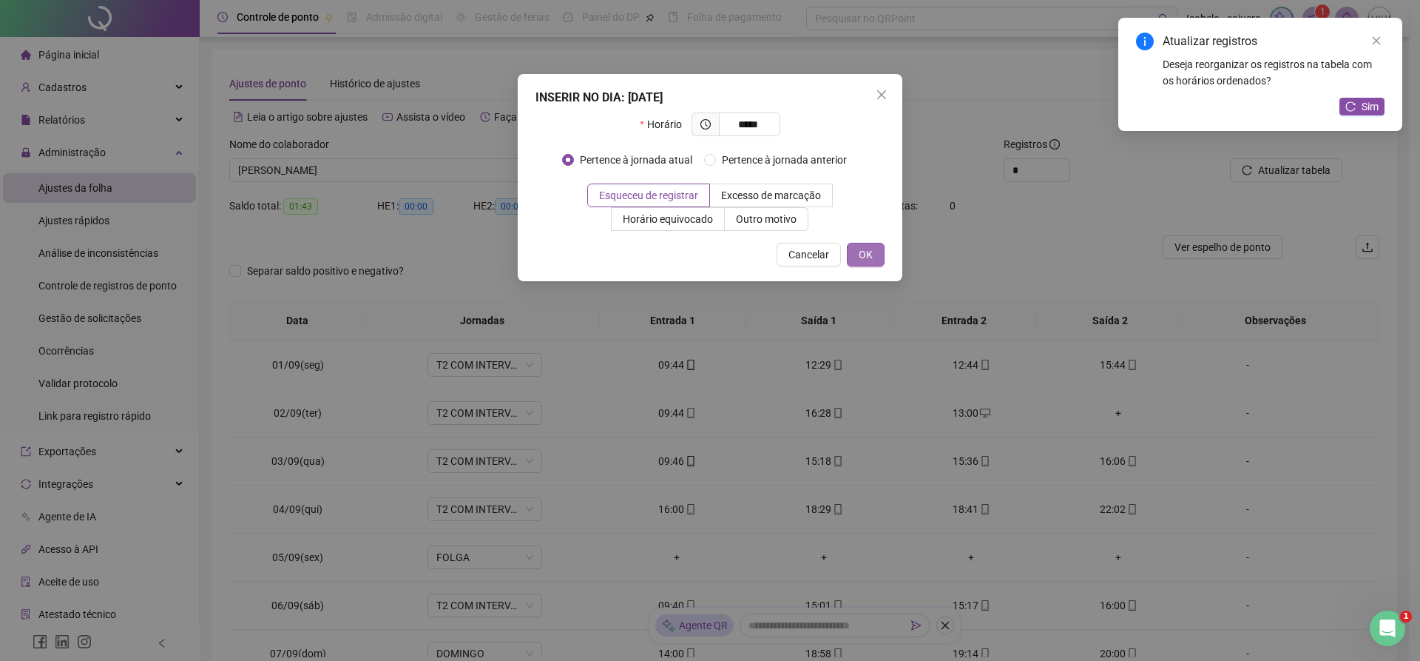
type input "*****"
click at [865, 260] on span "OK" at bounding box center [866, 254] width 14 height 16
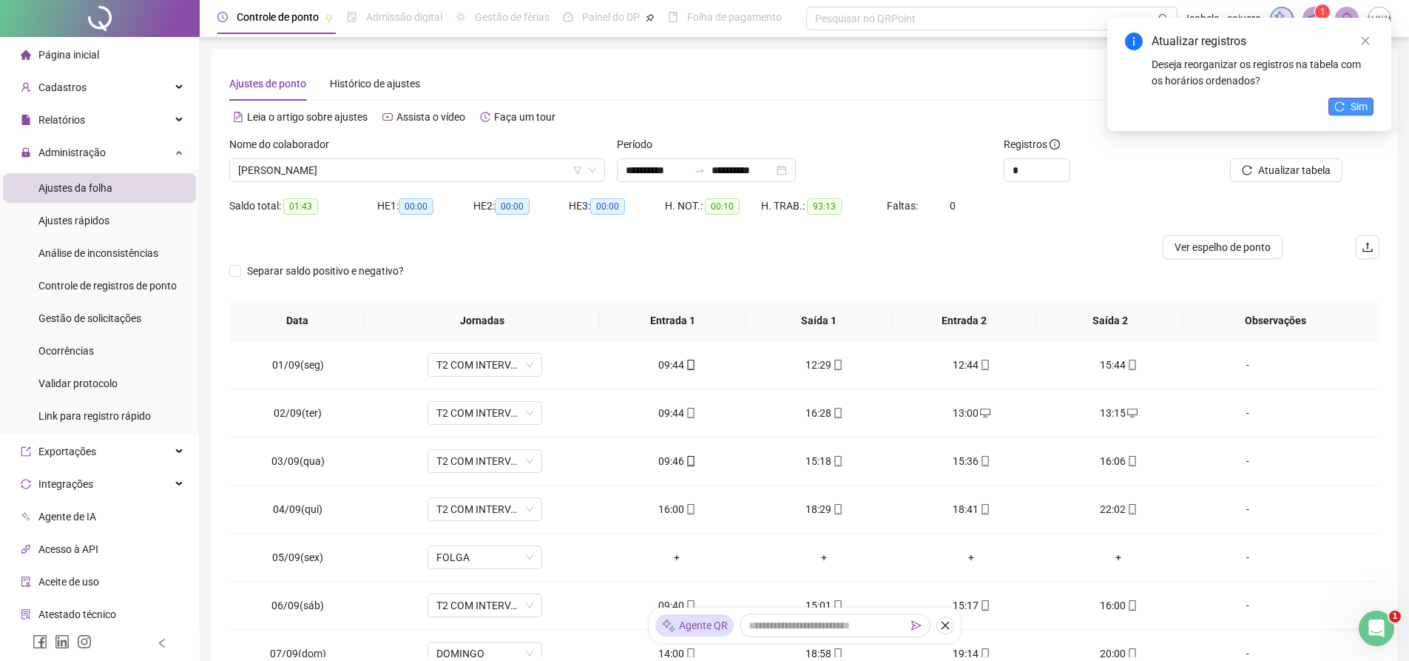
click at [1351, 111] on span "Sim" at bounding box center [1359, 106] width 17 height 16
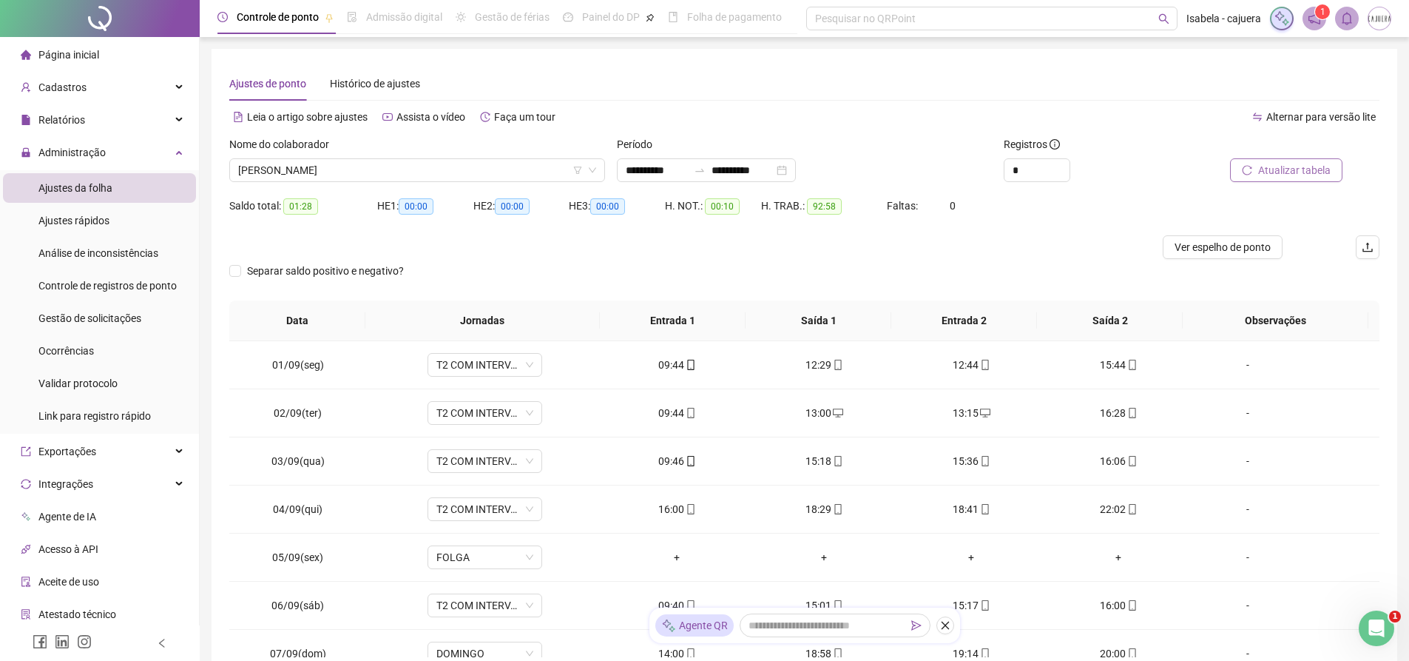
click at [1306, 174] on span "Atualizar tabela" at bounding box center [1294, 170] width 72 height 16
click at [441, 174] on span "[PERSON_NAME]" at bounding box center [417, 170] width 358 height 22
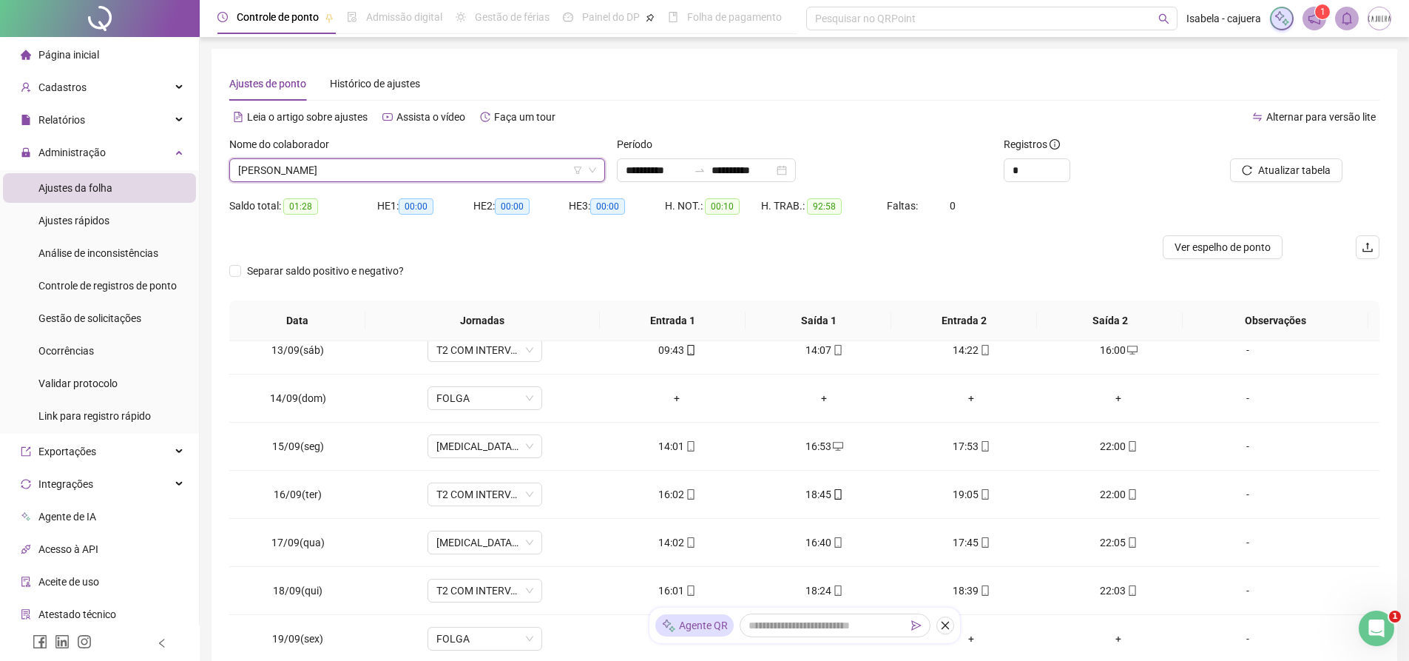
click at [519, 163] on span "[PERSON_NAME]" at bounding box center [417, 170] width 358 height 22
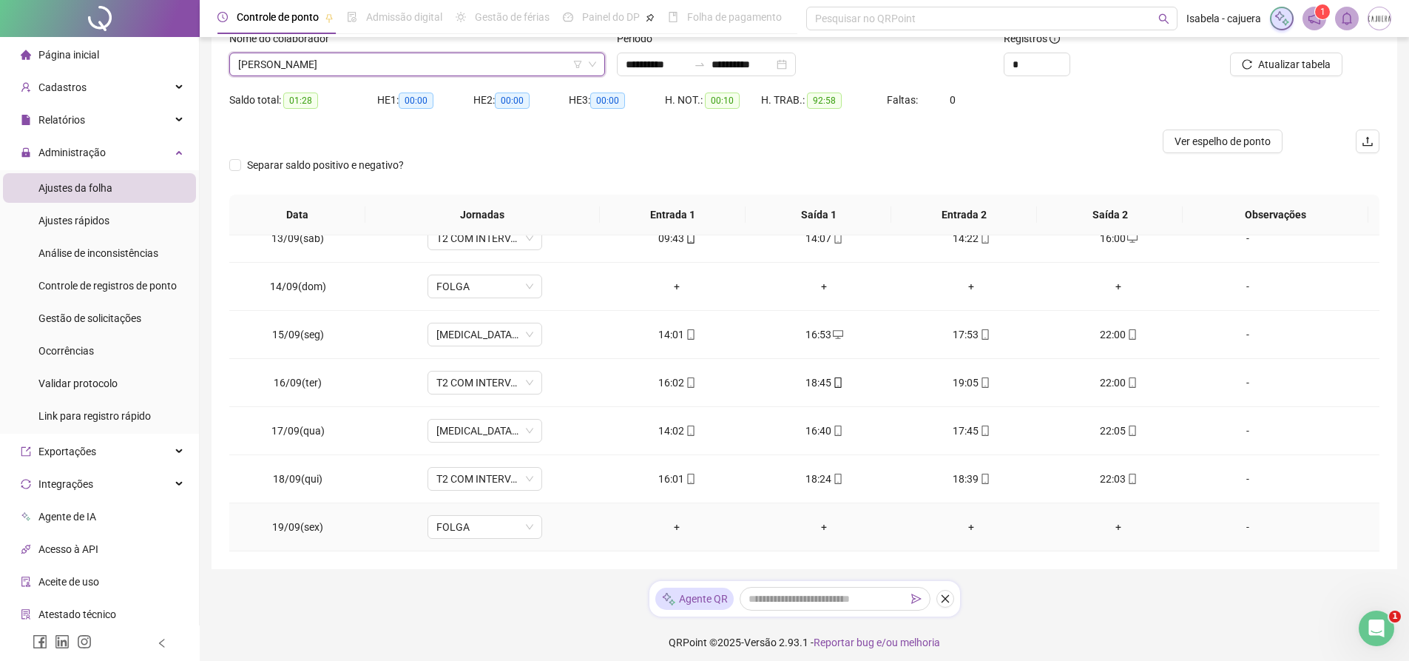
scroll to position [113, 0]
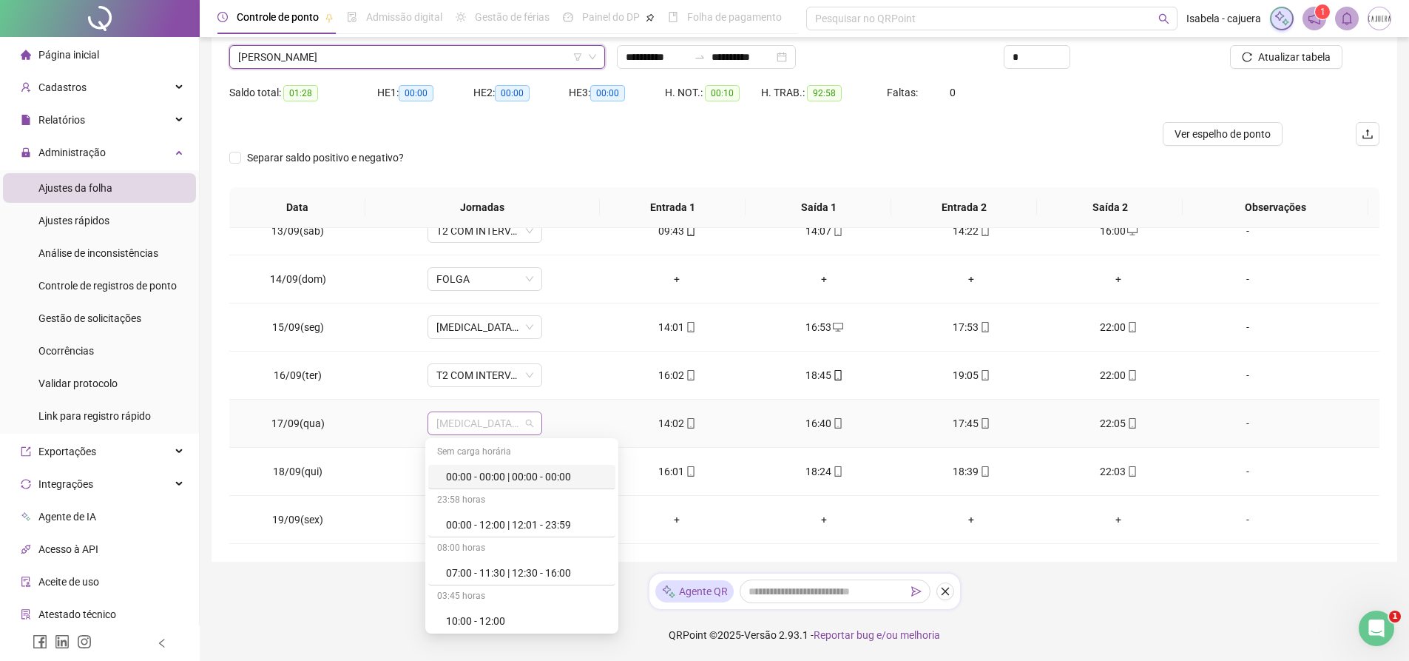
click at [520, 413] on span "[MEDICAL_DATA] 8H" at bounding box center [484, 423] width 97 height 22
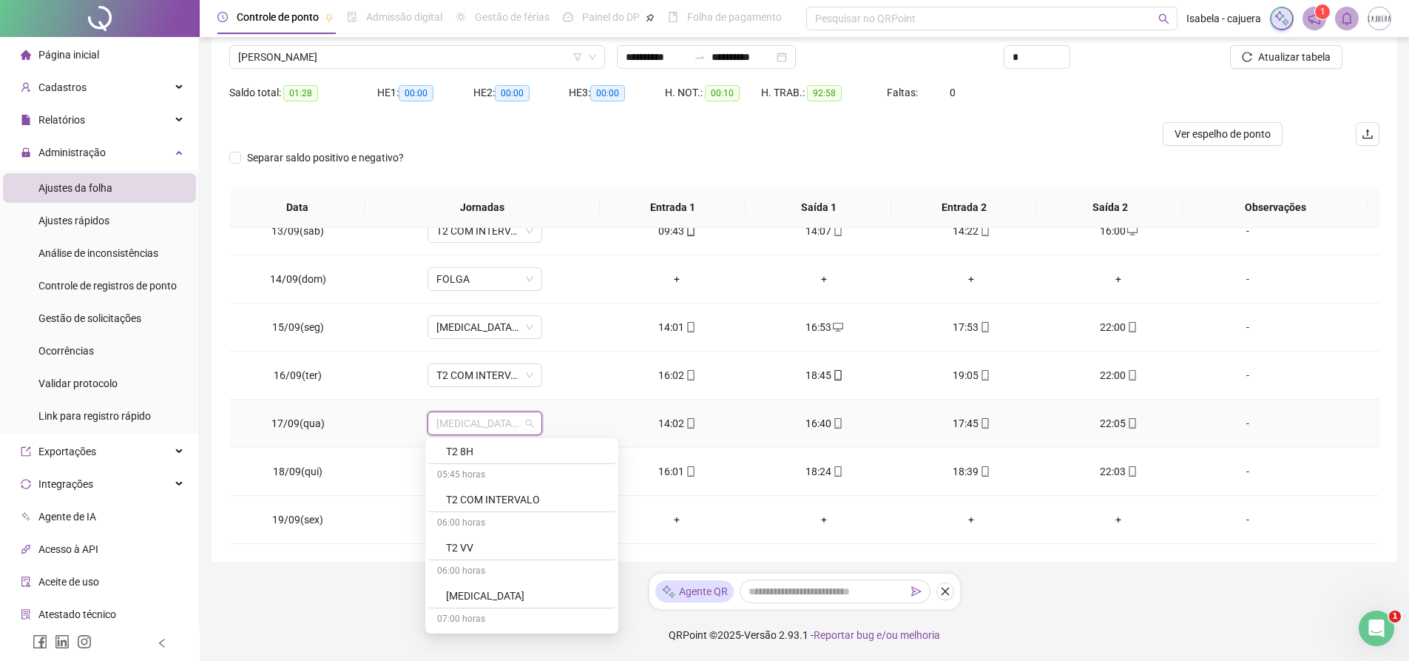
click at [512, 502] on div "T2 COM INTERVALO" at bounding box center [526, 499] width 161 height 16
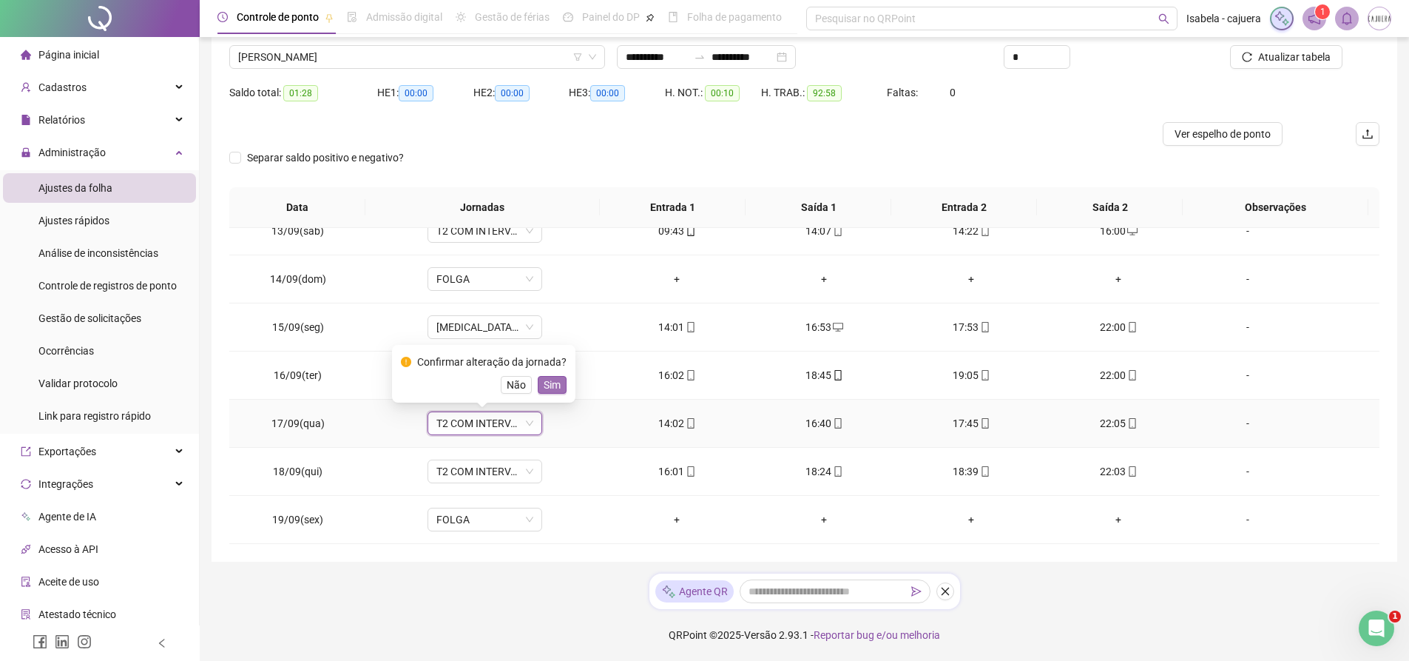
click at [558, 385] on button "Sim" at bounding box center [552, 385] width 29 height 18
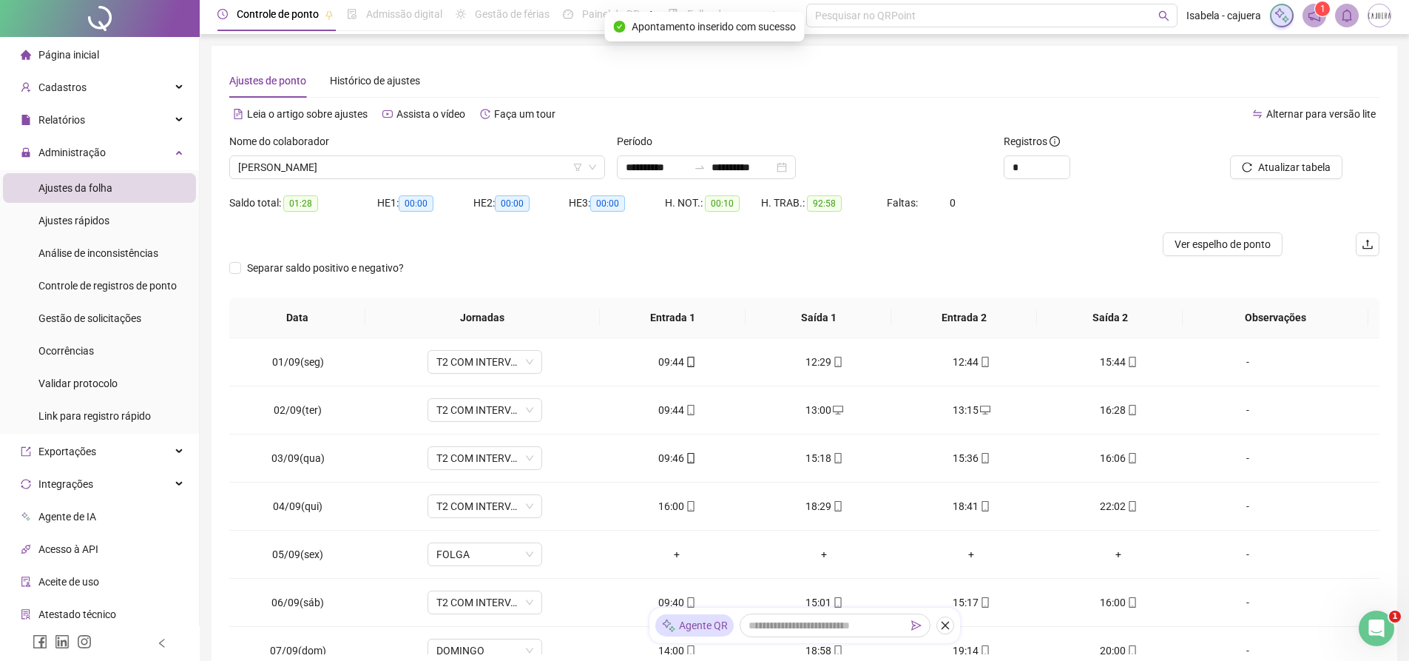
scroll to position [0, 0]
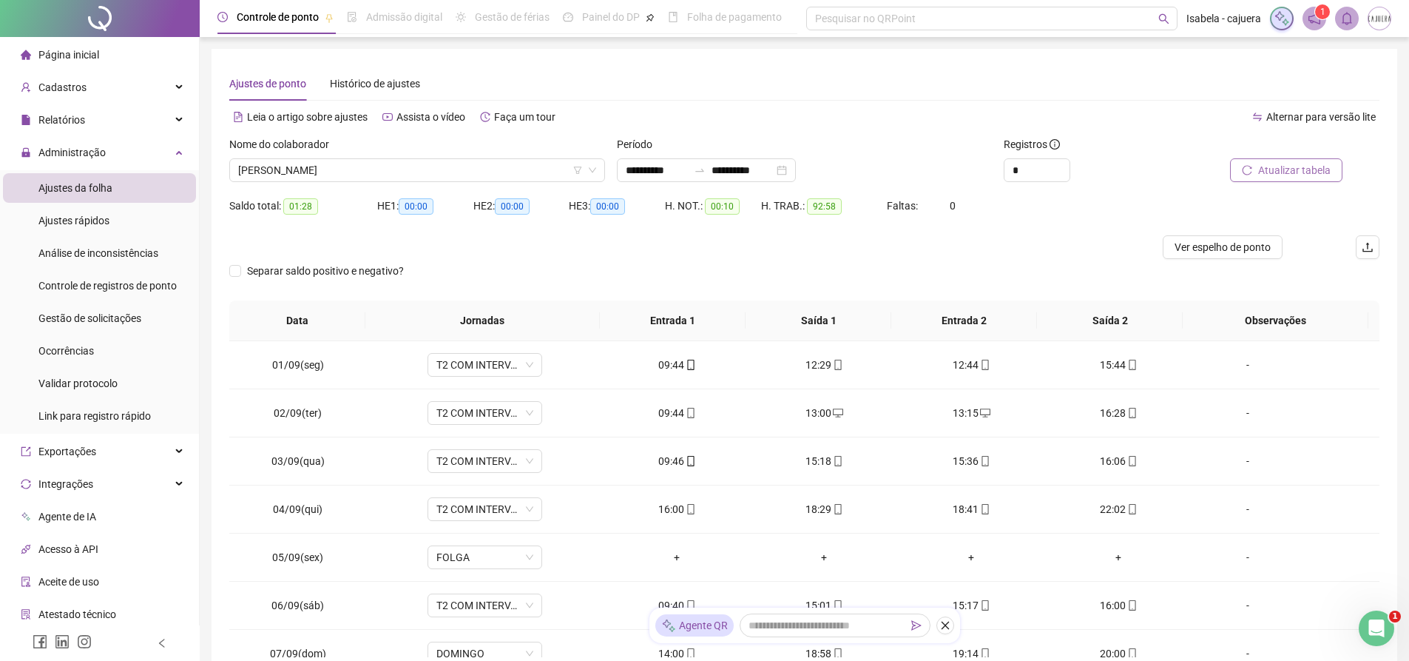
click at [1322, 169] on span "Atualizar tabela" at bounding box center [1294, 170] width 72 height 16
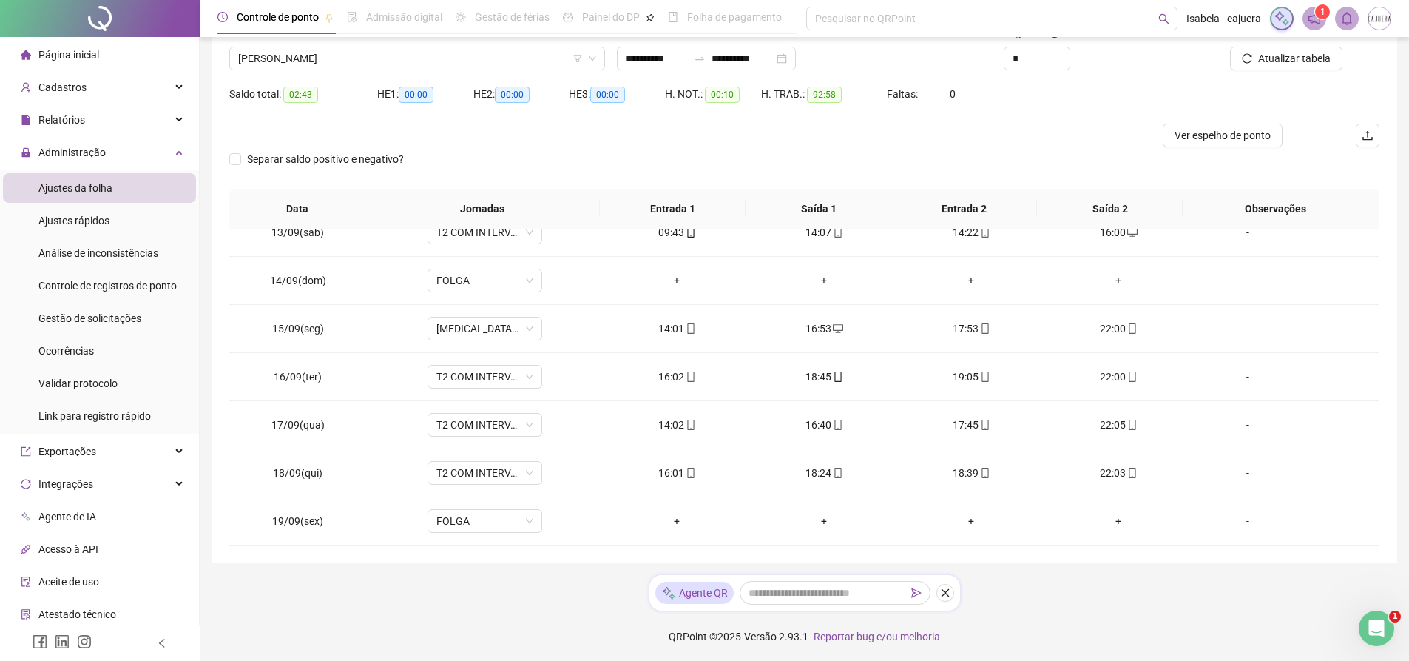
scroll to position [113, 0]
click at [514, 420] on span "T2 COM INTERVALO" at bounding box center [484, 423] width 97 height 22
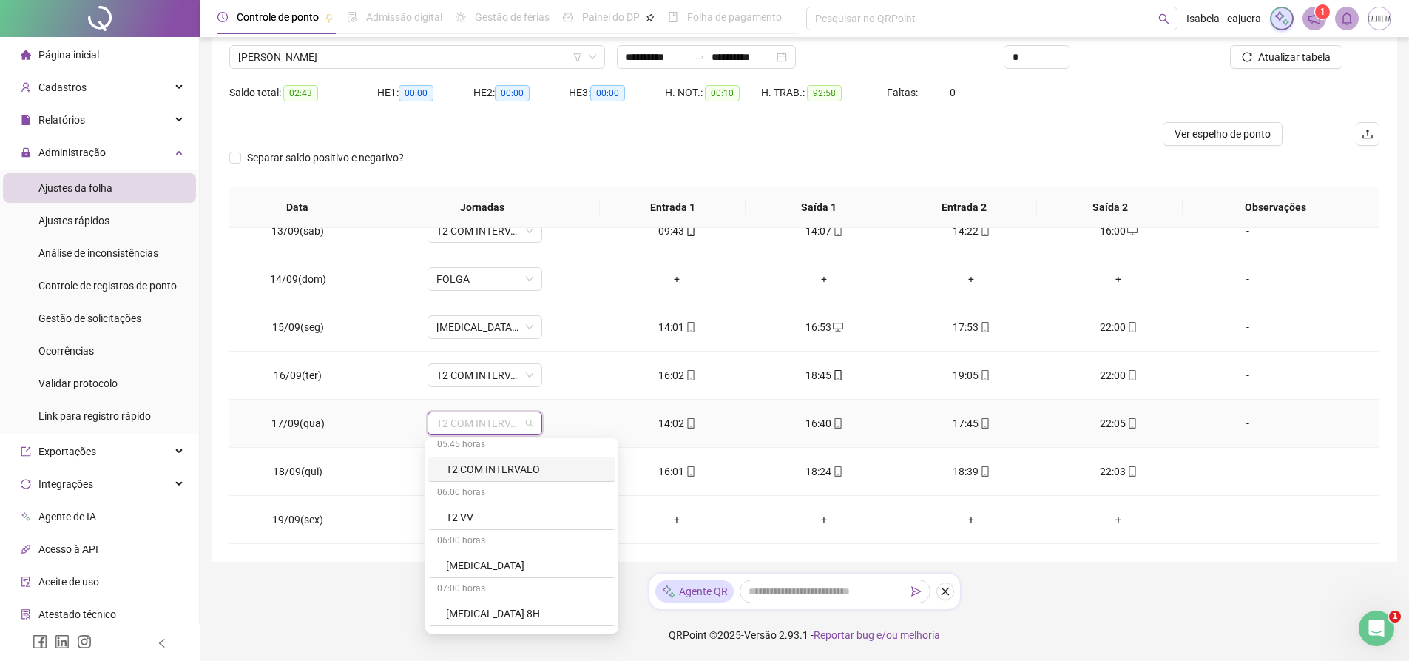
scroll to position [1205, 0]
click at [458, 568] on div "[MEDICAL_DATA] 8H" at bounding box center [526, 569] width 161 height 16
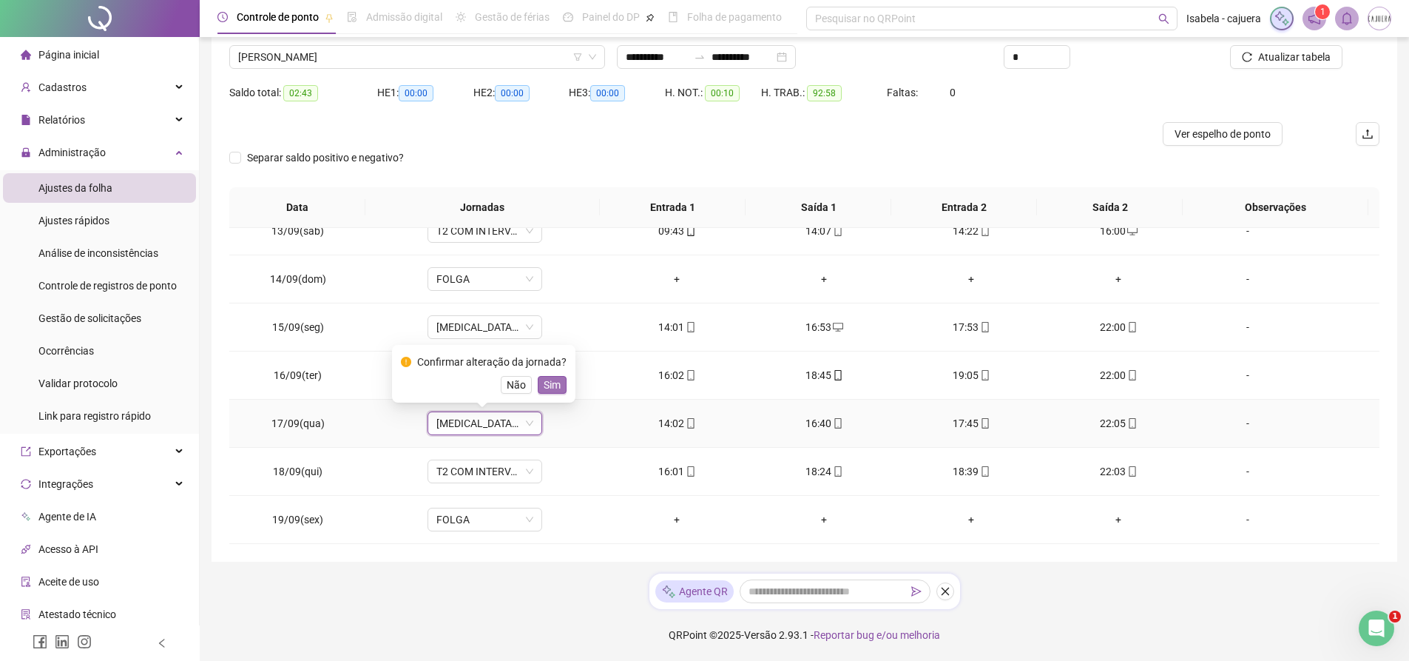
click at [550, 385] on span "Sim" at bounding box center [552, 385] width 17 height 16
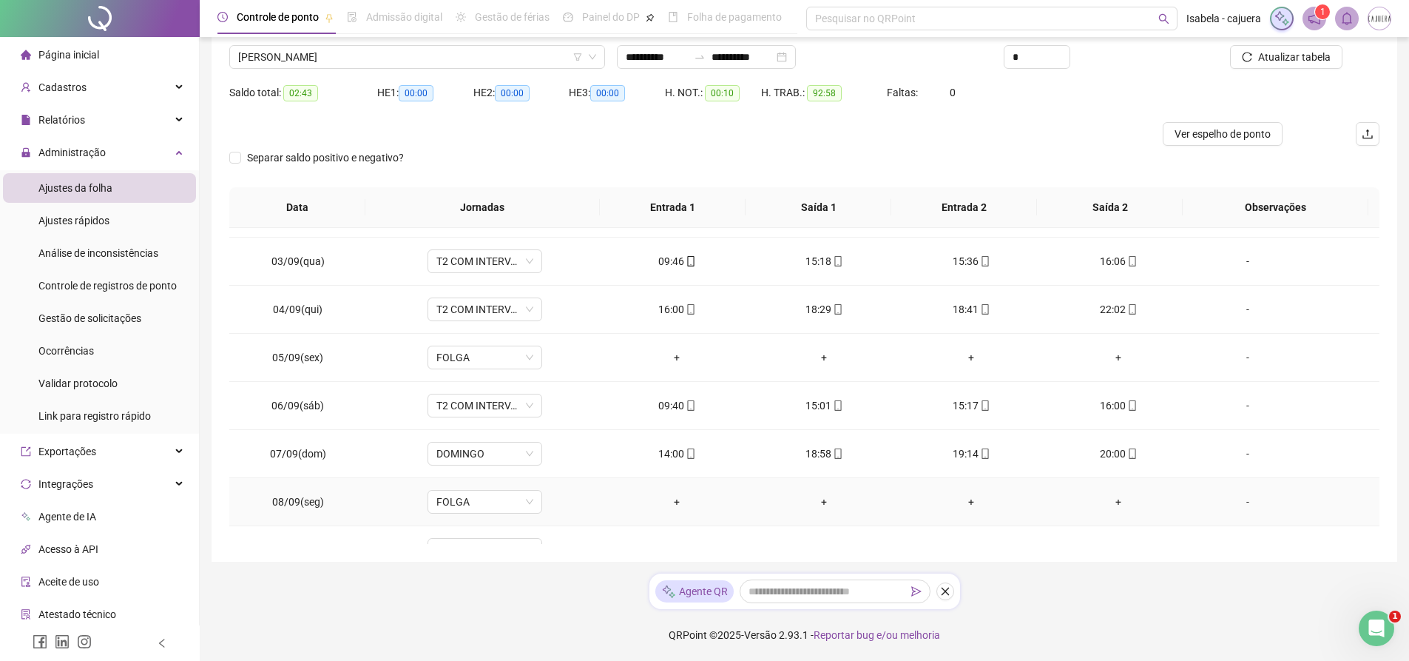
scroll to position [80, 0]
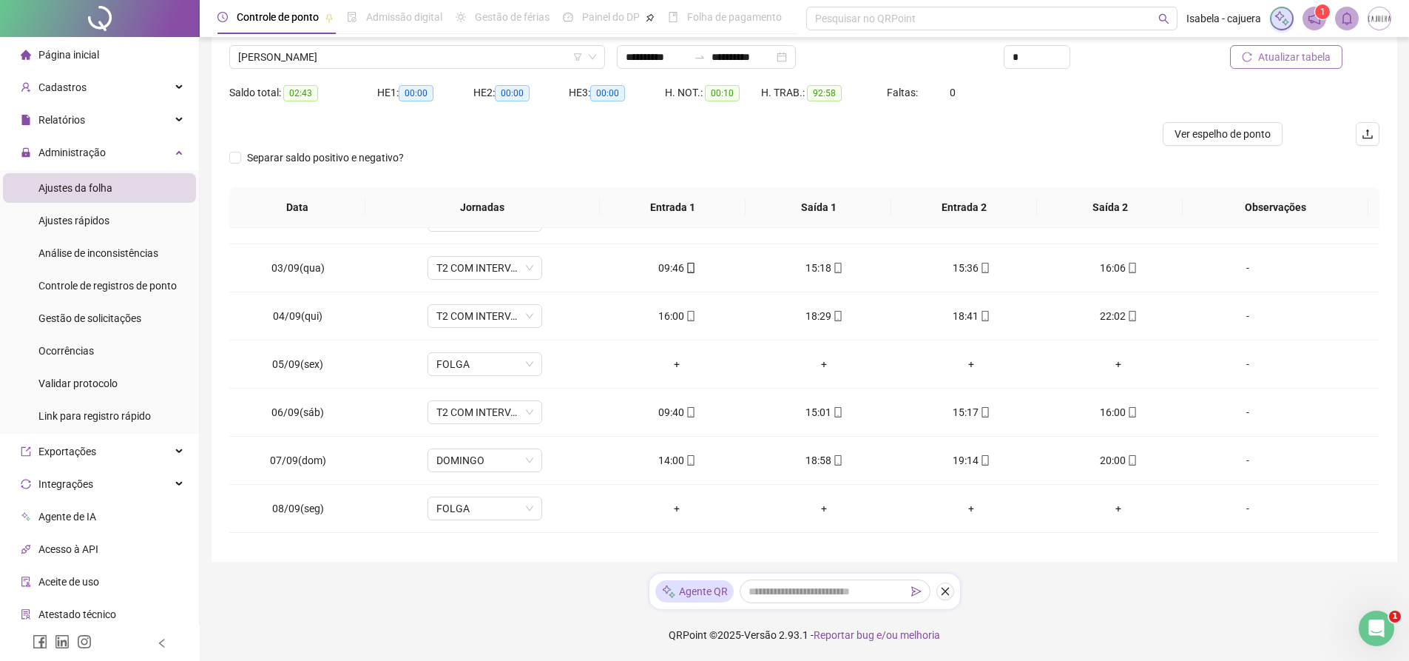
click at [1287, 57] on span "Atualizar tabela" at bounding box center [1294, 57] width 72 height 16
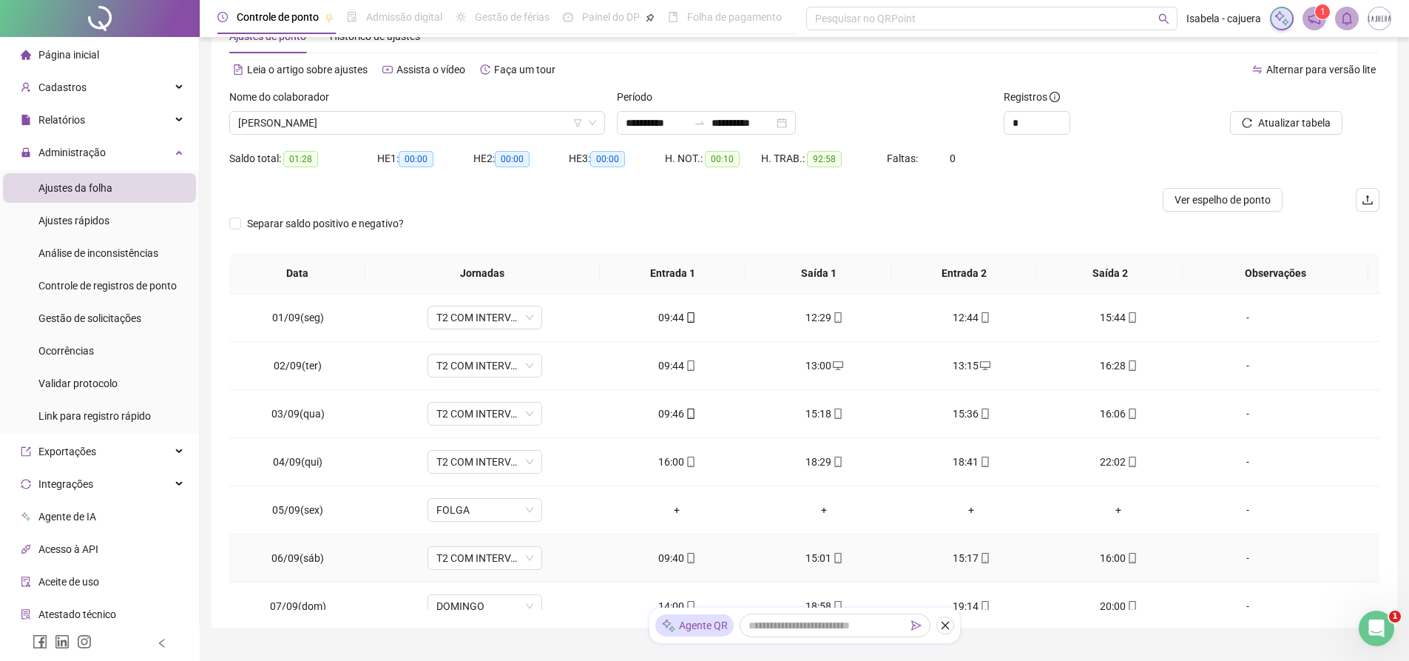
scroll to position [0, 0]
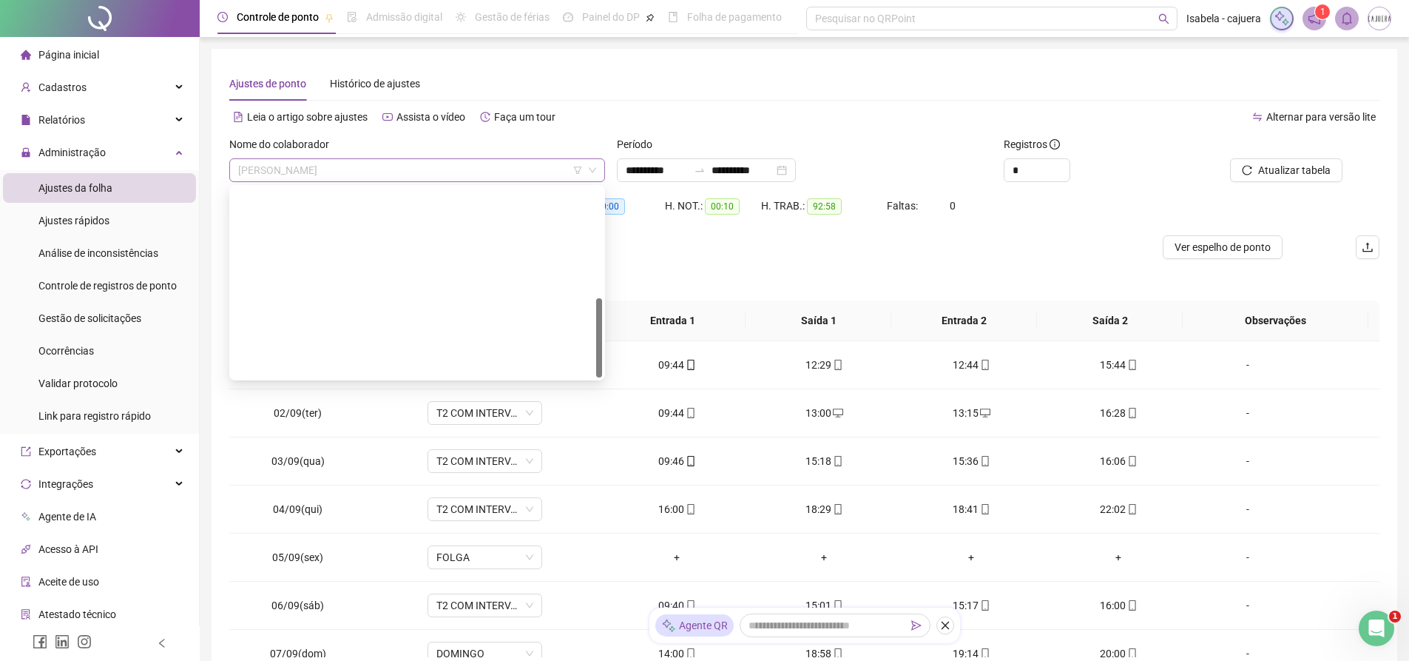
click at [468, 169] on span "[PERSON_NAME]" at bounding box center [417, 170] width 358 height 22
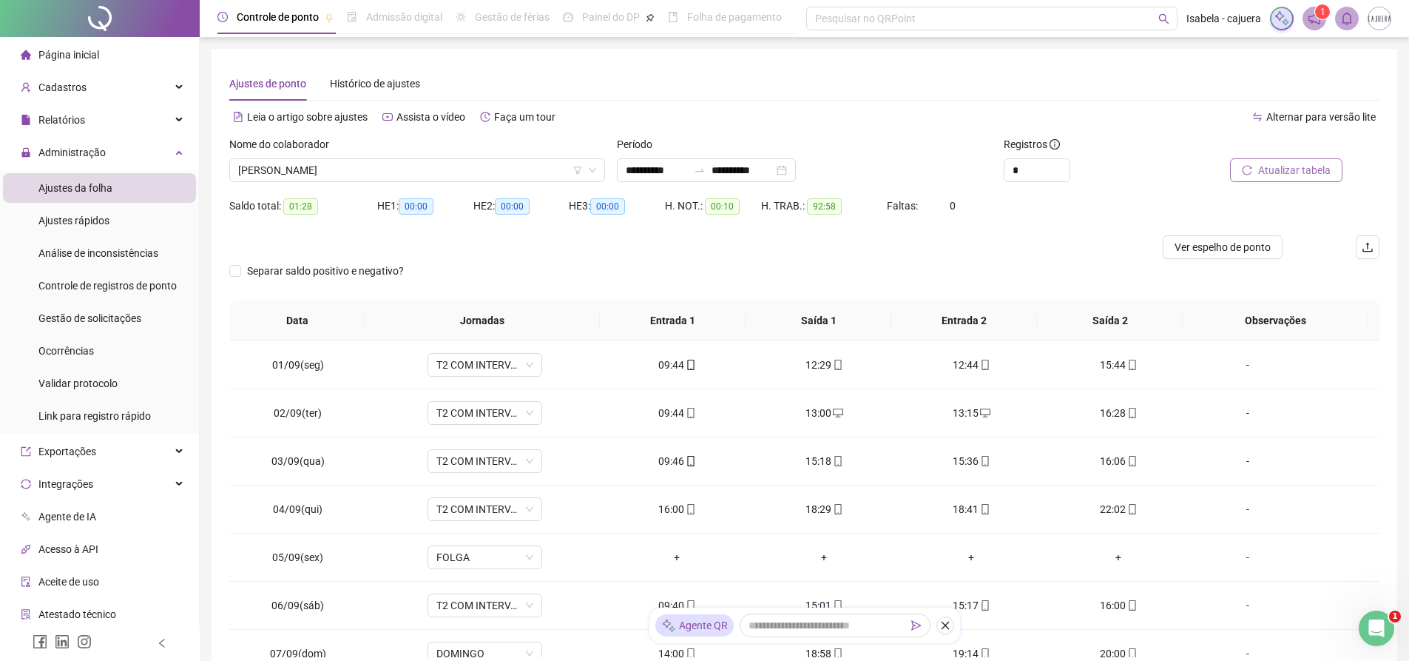
click at [1300, 171] on span "Atualizar tabela" at bounding box center [1294, 170] width 72 height 16
